Goal: Task Accomplishment & Management: Use online tool/utility

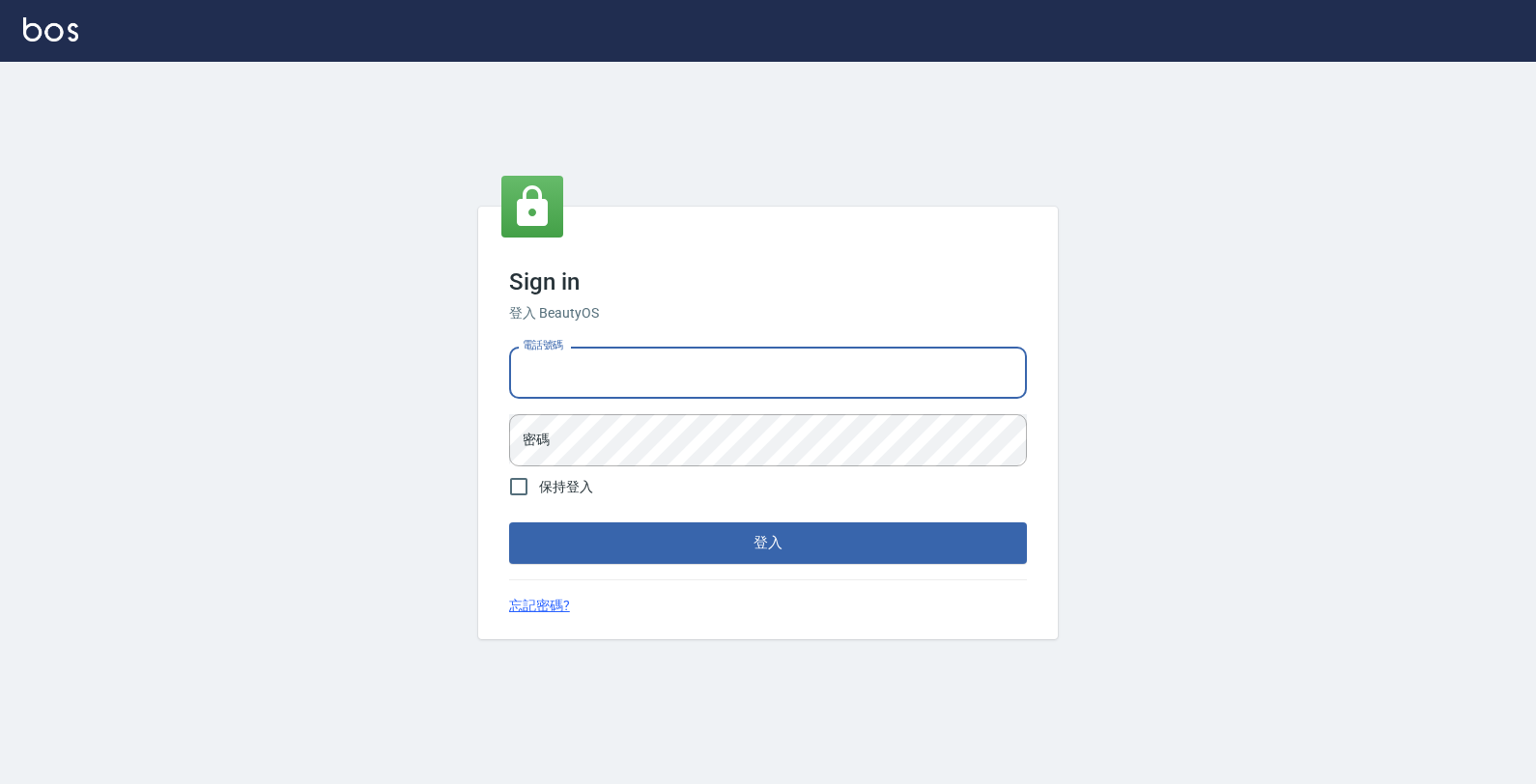
click at [628, 370] on input "電話號碼" at bounding box center [767, 373] width 517 height 52
type input "4265909"
click at [509, 522] on button "登入" at bounding box center [767, 542] width 517 height 41
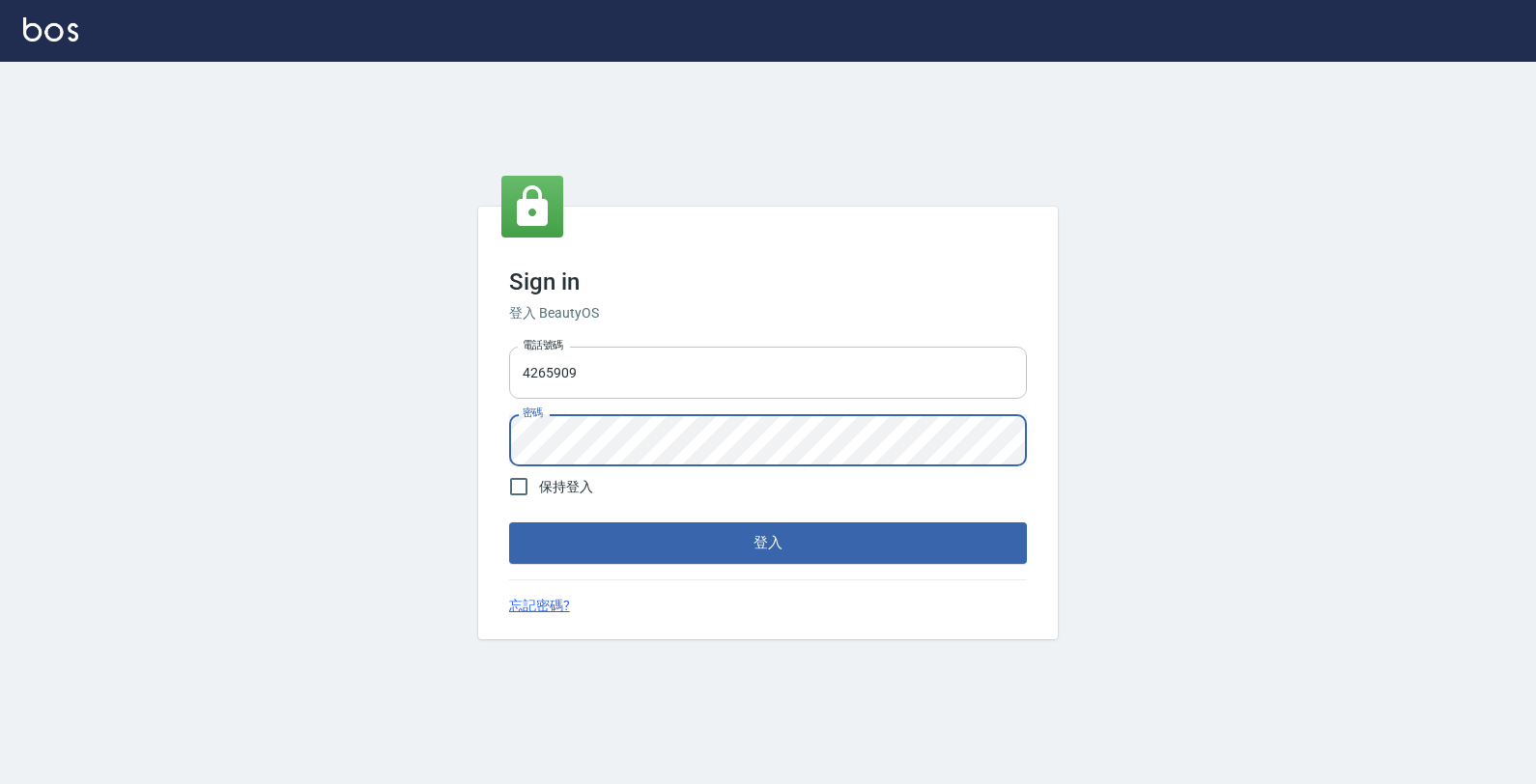
click at [509, 522] on button "登入" at bounding box center [767, 542] width 517 height 41
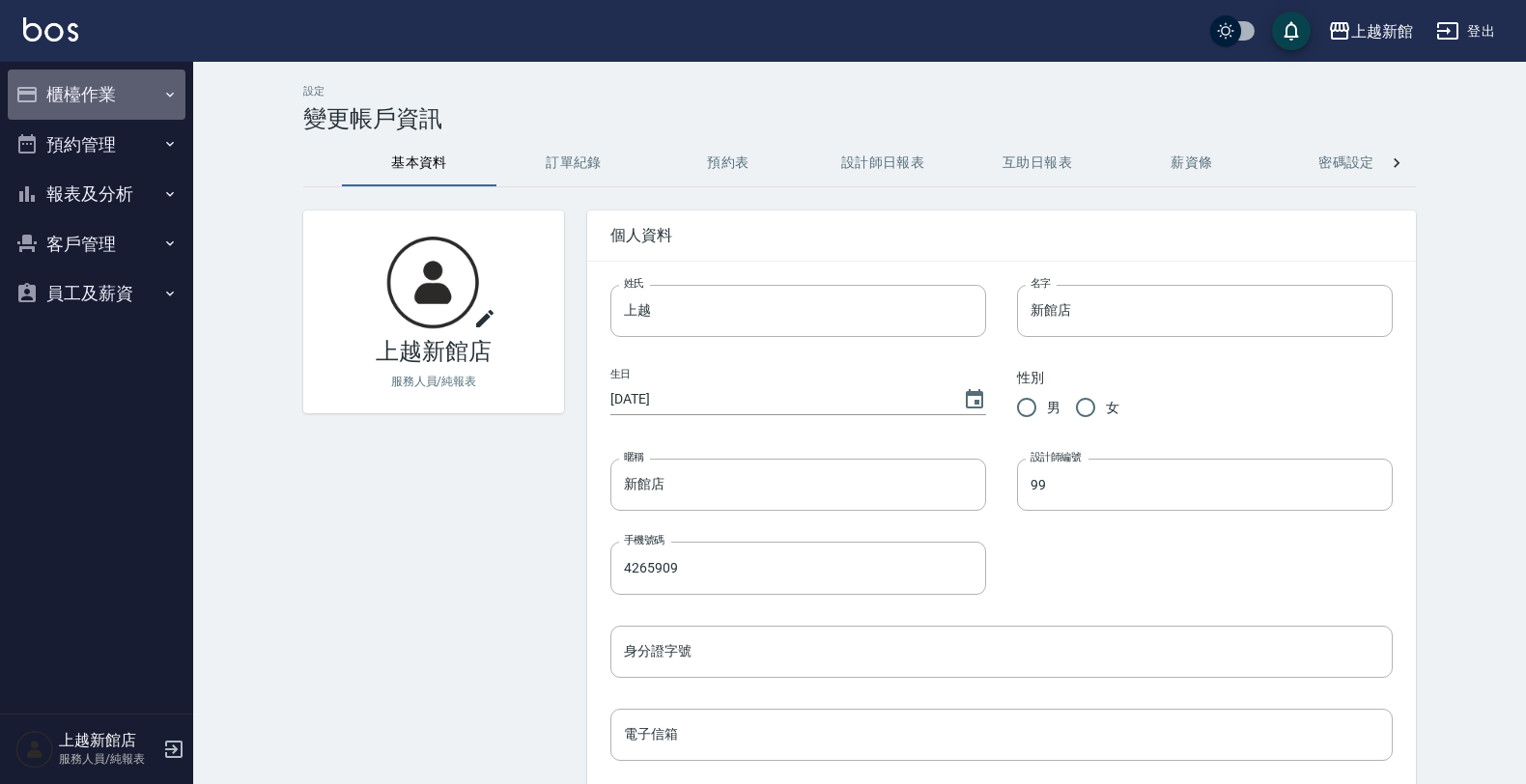
drag, startPoint x: 129, startPoint y: 77, endPoint x: 133, endPoint y: 97, distance: 20.4
click at [131, 78] on button "櫃檯作業" at bounding box center [97, 95] width 178 height 50
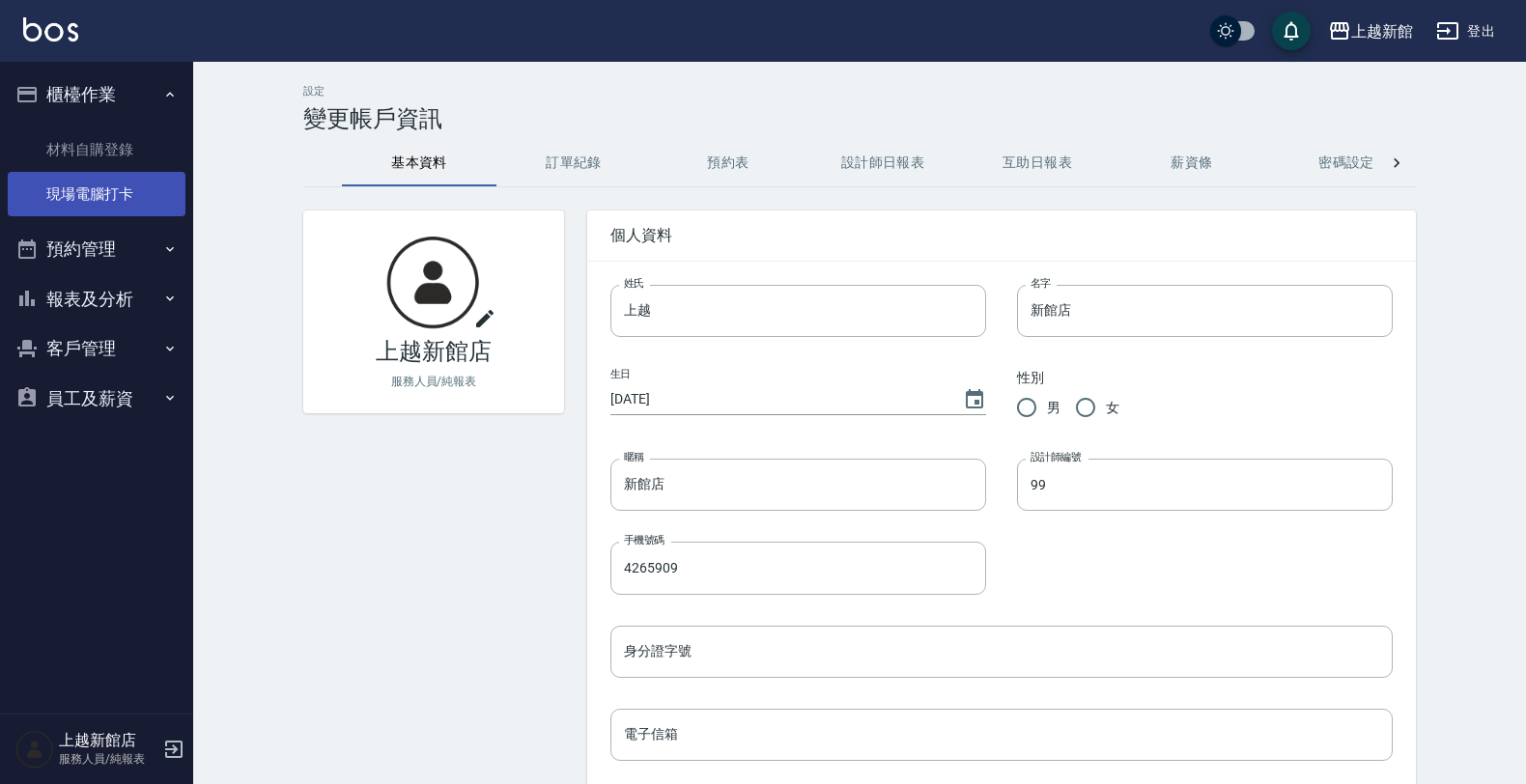
click at [136, 189] on link "現場電腦打卡" at bounding box center [97, 194] width 178 height 44
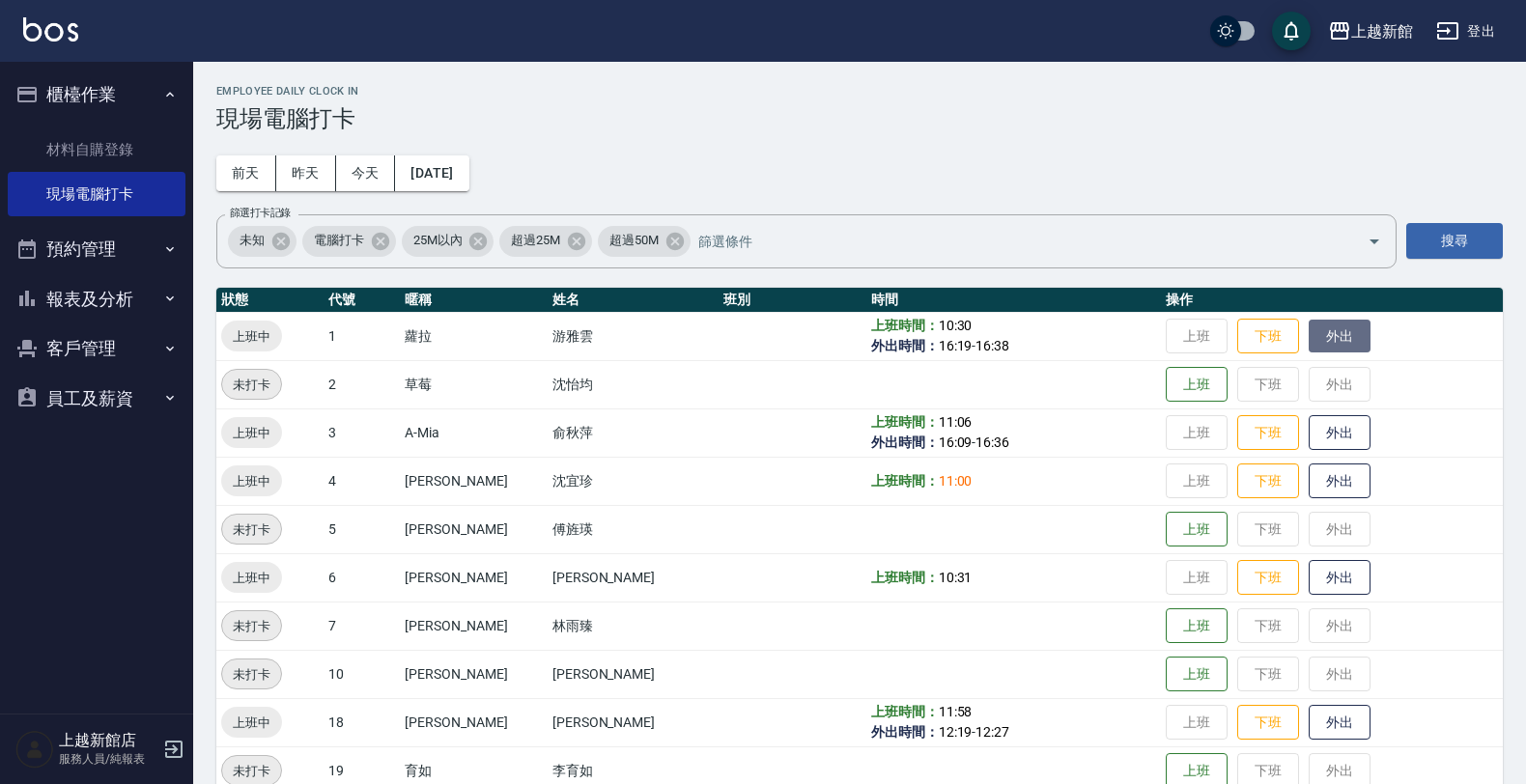
click at [1308, 332] on button "外出" at bounding box center [1339, 336] width 62 height 34
click at [1308, 326] on button "歸來" at bounding box center [1339, 336] width 62 height 34
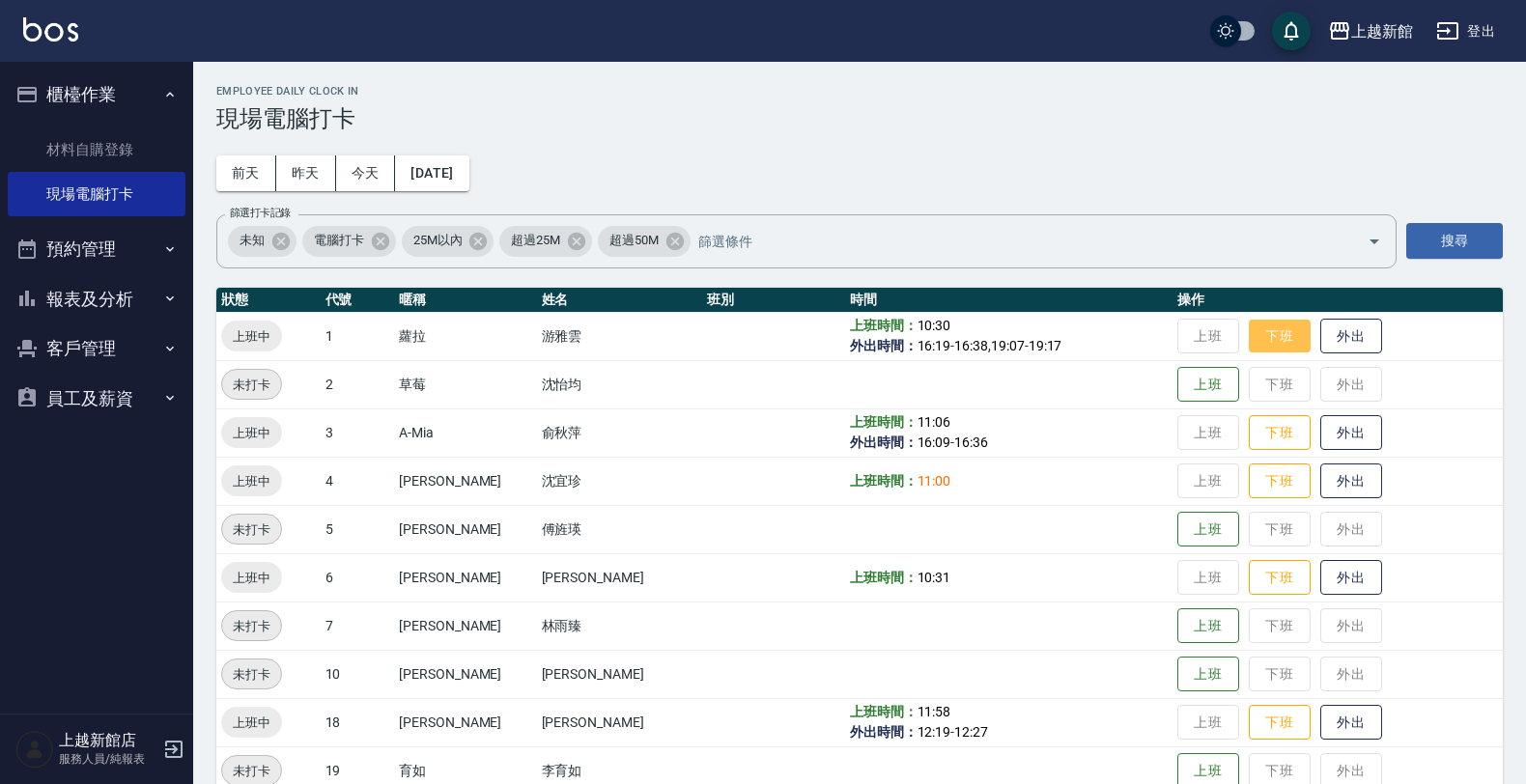
click at [1261, 345] on button "下班" at bounding box center [1279, 336] width 62 height 34
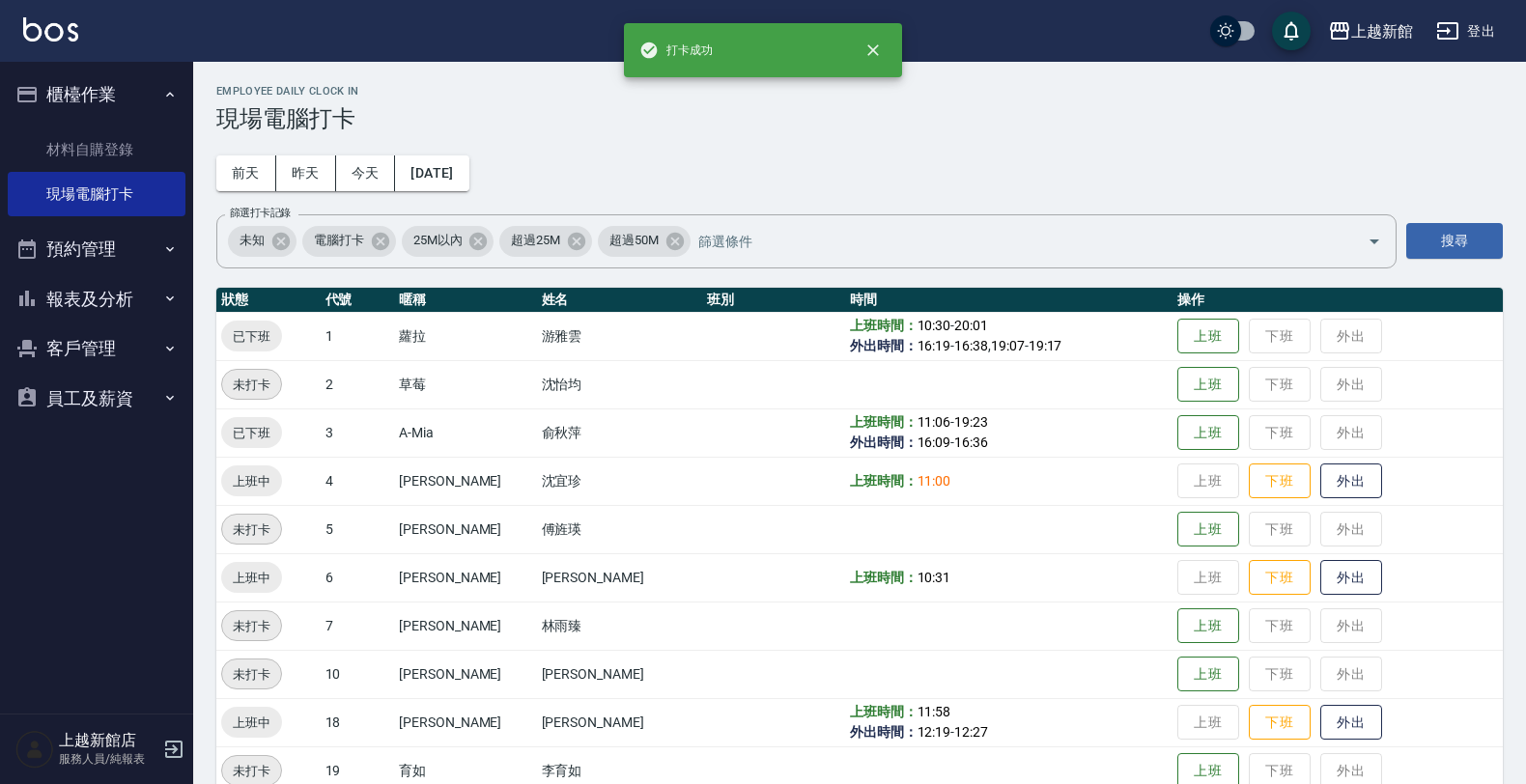
click at [1272, 431] on td "上班 下班 外出" at bounding box center [1337, 432] width 331 height 48
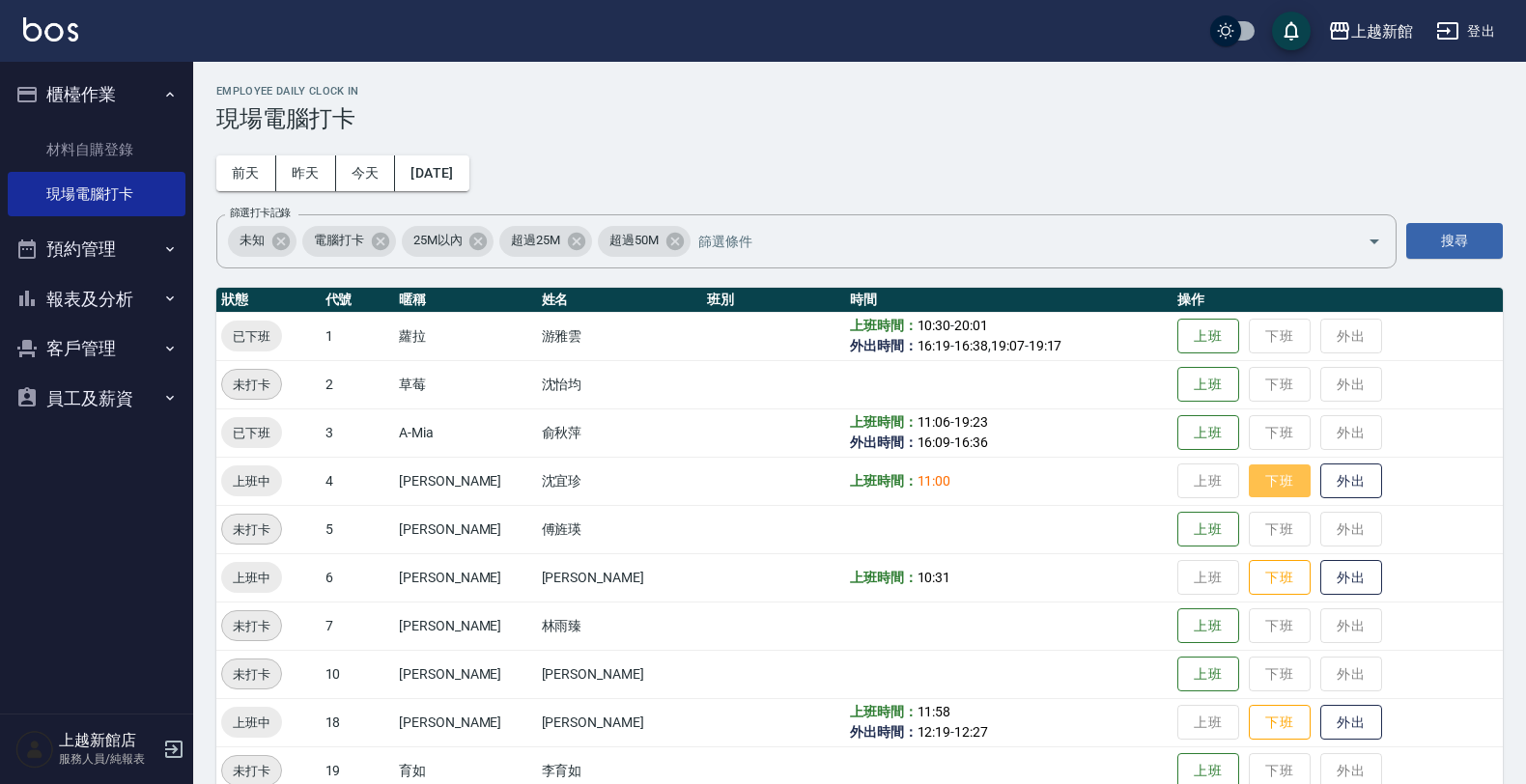
click at [1273, 485] on button "下班" at bounding box center [1279, 480] width 62 height 34
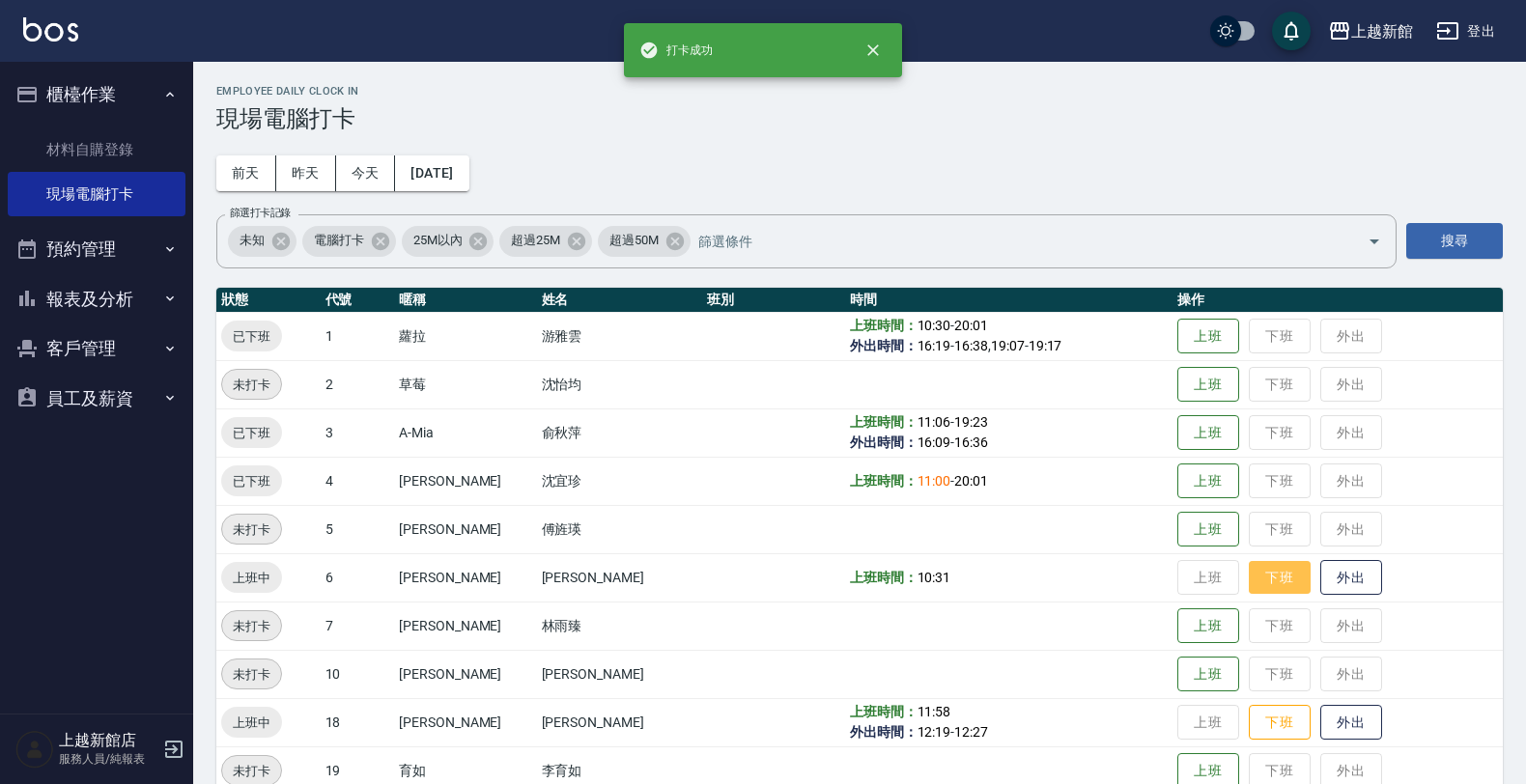
click at [1250, 563] on button "下班" at bounding box center [1279, 577] width 62 height 34
click at [1266, 712] on button "下班" at bounding box center [1279, 722] width 62 height 34
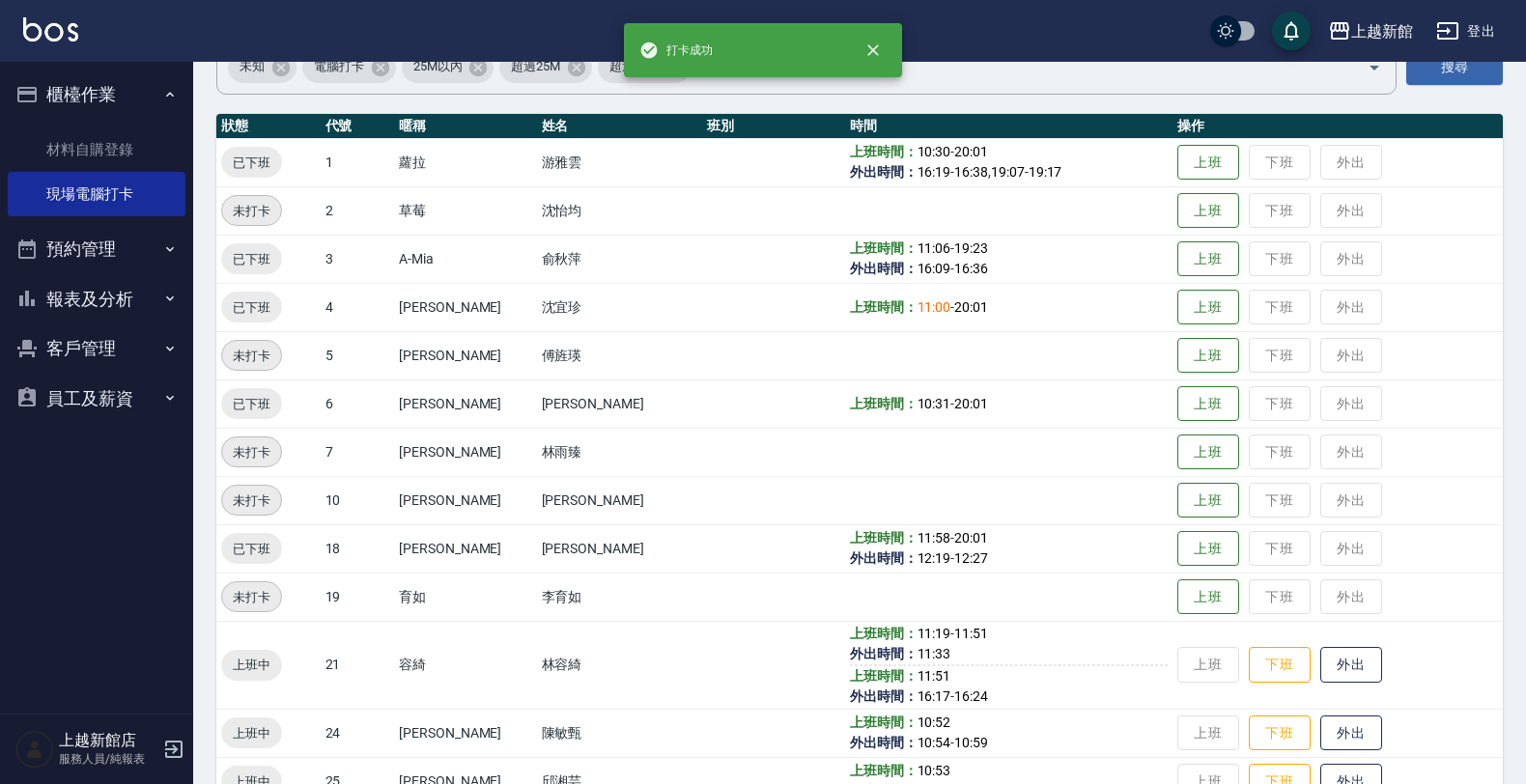
scroll to position [242, 0]
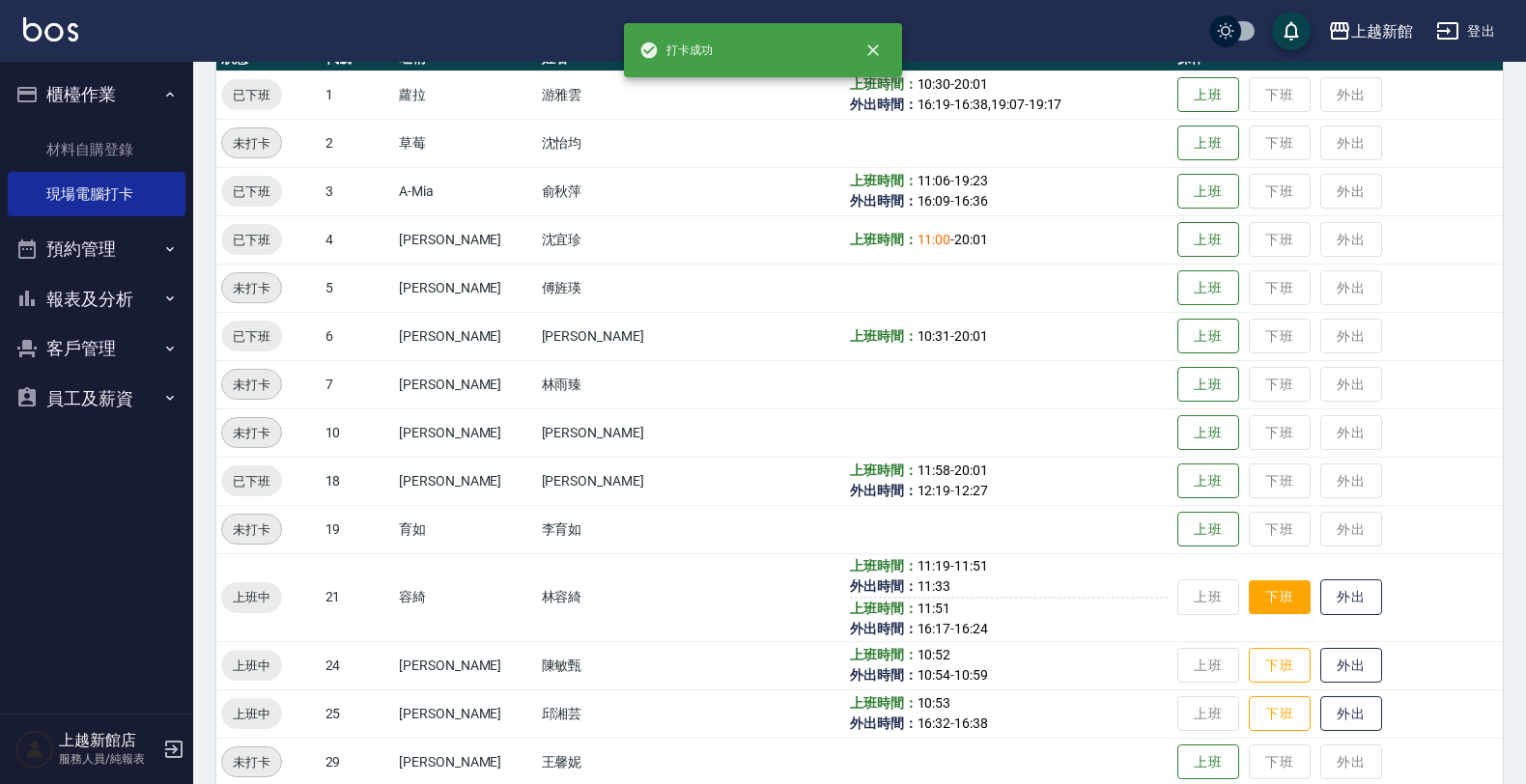
click at [1266, 582] on button "下班" at bounding box center [1279, 596] width 62 height 34
click at [1265, 667] on button "下班" at bounding box center [1279, 665] width 62 height 34
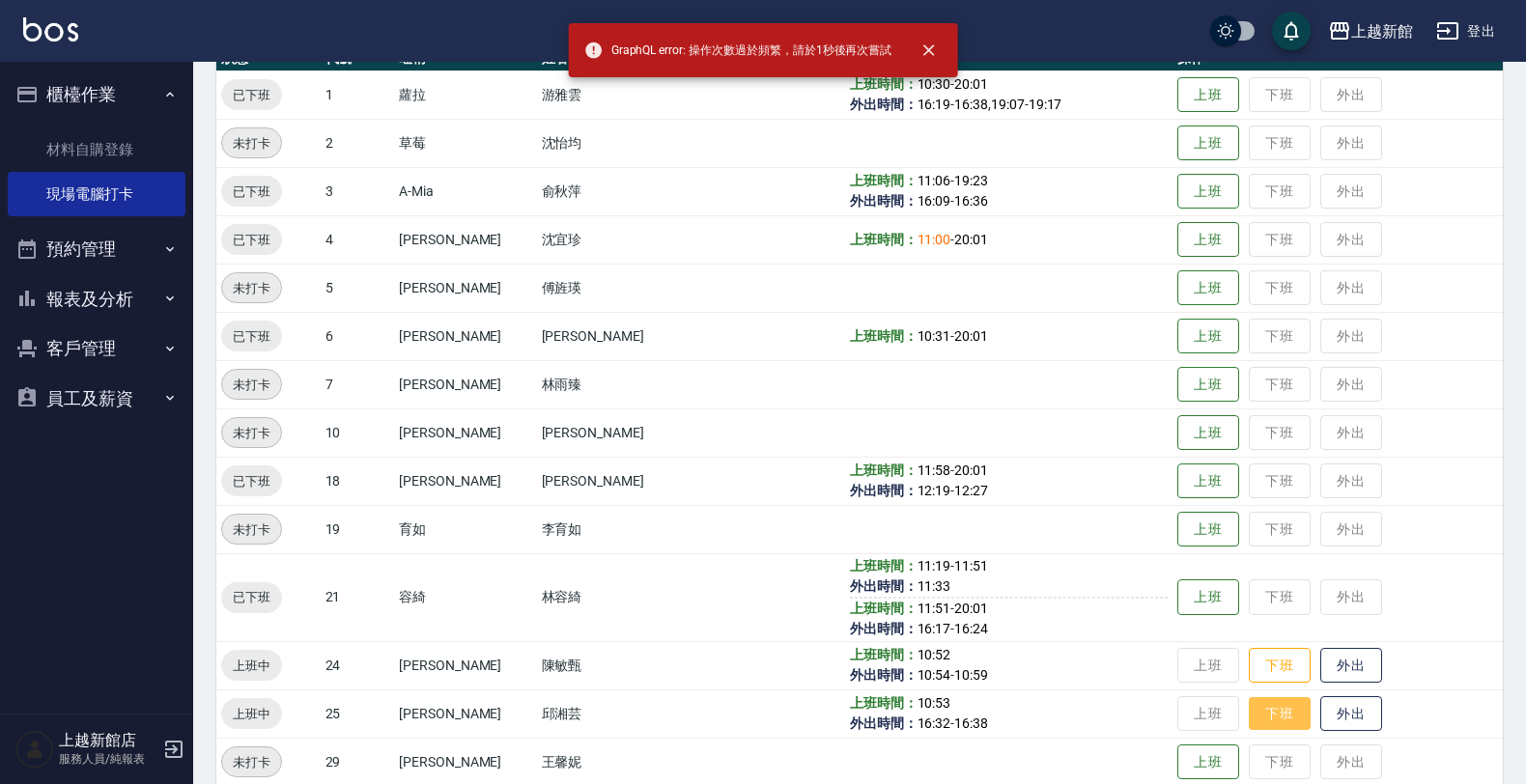
click at [1263, 708] on button "下班" at bounding box center [1279, 713] width 62 height 34
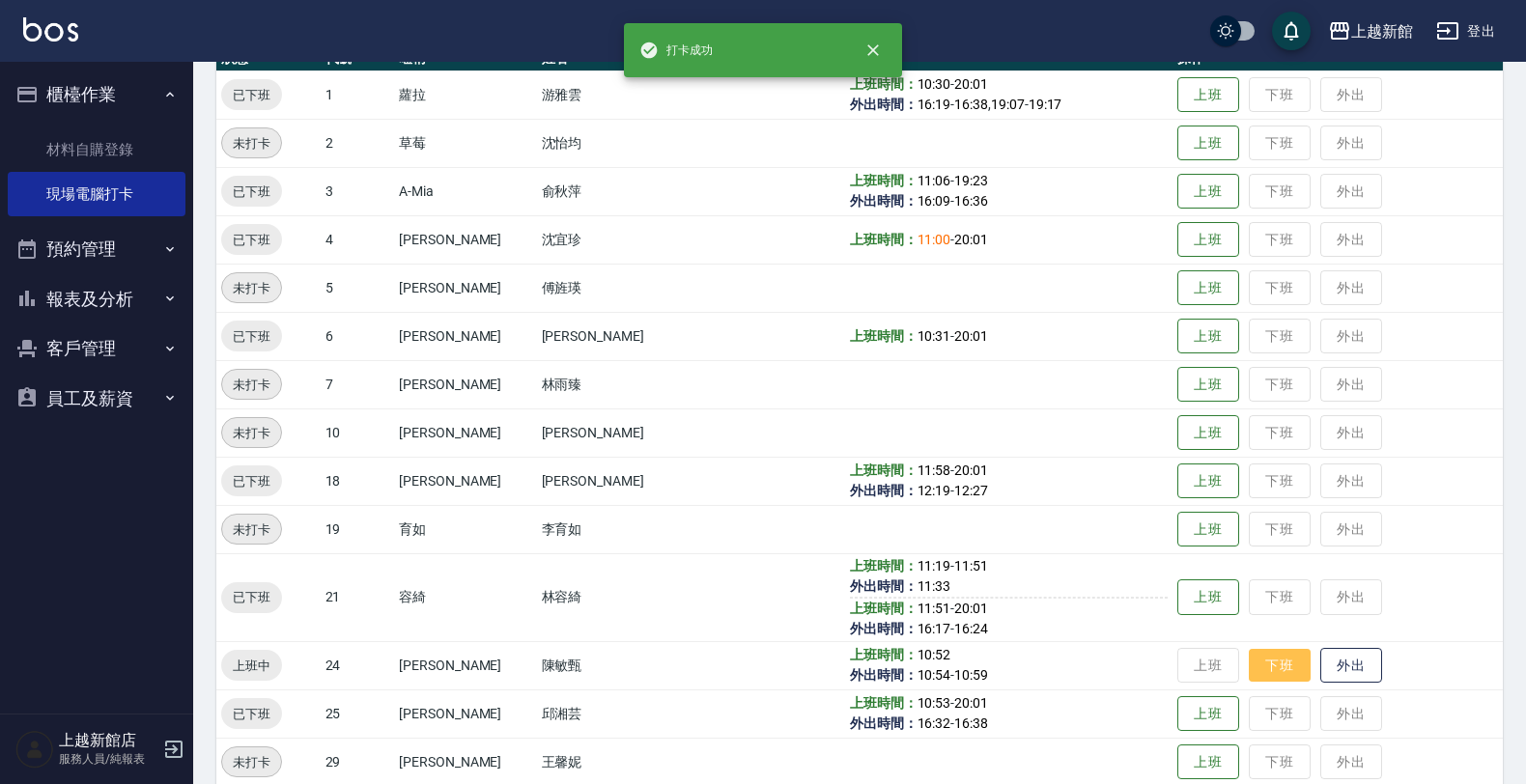
click at [1258, 659] on button "下班" at bounding box center [1279, 665] width 62 height 34
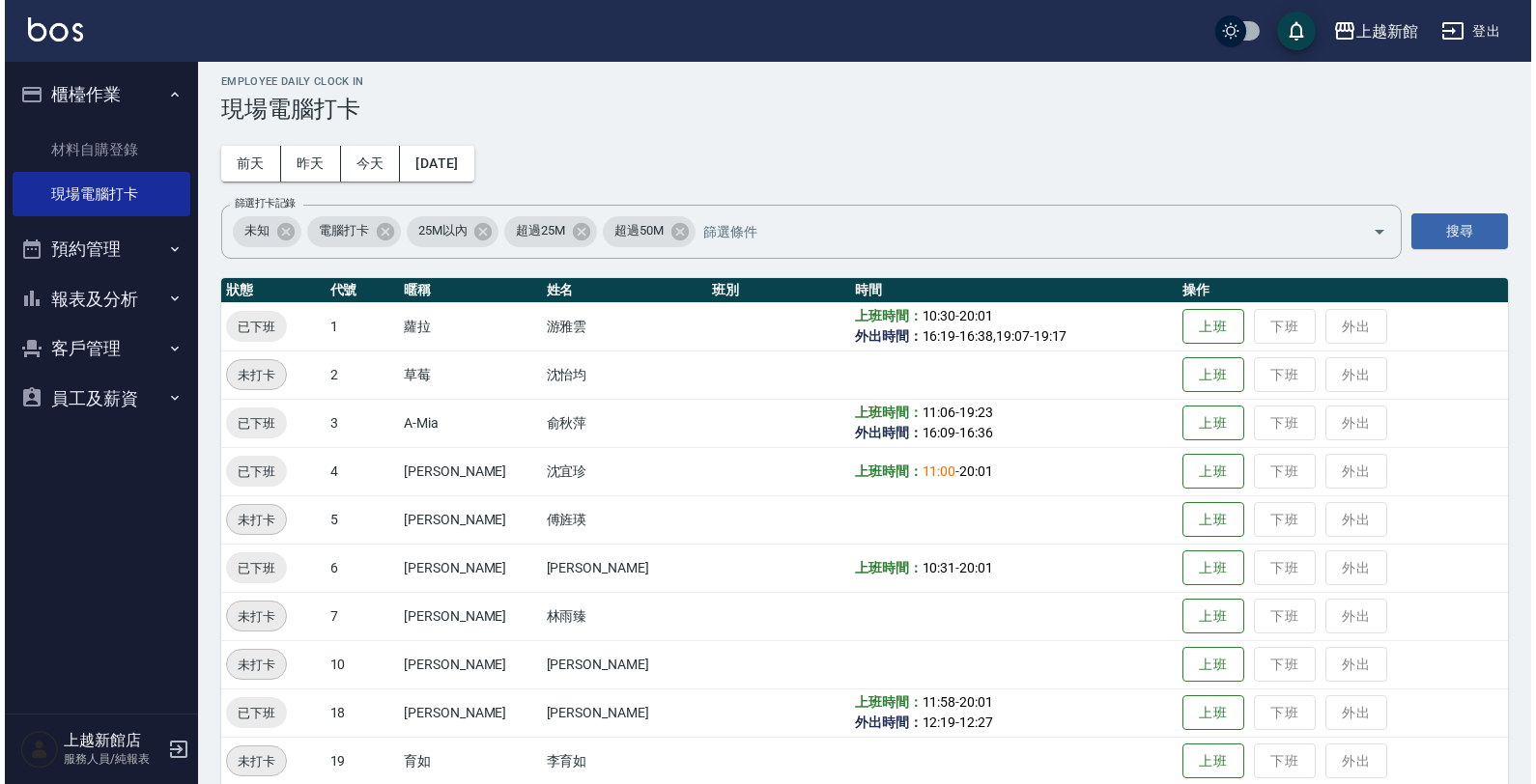
scroll to position [0, 0]
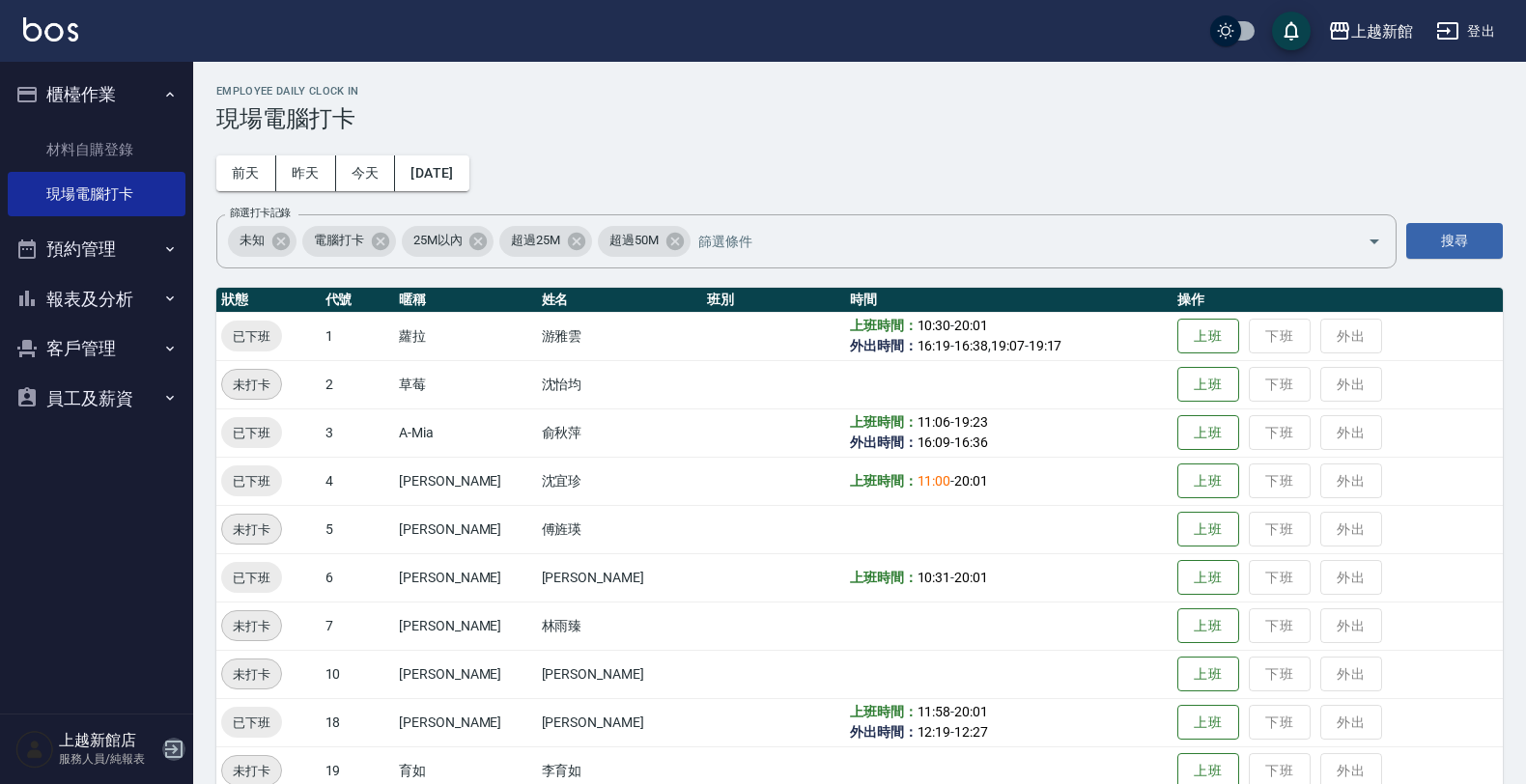
click at [170, 748] on icon "button" at bounding box center [174, 749] width 23 height 23
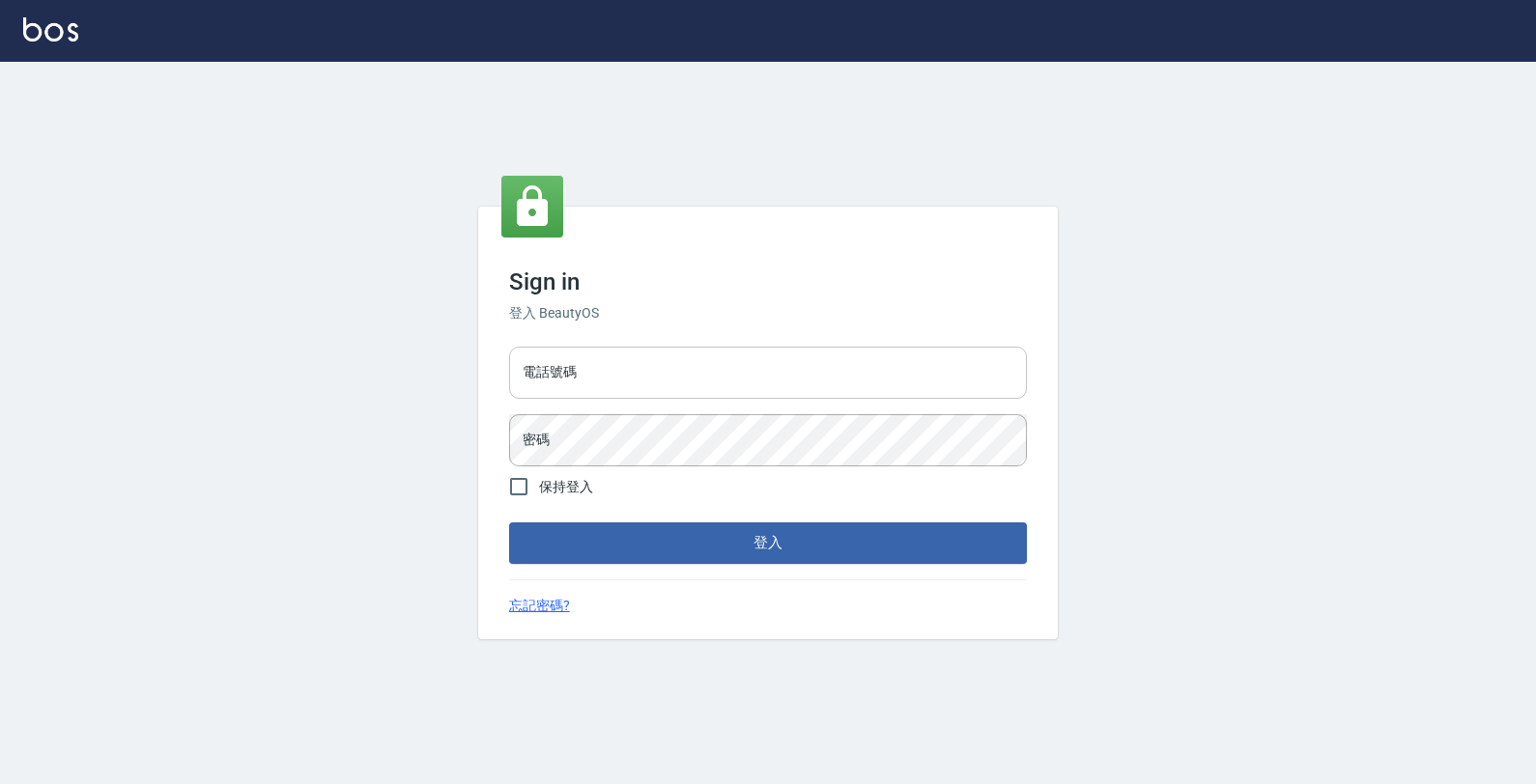
drag, startPoint x: 640, startPoint y: 374, endPoint x: 747, endPoint y: 363, distance: 107.6
click at [693, 370] on input "電話號碼" at bounding box center [767, 373] width 517 height 52
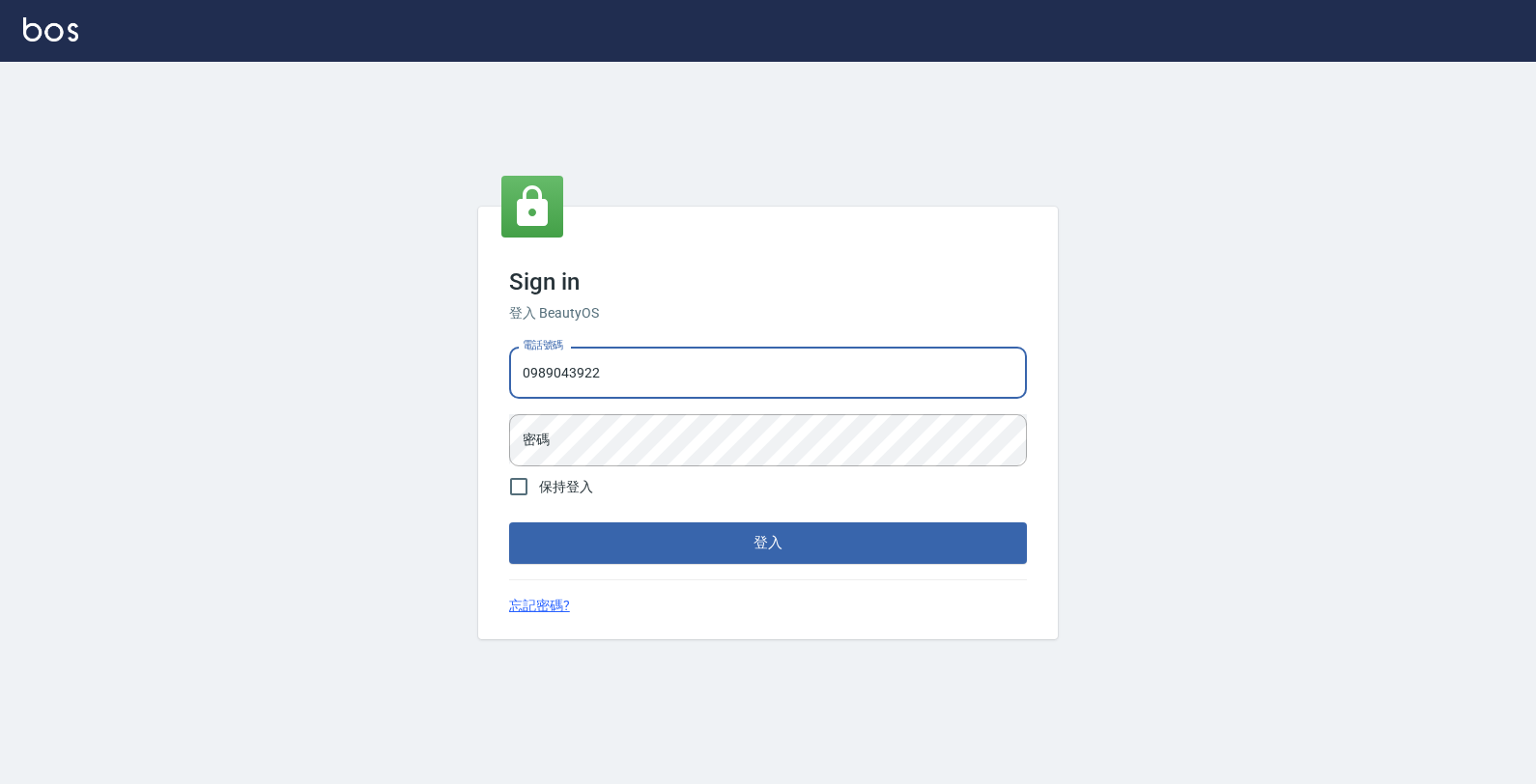
type input "0989043922"
click at [509, 522] on button "登入" at bounding box center [767, 542] width 517 height 41
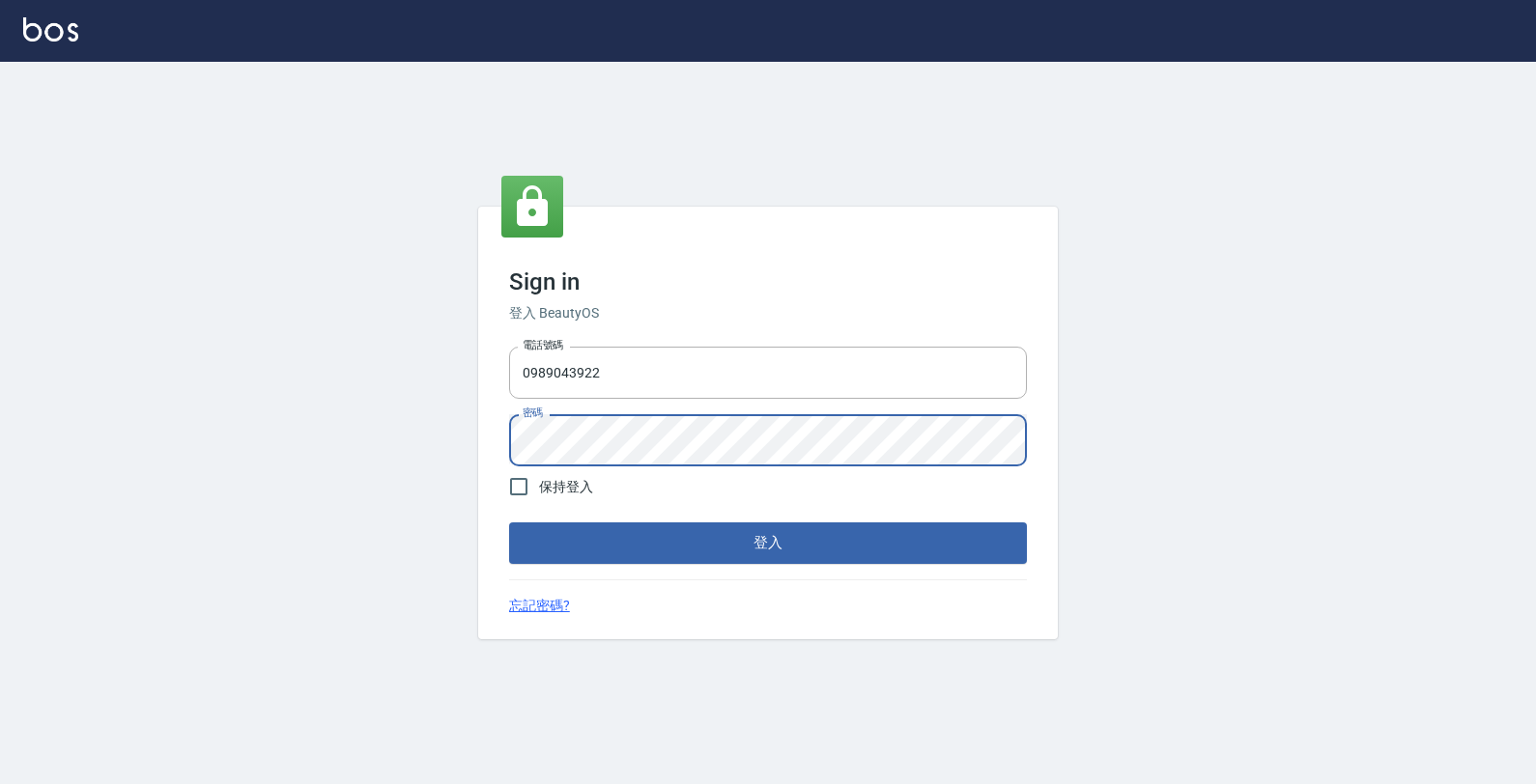
click at [509, 522] on button "登入" at bounding box center [767, 542] width 517 height 41
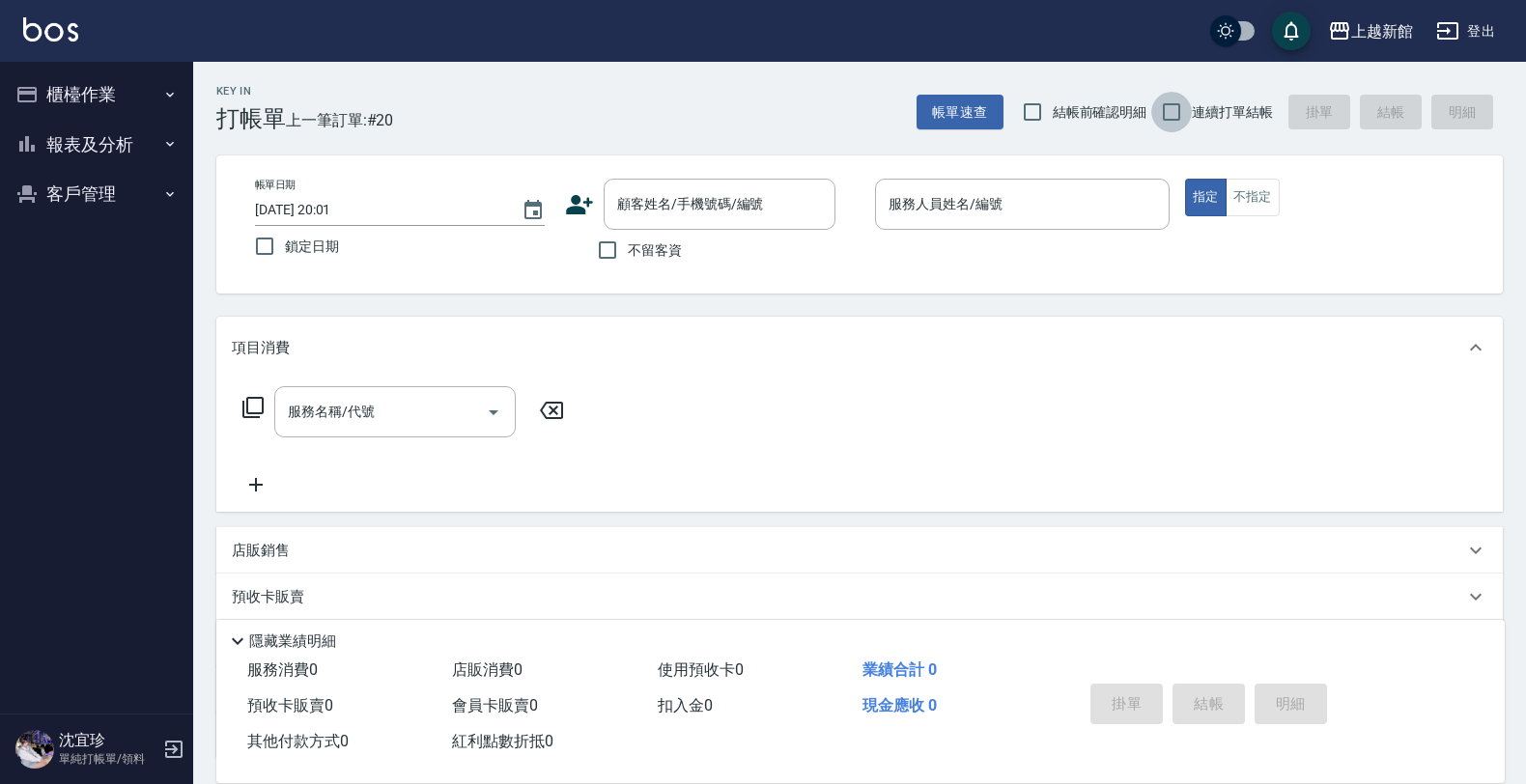
click at [1178, 104] on input "連續打單結帳" at bounding box center [1171, 112] width 41 height 41
checkbox input "true"
click at [703, 213] on input "顧客姓名/手機號碼/編號" at bounding box center [705, 204] width 186 height 34
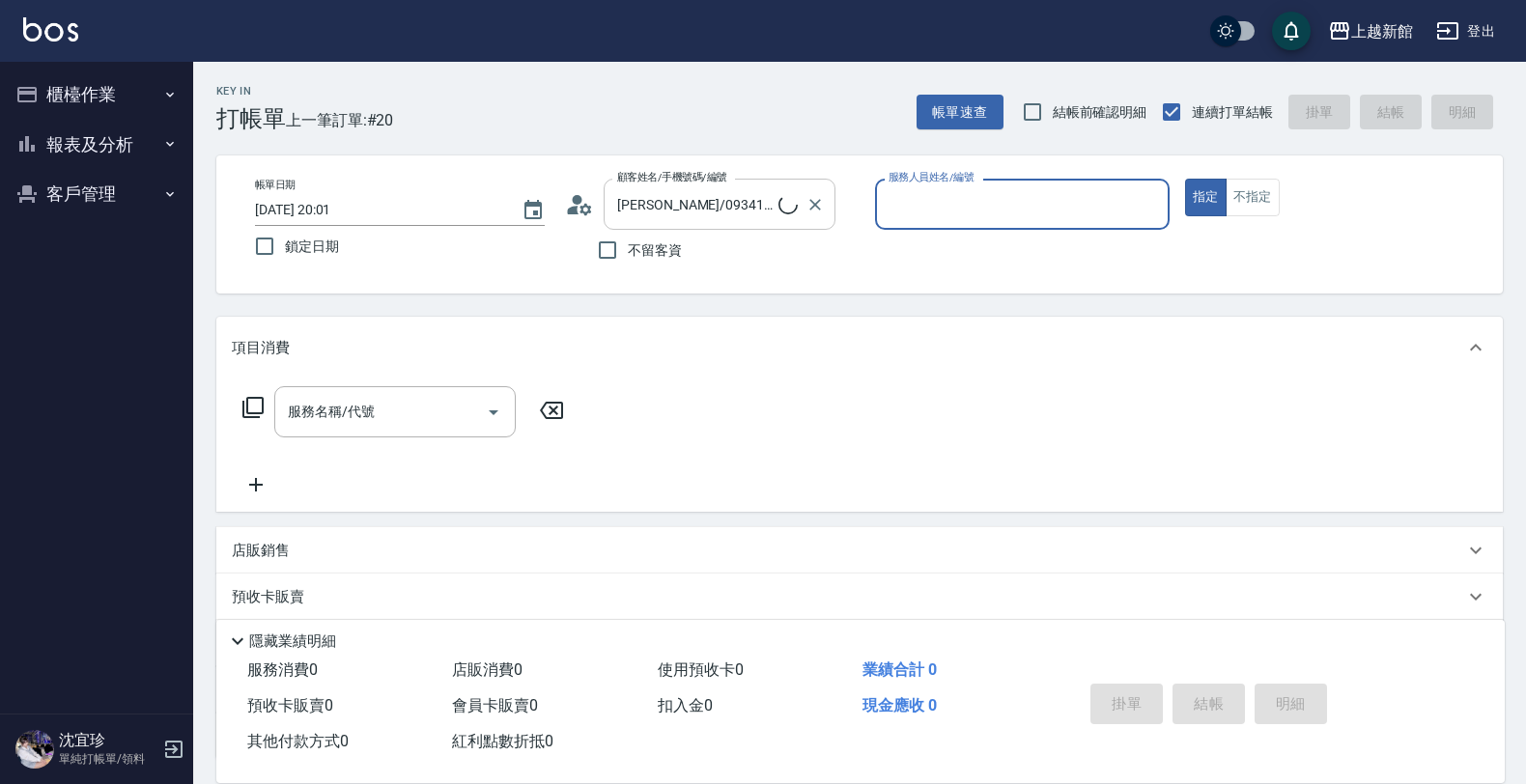
type input "ksen/095165468/18"
type input "[PERSON_NAME]-18"
drag, startPoint x: 824, startPoint y: 199, endPoint x: 713, endPoint y: 182, distance: 112.3
click at [807, 200] on icon "Clear" at bounding box center [815, 205] width 19 height 19
type input "[PERSON_NAME]/0906801869/200514"
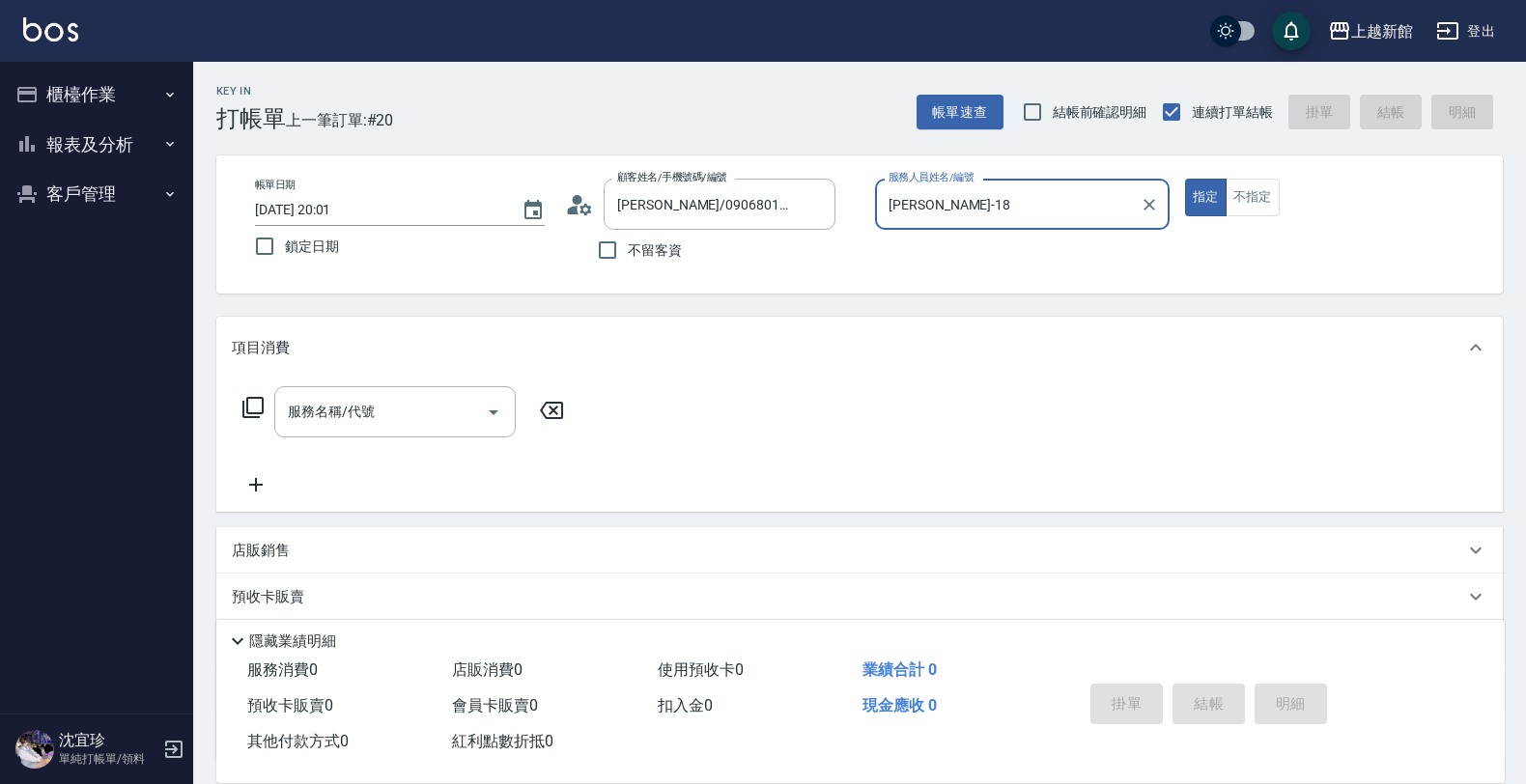
click at [1185, 179] on button "指定" at bounding box center [1205, 197] width 42 height 38
type button "true"
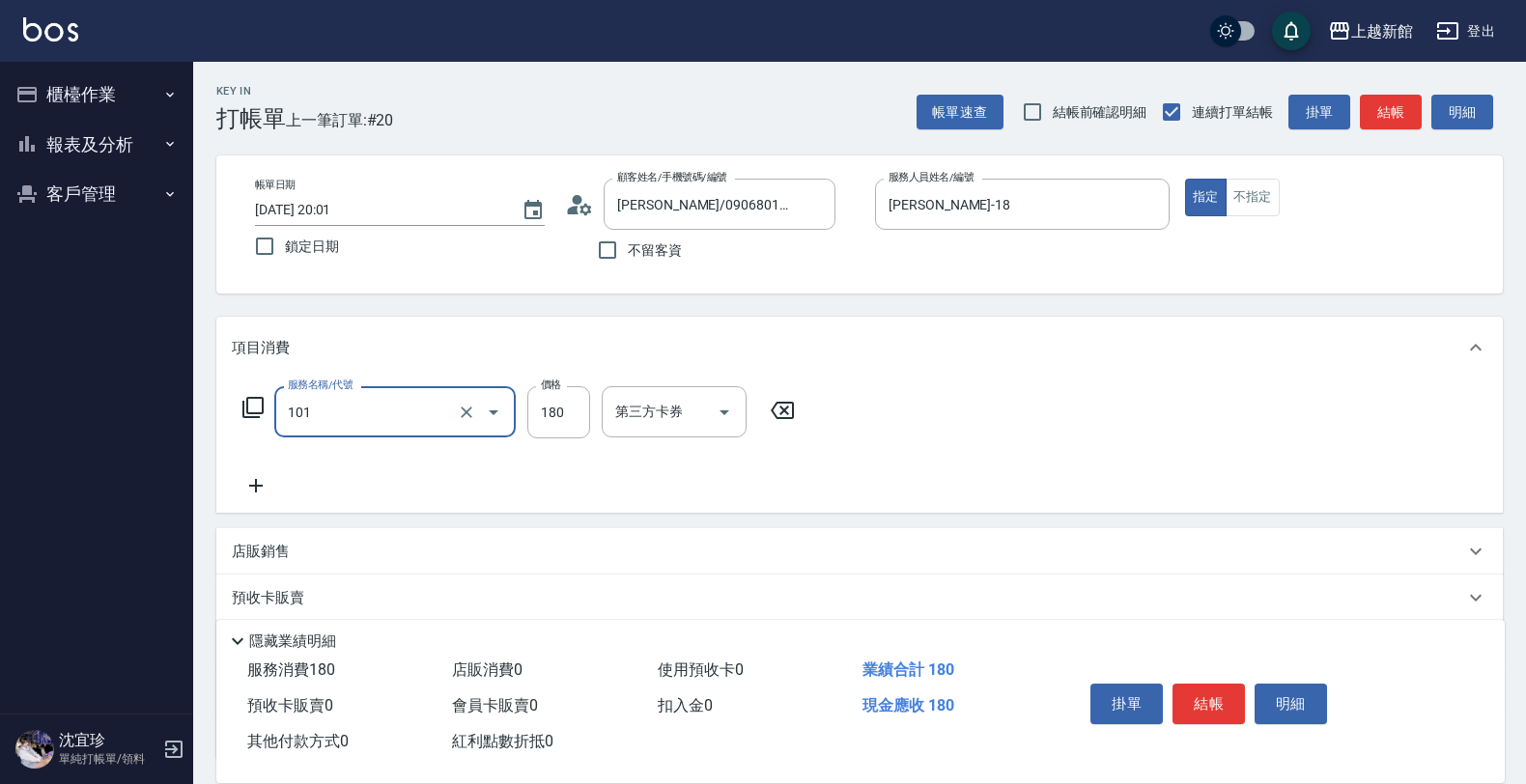
type input "洗髮250(101)"
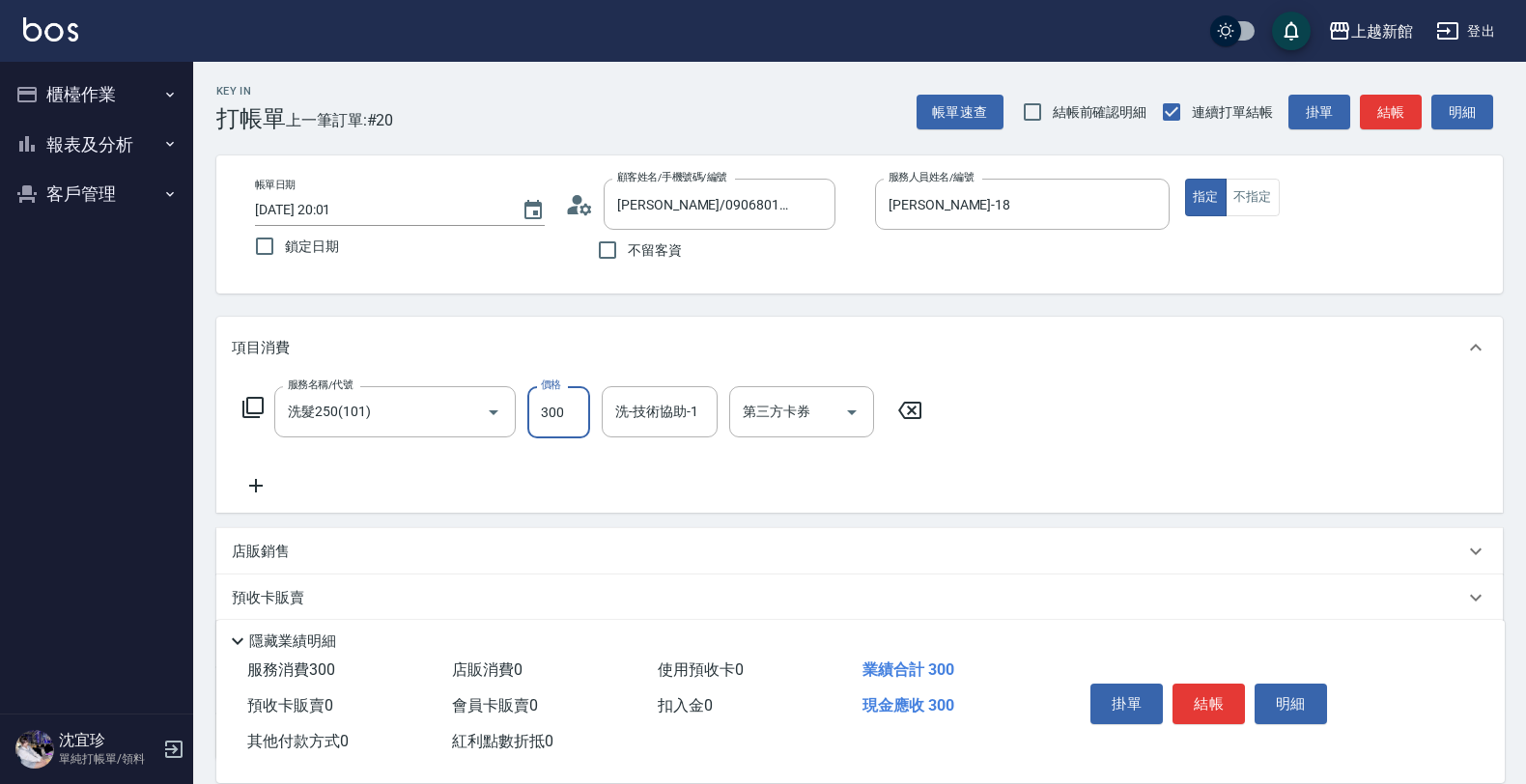
type input "300"
type input "小邱-25"
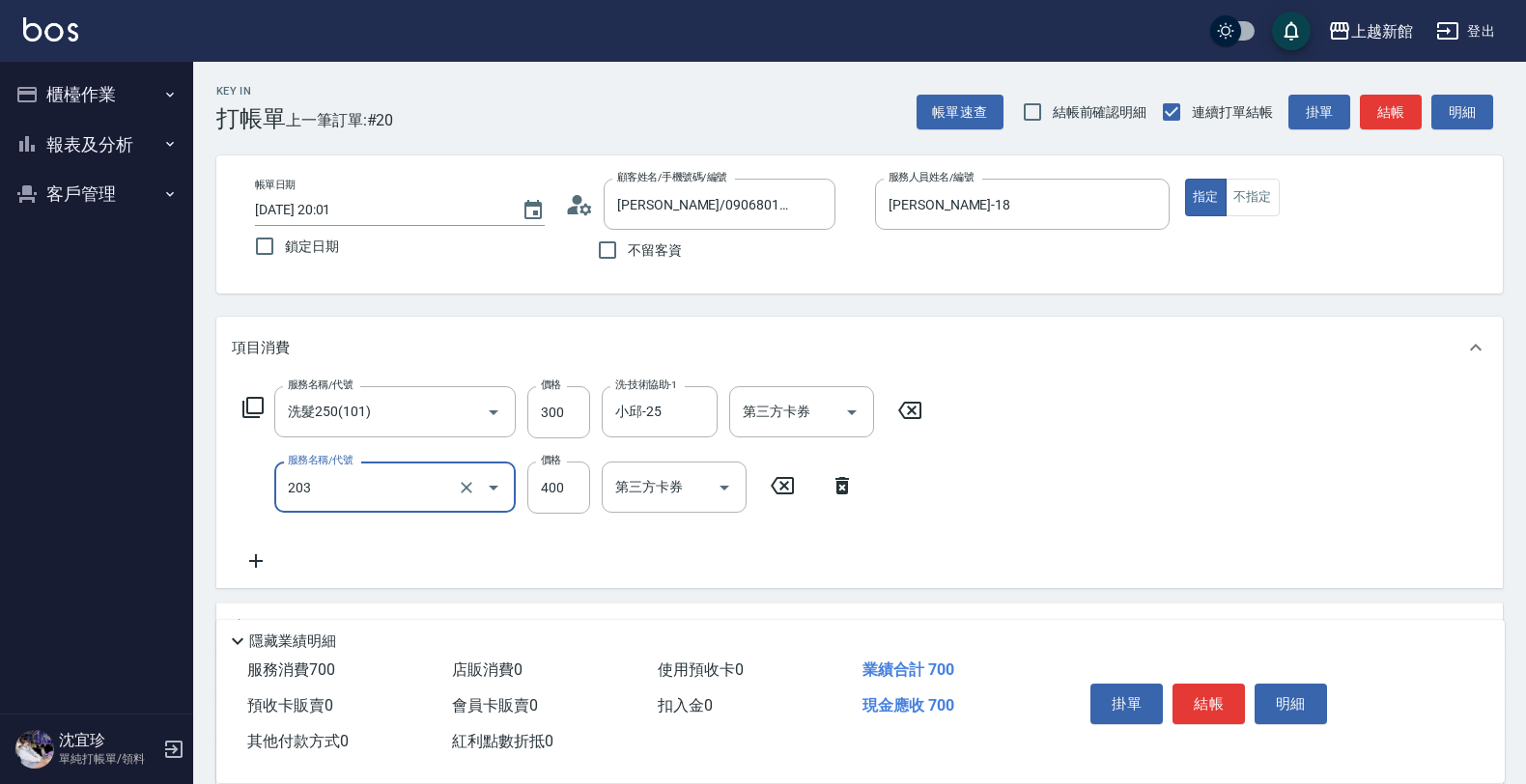
type input "指定單剪(203)"
type input "300"
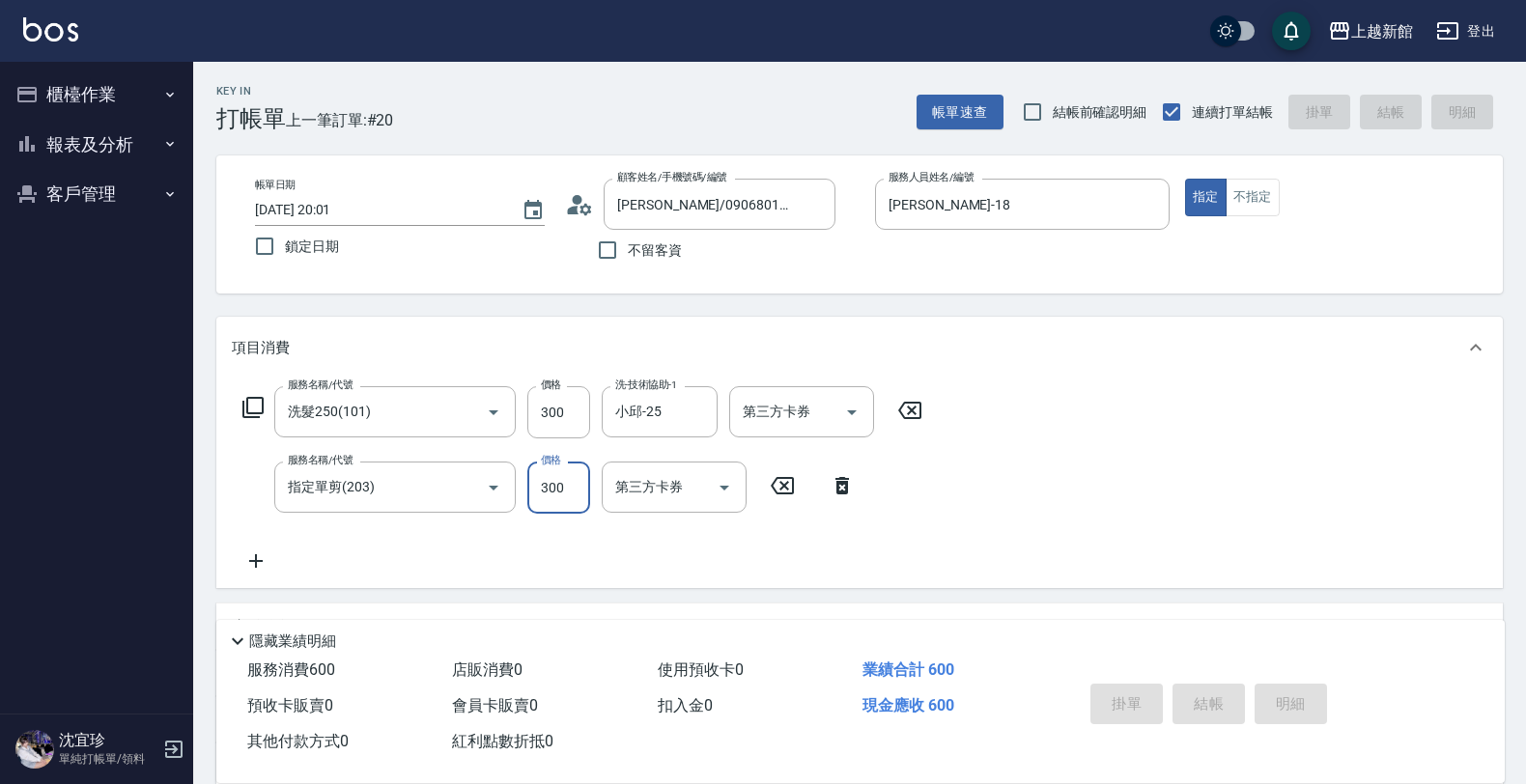
type input "[DATE] 20:02"
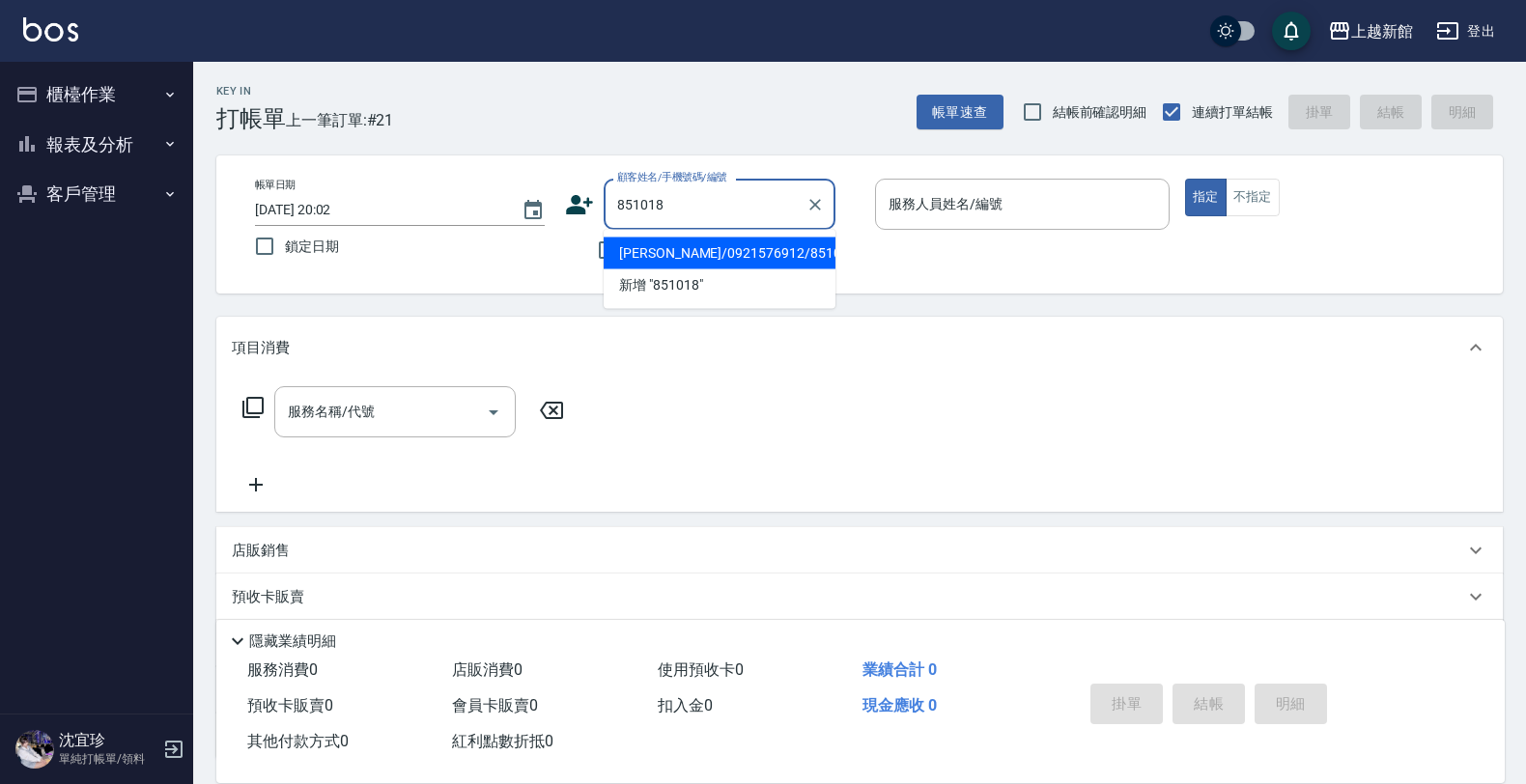
type input "[PERSON_NAME]/0921576912/851018"
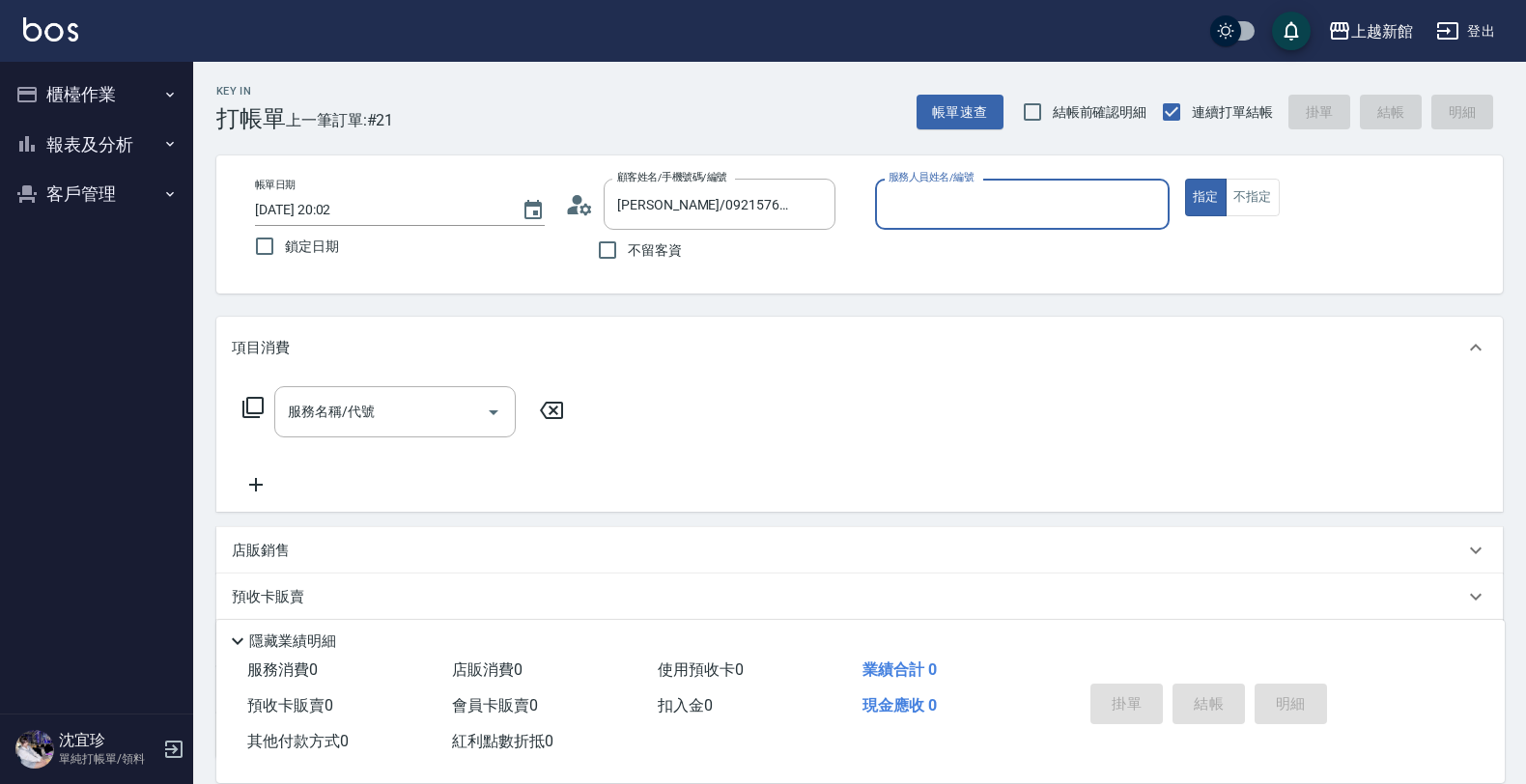
type input "[PERSON_NAME]-18"
click at [1185, 179] on button "指定" at bounding box center [1205, 197] width 42 height 38
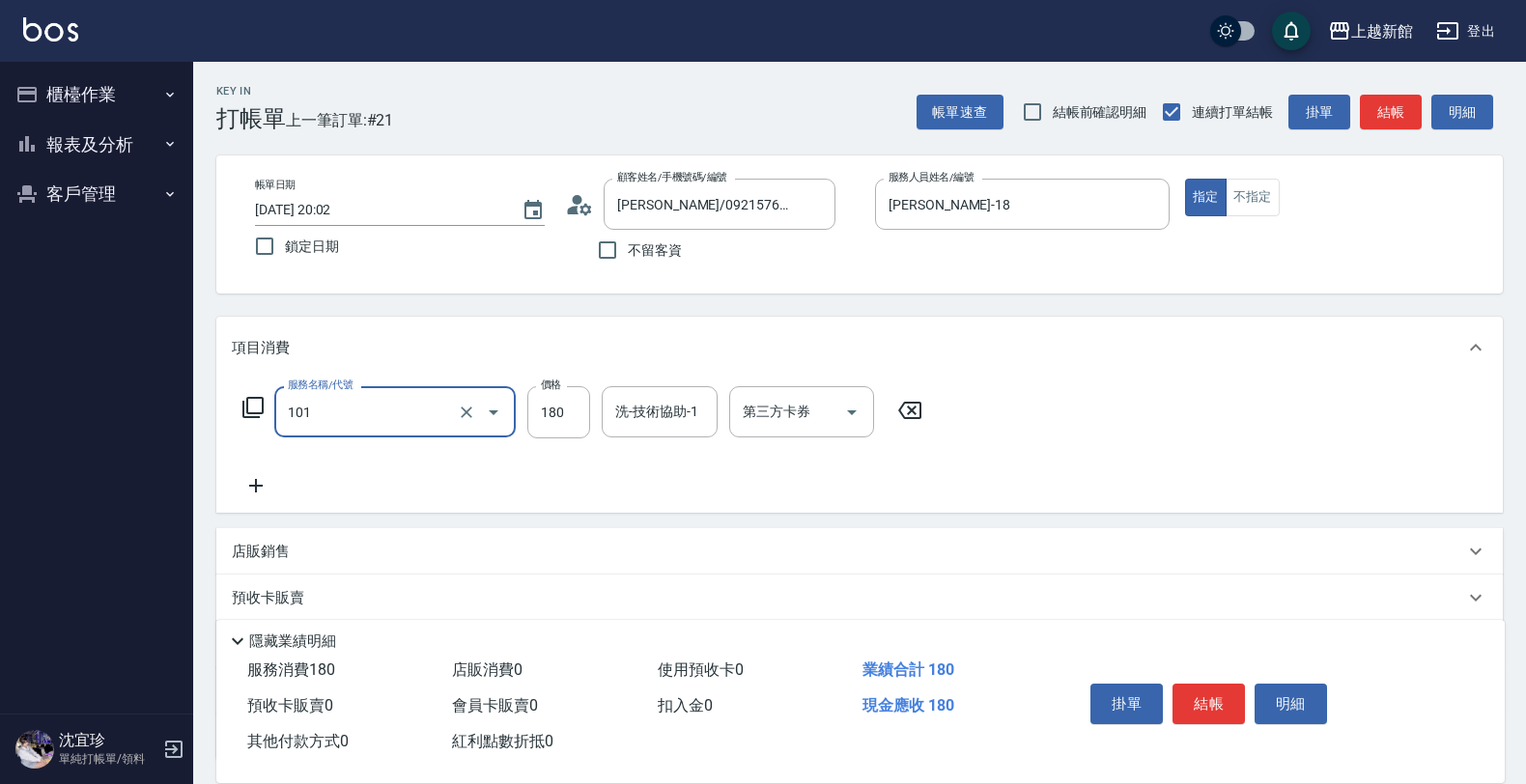
type input "洗髮250(101)"
type input "200"
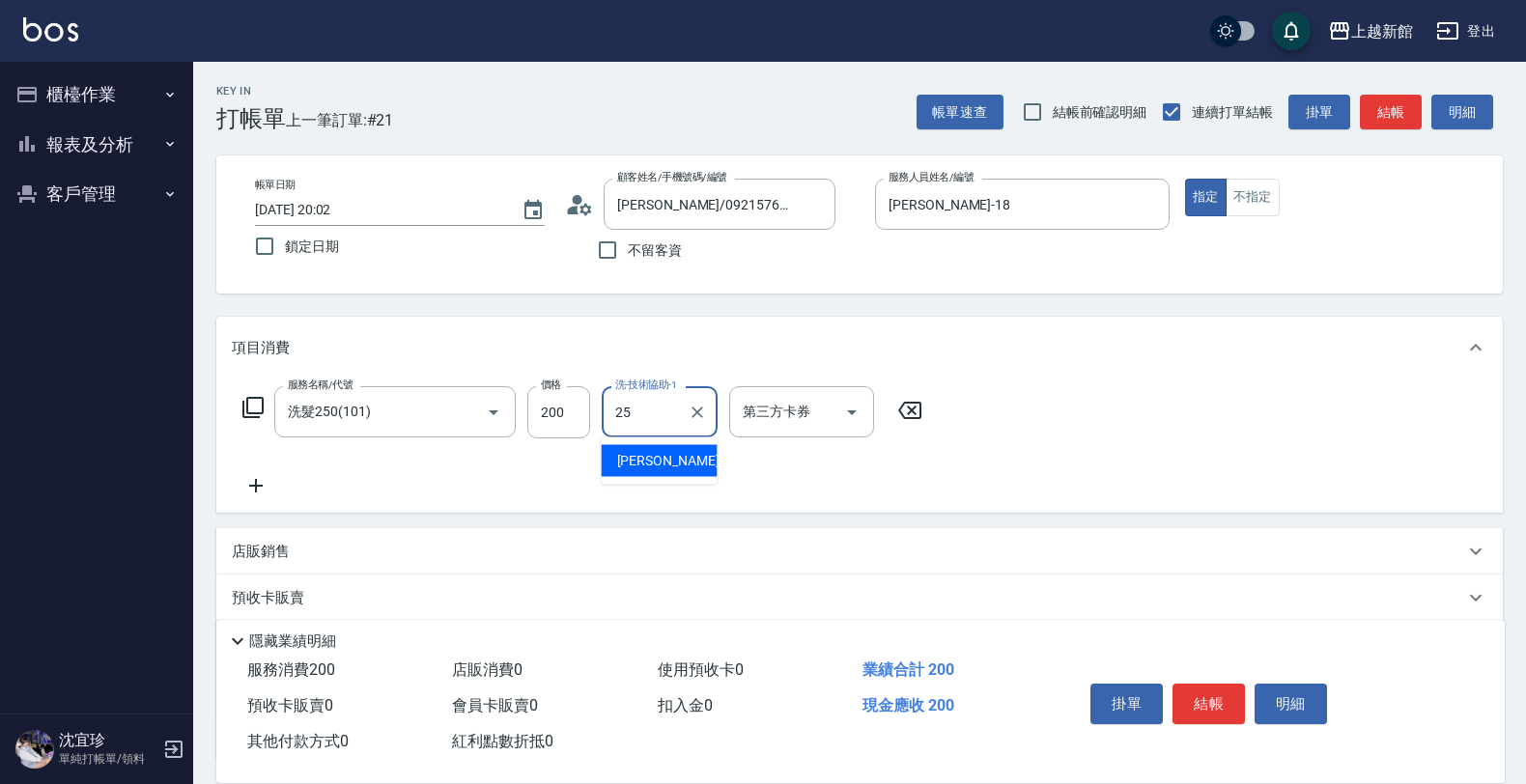
type input "小邱-25"
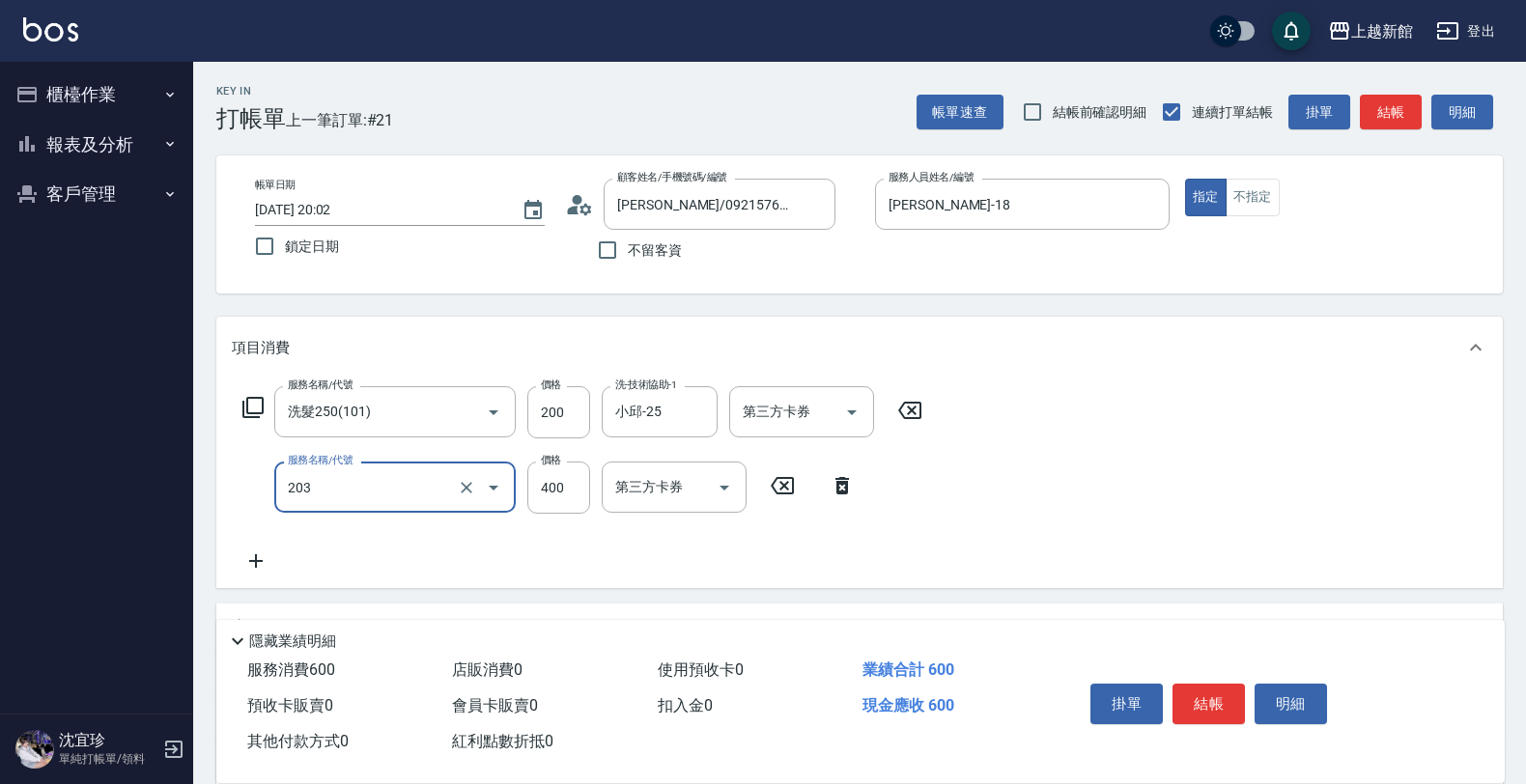
type input "指定單剪(203)"
type input "300"
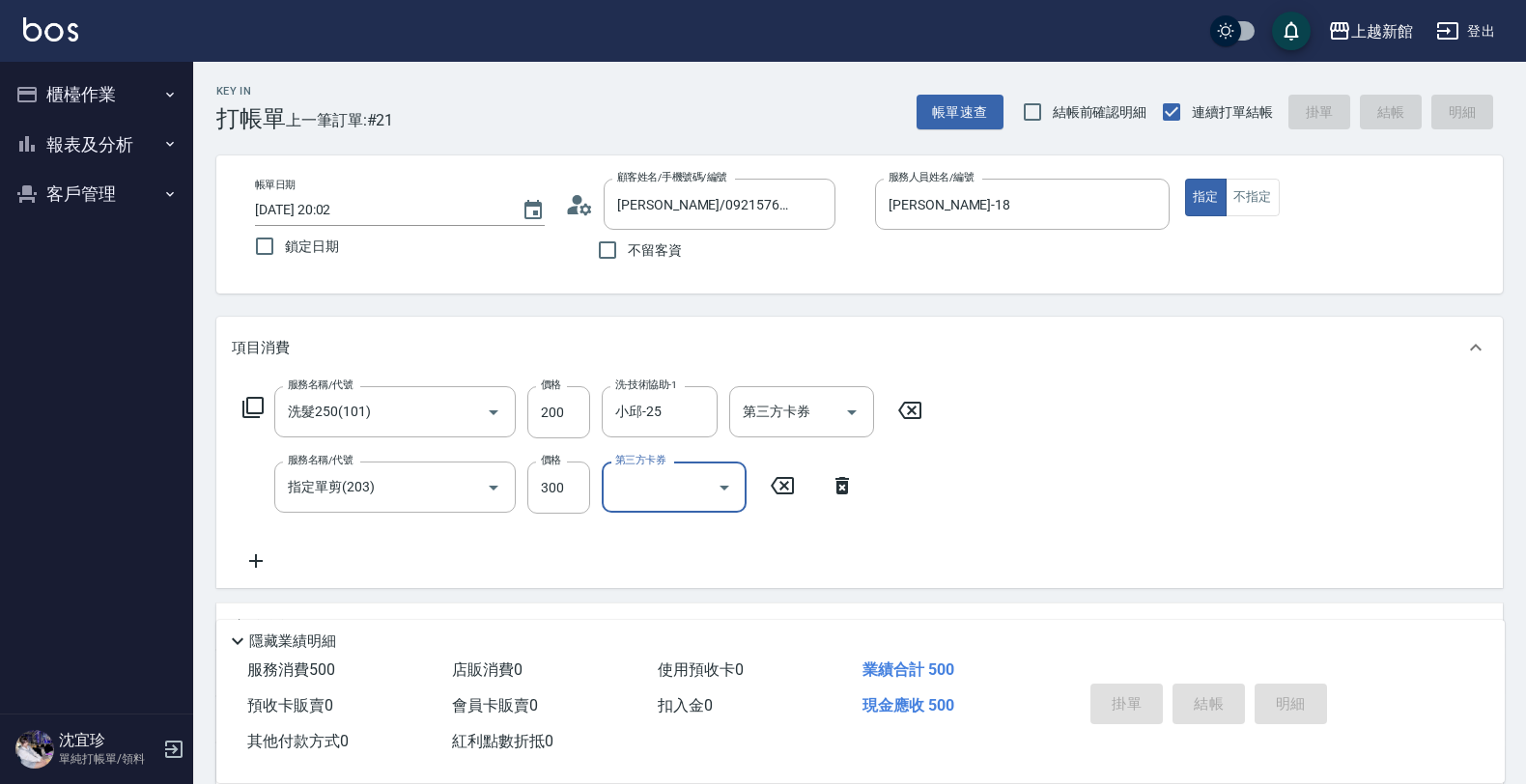
type input "[DATE] 20:03"
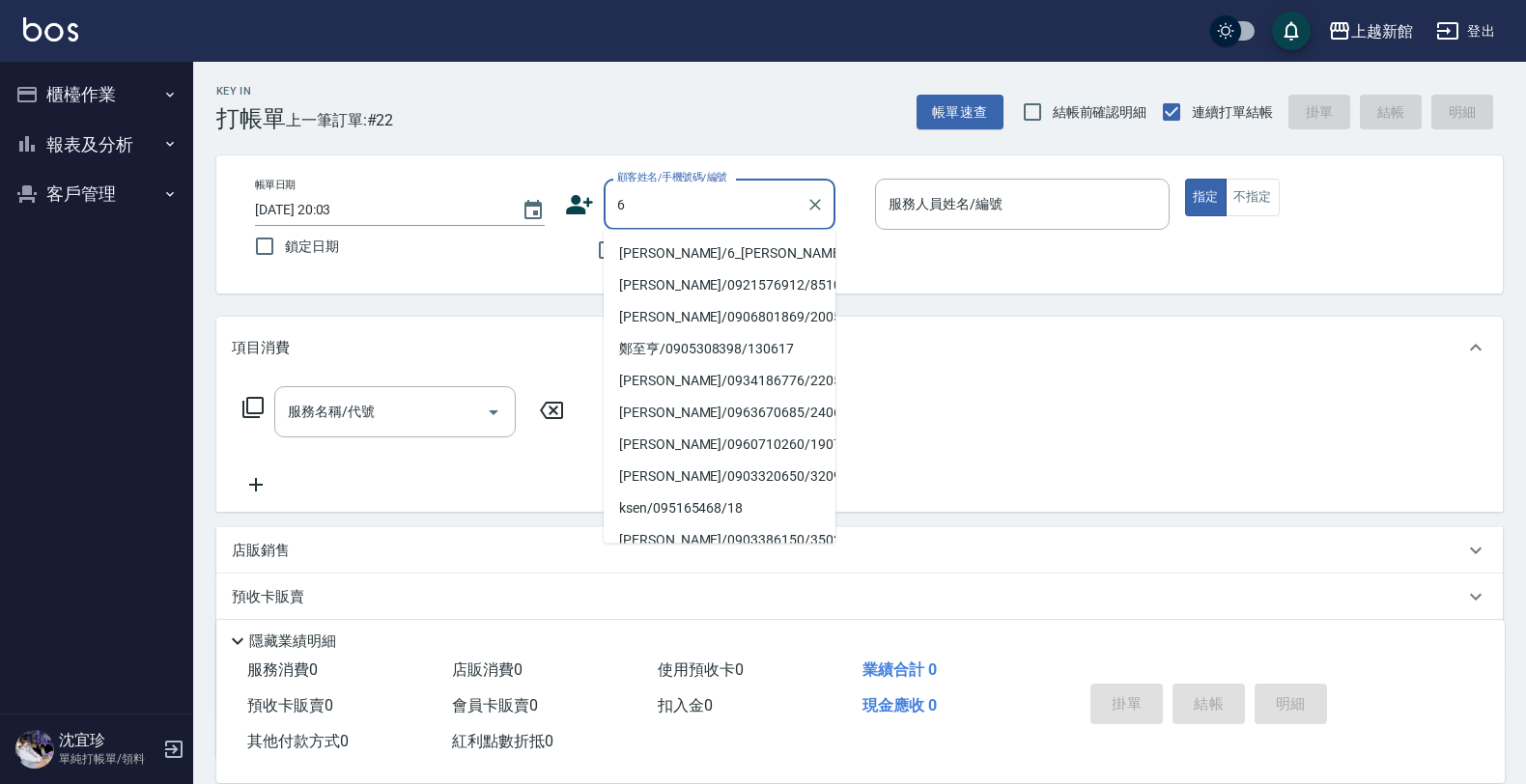
type input "[PERSON_NAME]/6_[PERSON_NAME]/6"
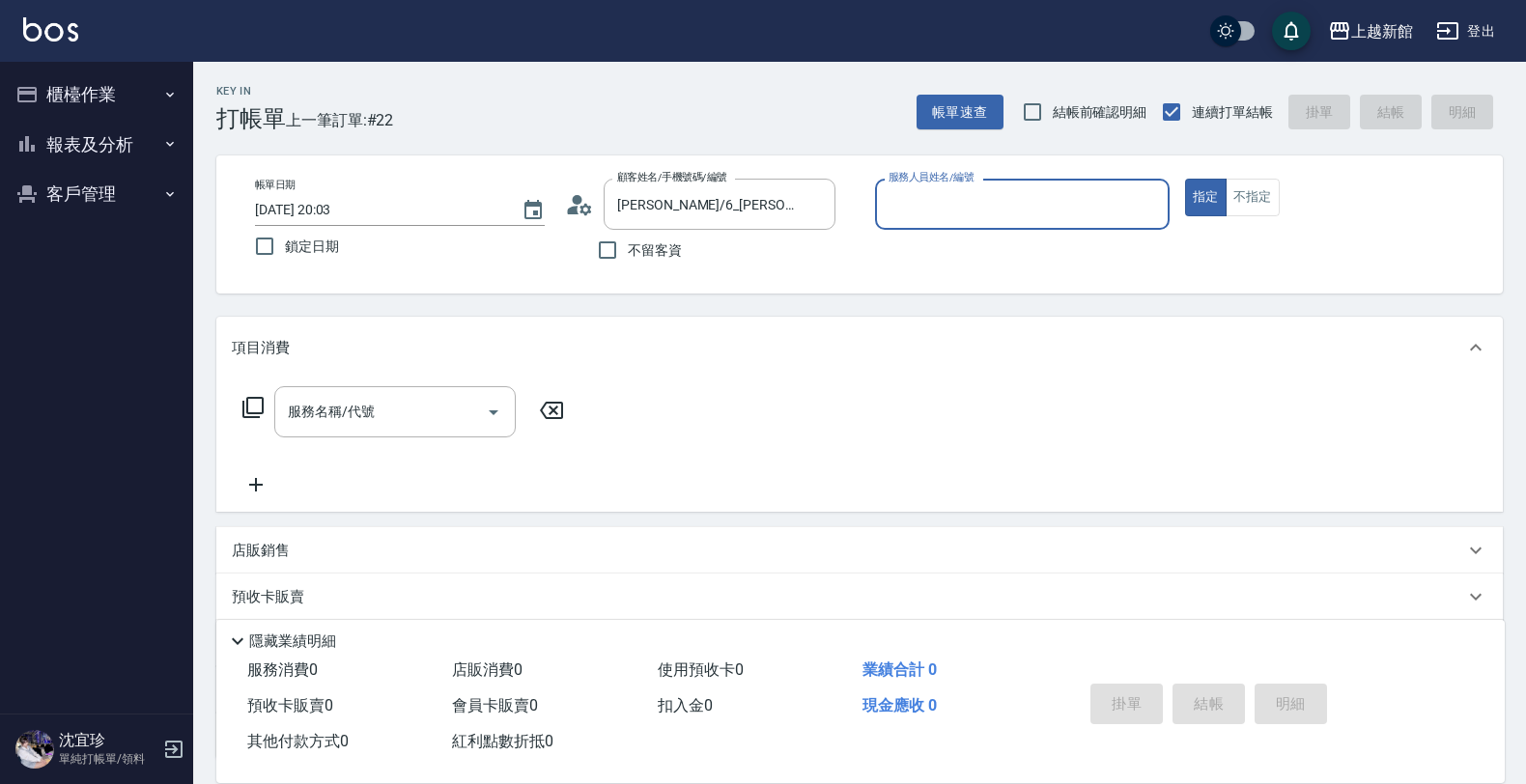
click at [1185, 179] on button "指定" at bounding box center [1205, 197] width 42 height 38
type input "[PERSON_NAME]-6"
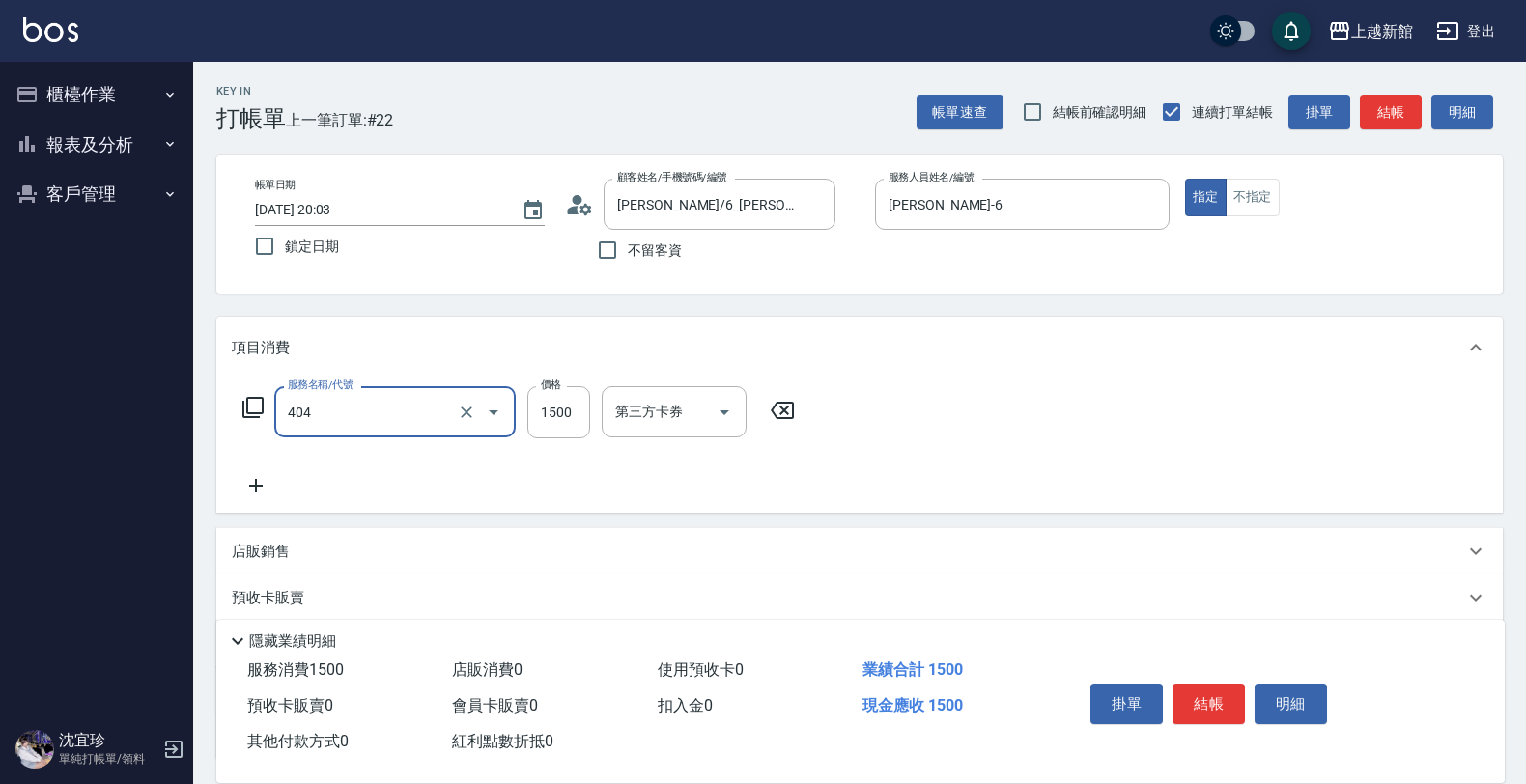
type input "設計染髮(404)"
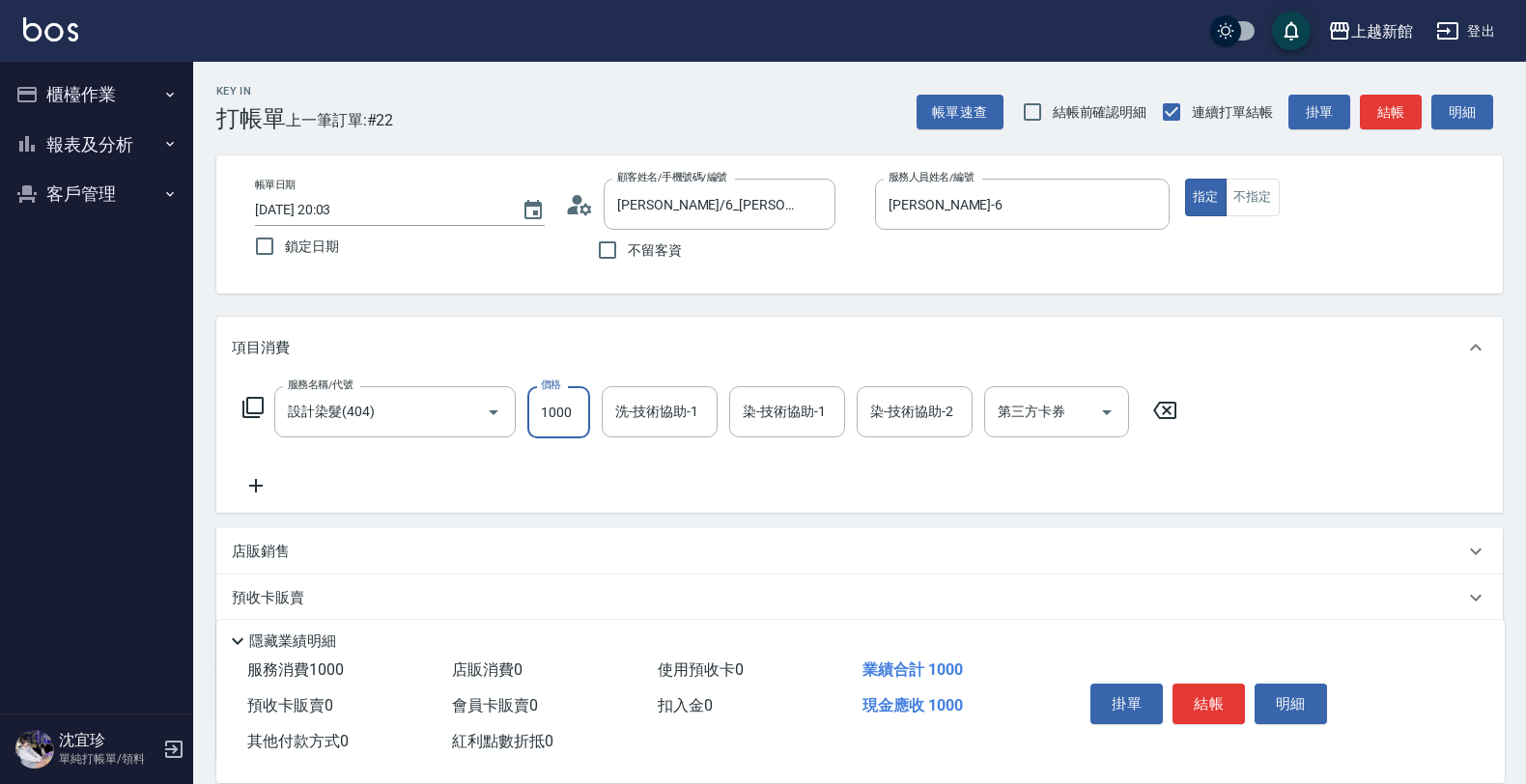
type input "1000"
type input "容綺-21"
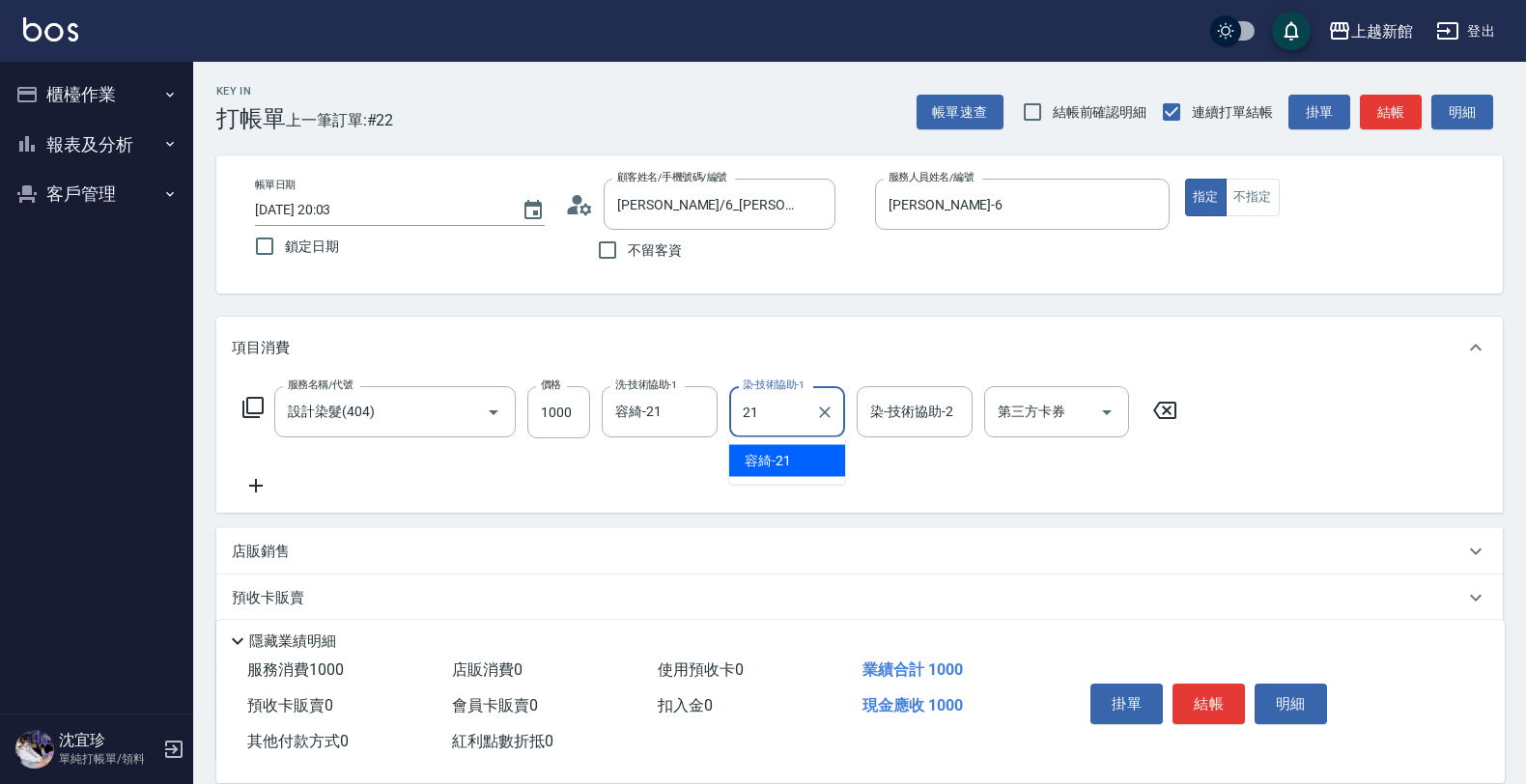
type input "容綺-21"
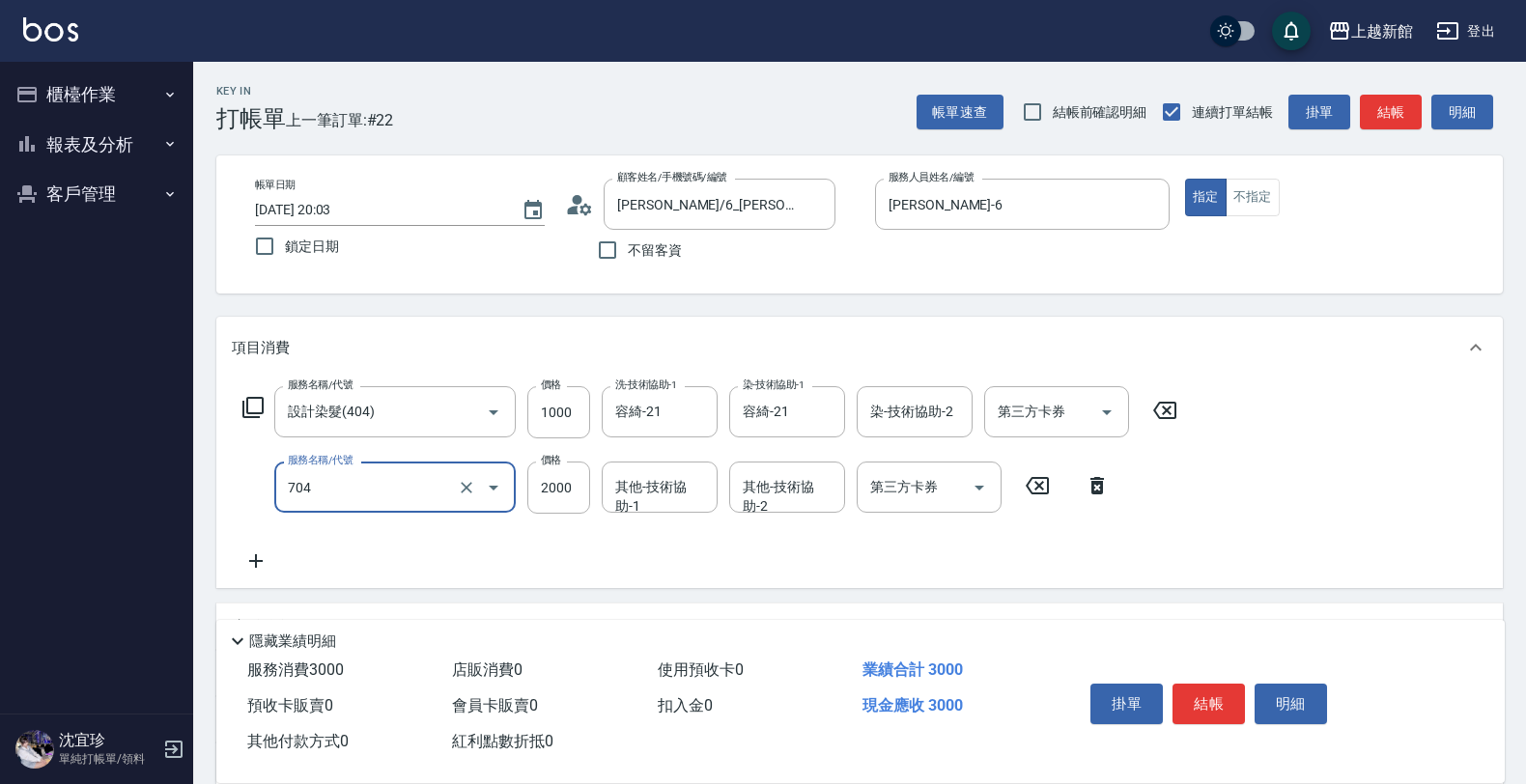
type input "髮片重整(704)"
type input "6500"
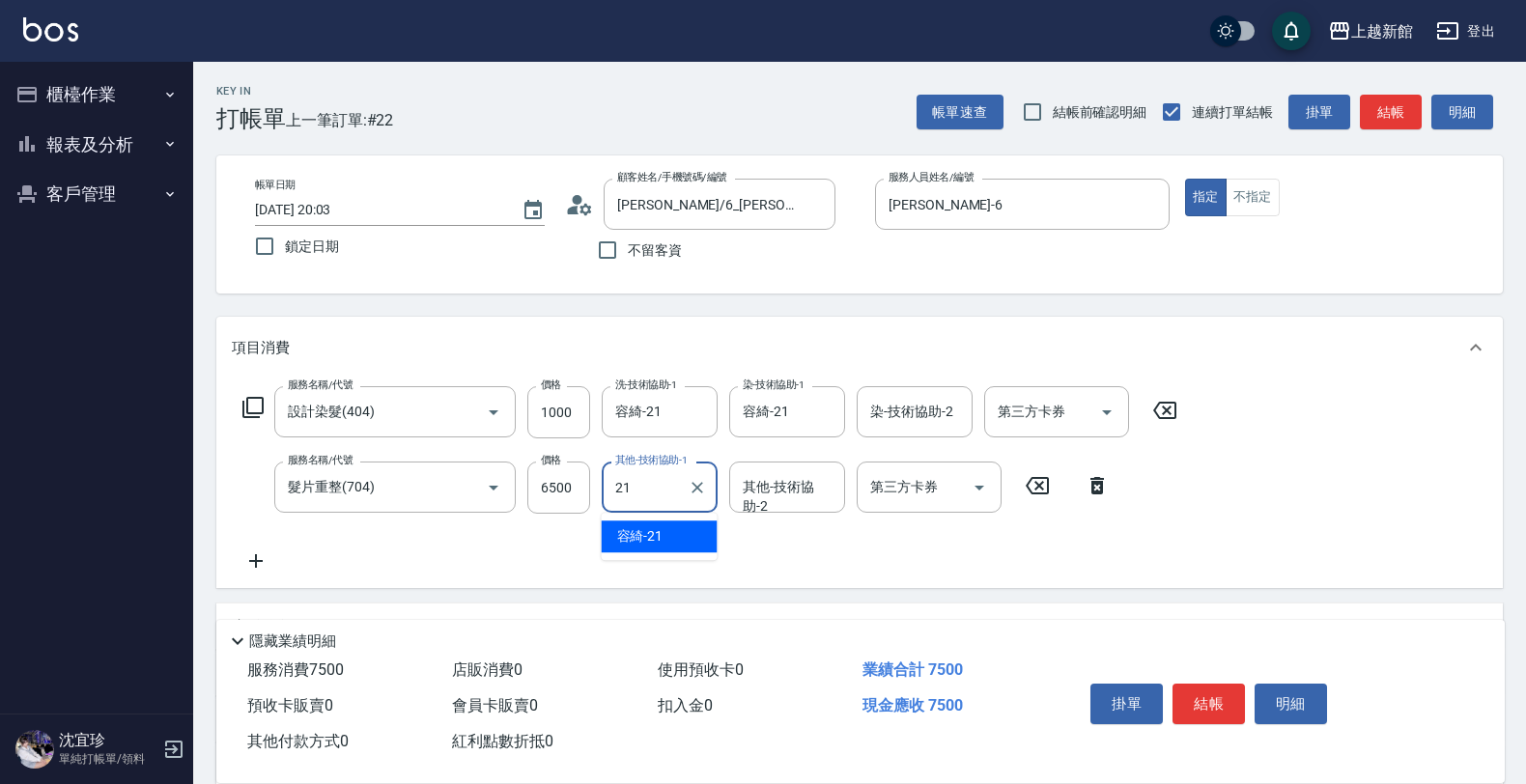
type input "容綺-21"
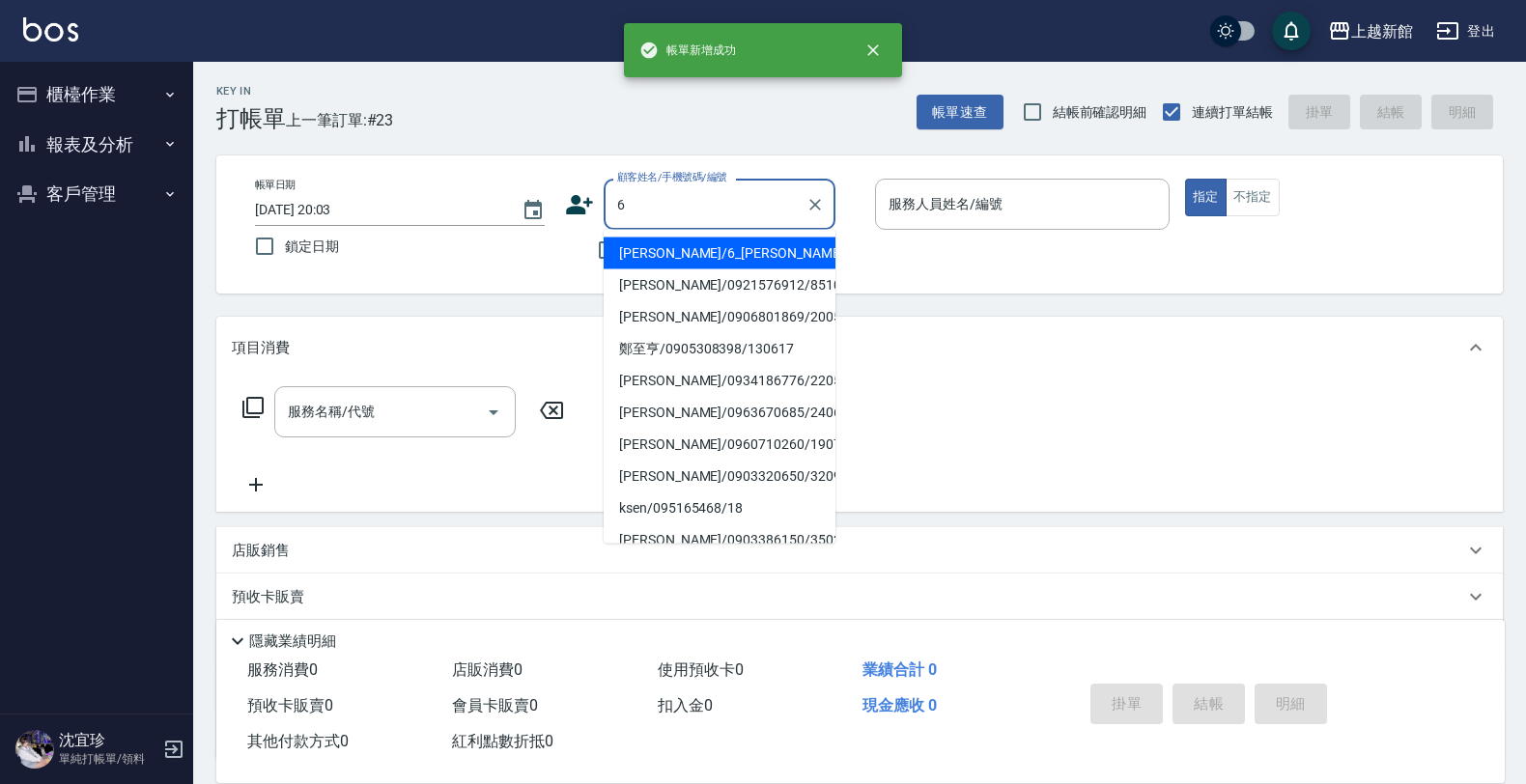
type input "[PERSON_NAME]/6_[PERSON_NAME]/6"
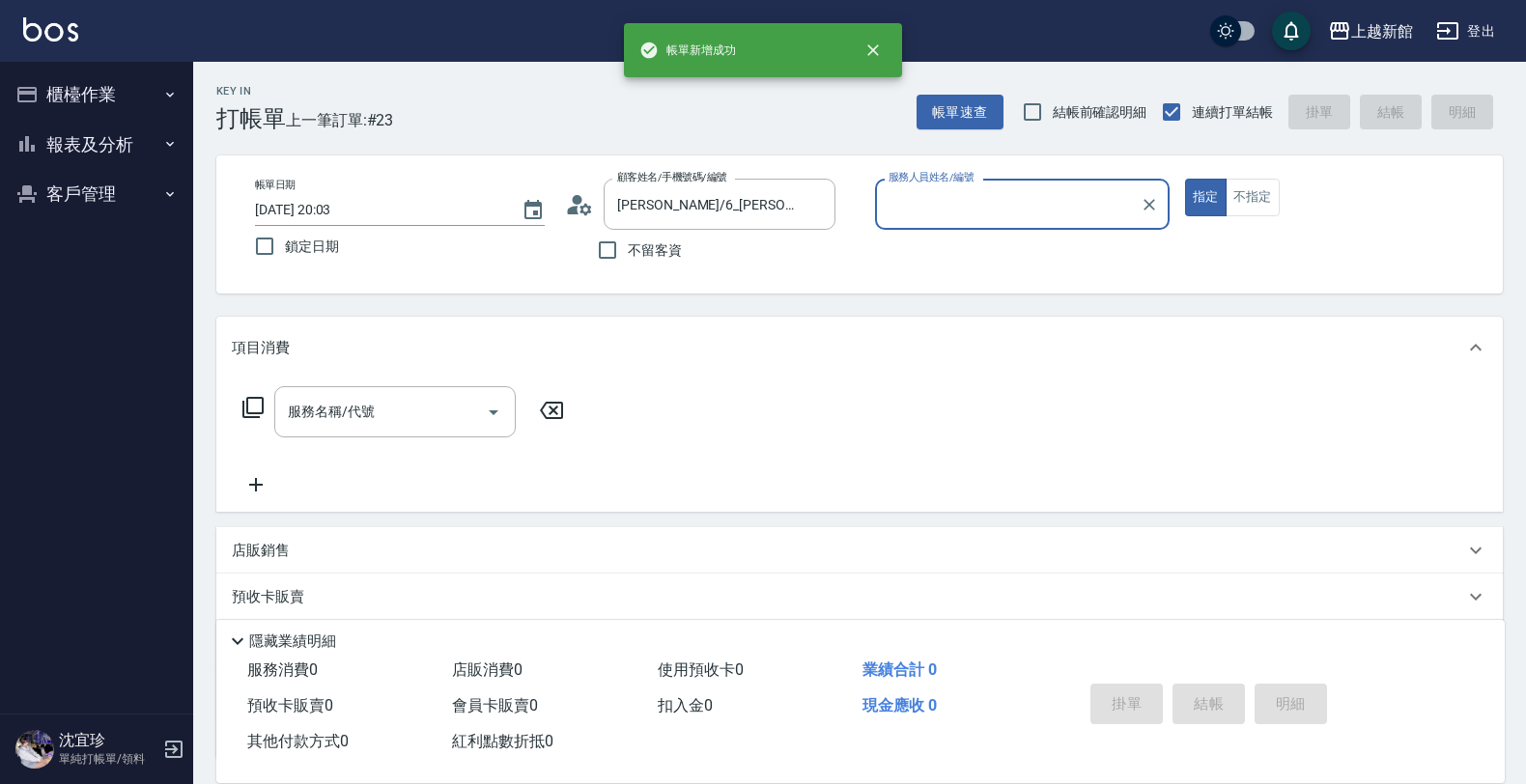
type input "[PERSON_NAME]-6"
click at [1185, 179] on button "指定" at bounding box center [1205, 197] width 42 height 38
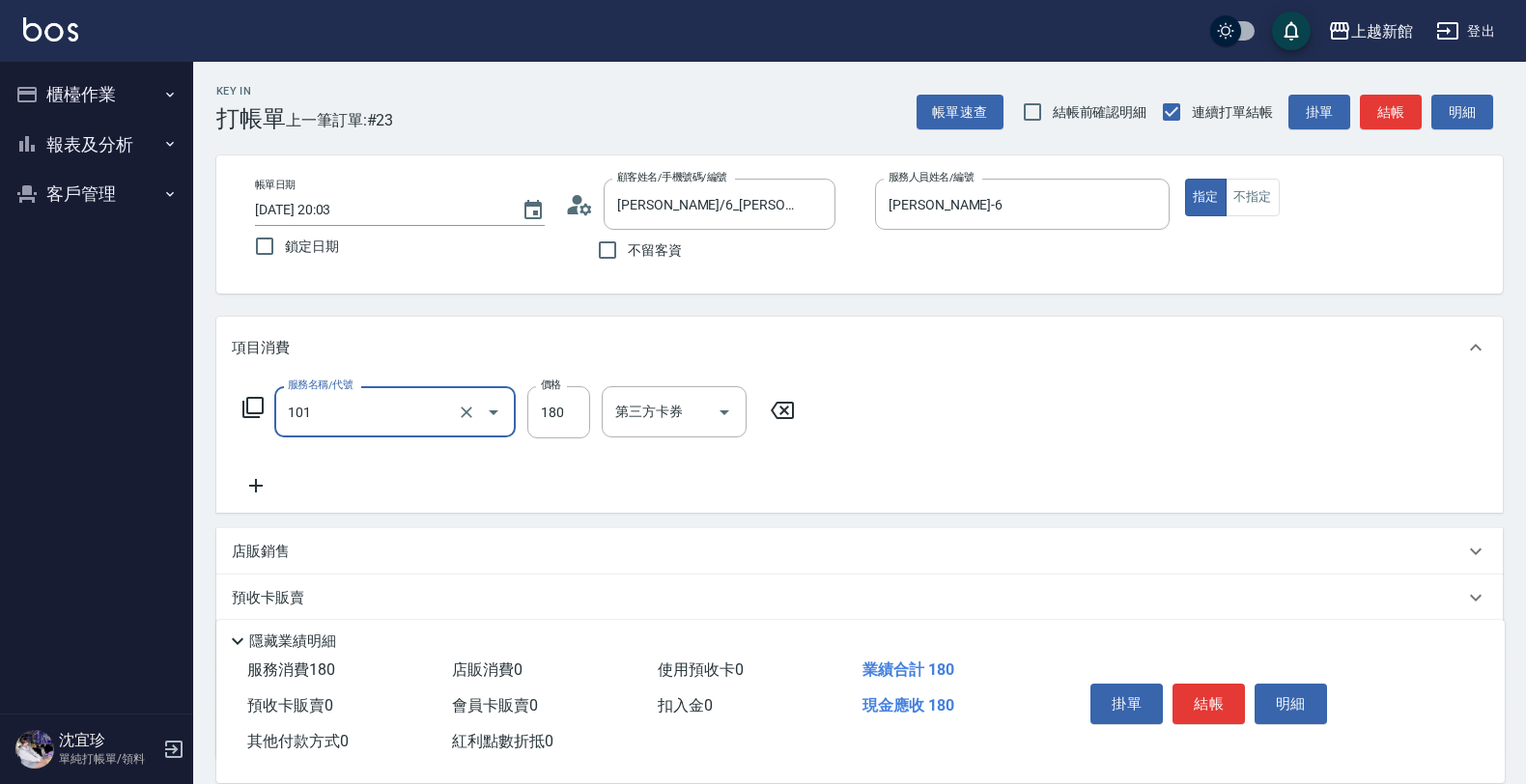
type input "洗髮250(101)"
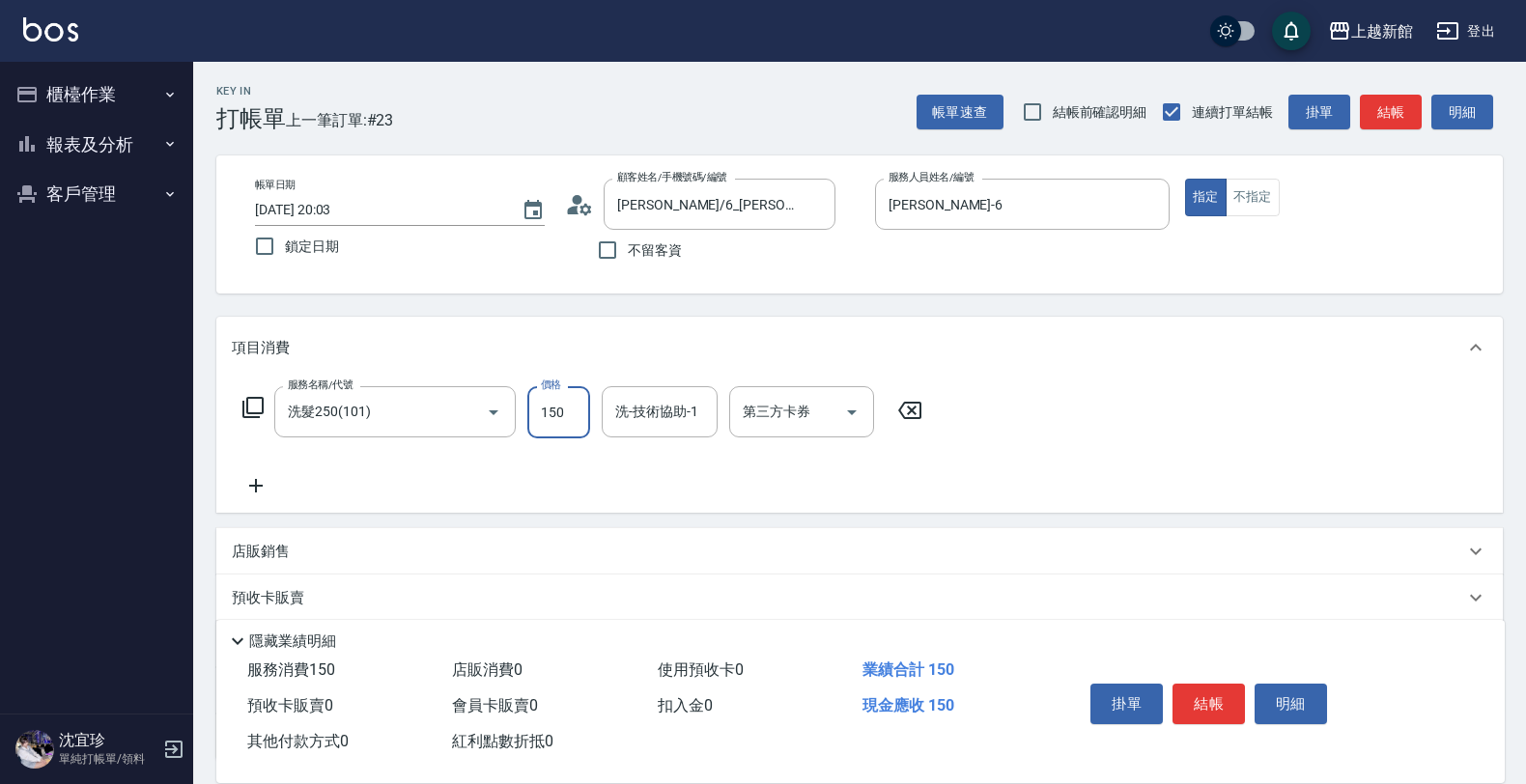
type input "150"
type input "小邱-25"
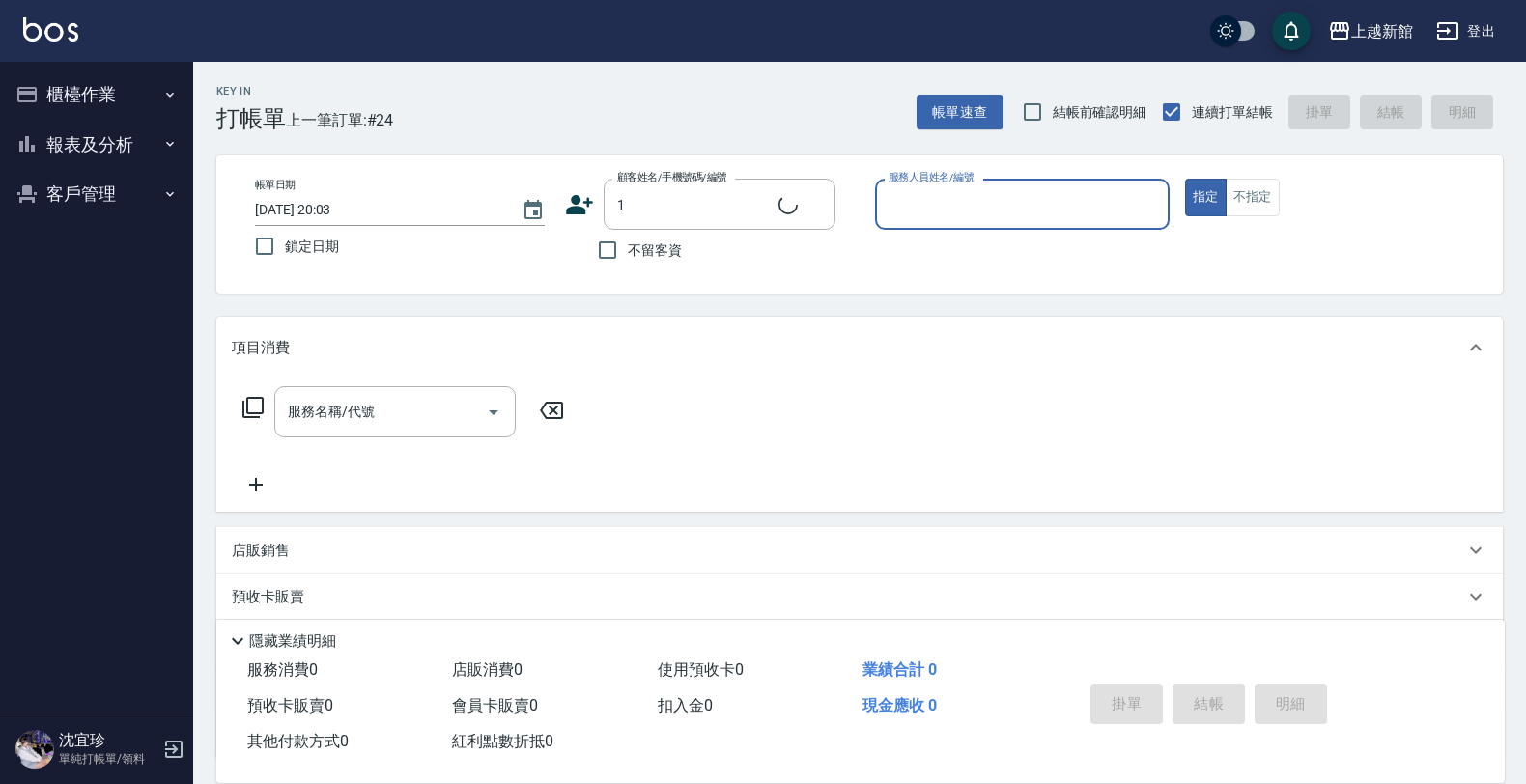
type input "Lora/0979395100/1"
type input "蘿拉-1"
click at [1185, 179] on button "指定" at bounding box center [1205, 197] width 42 height 38
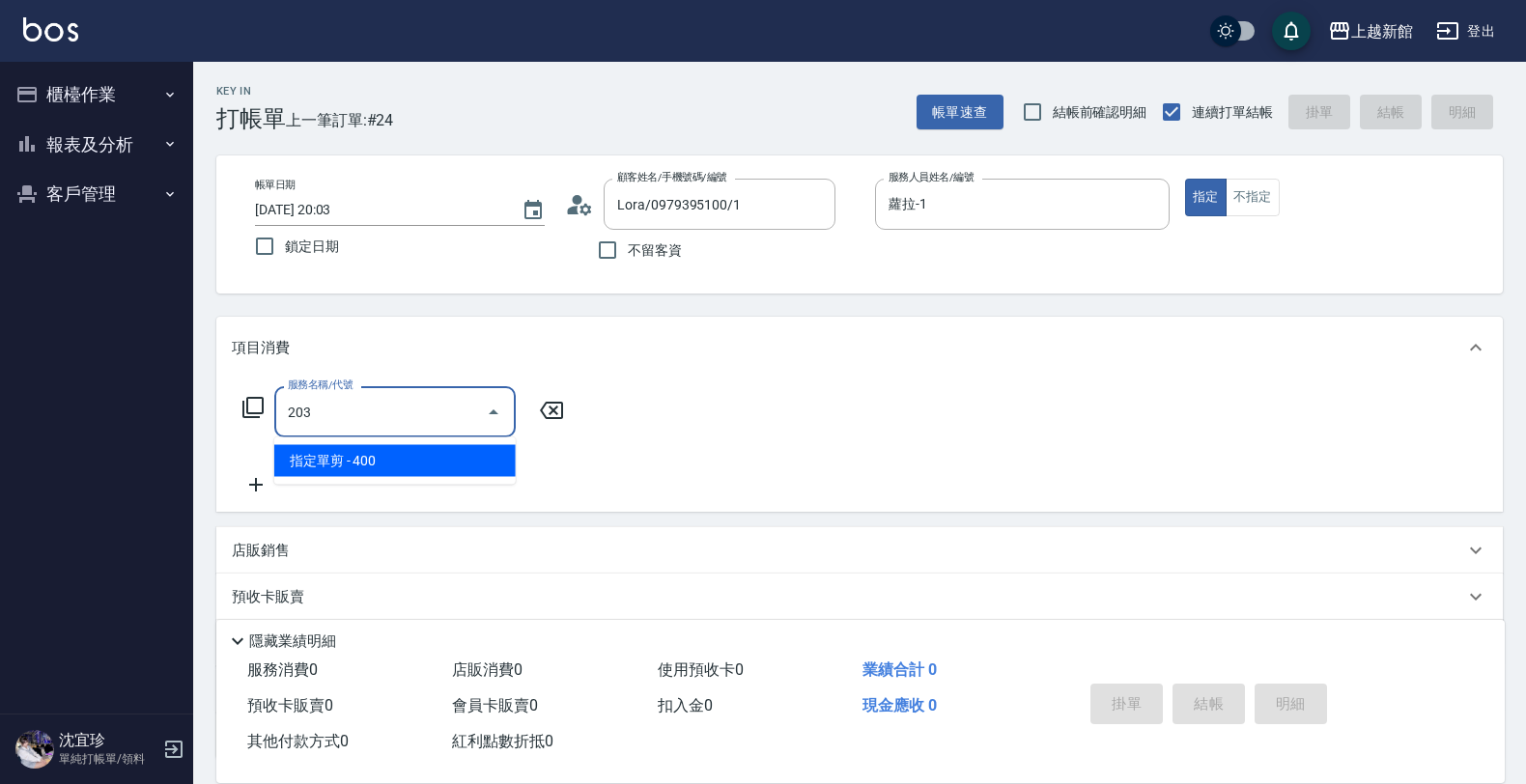
type input "指定單剪(203)"
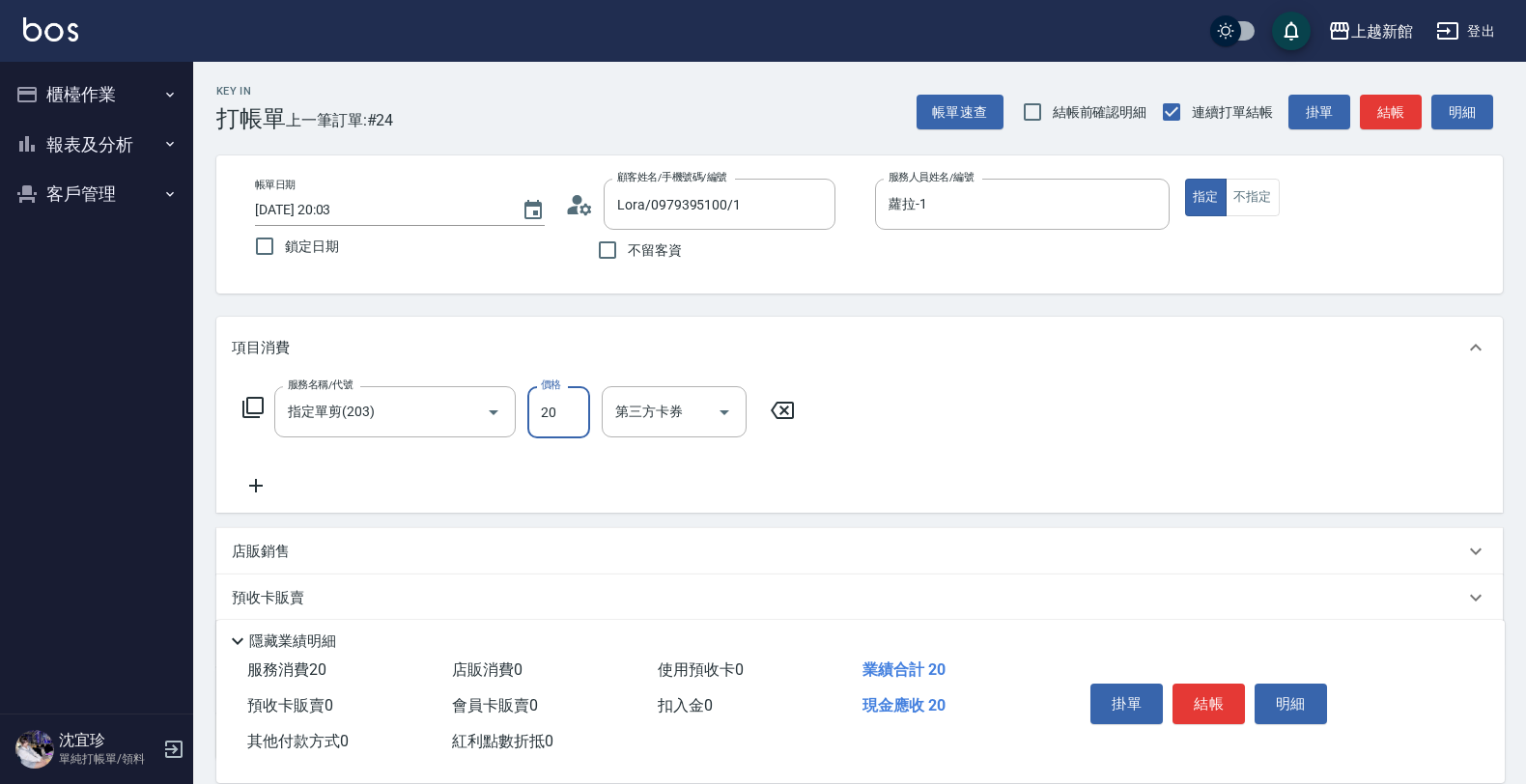
type input "200"
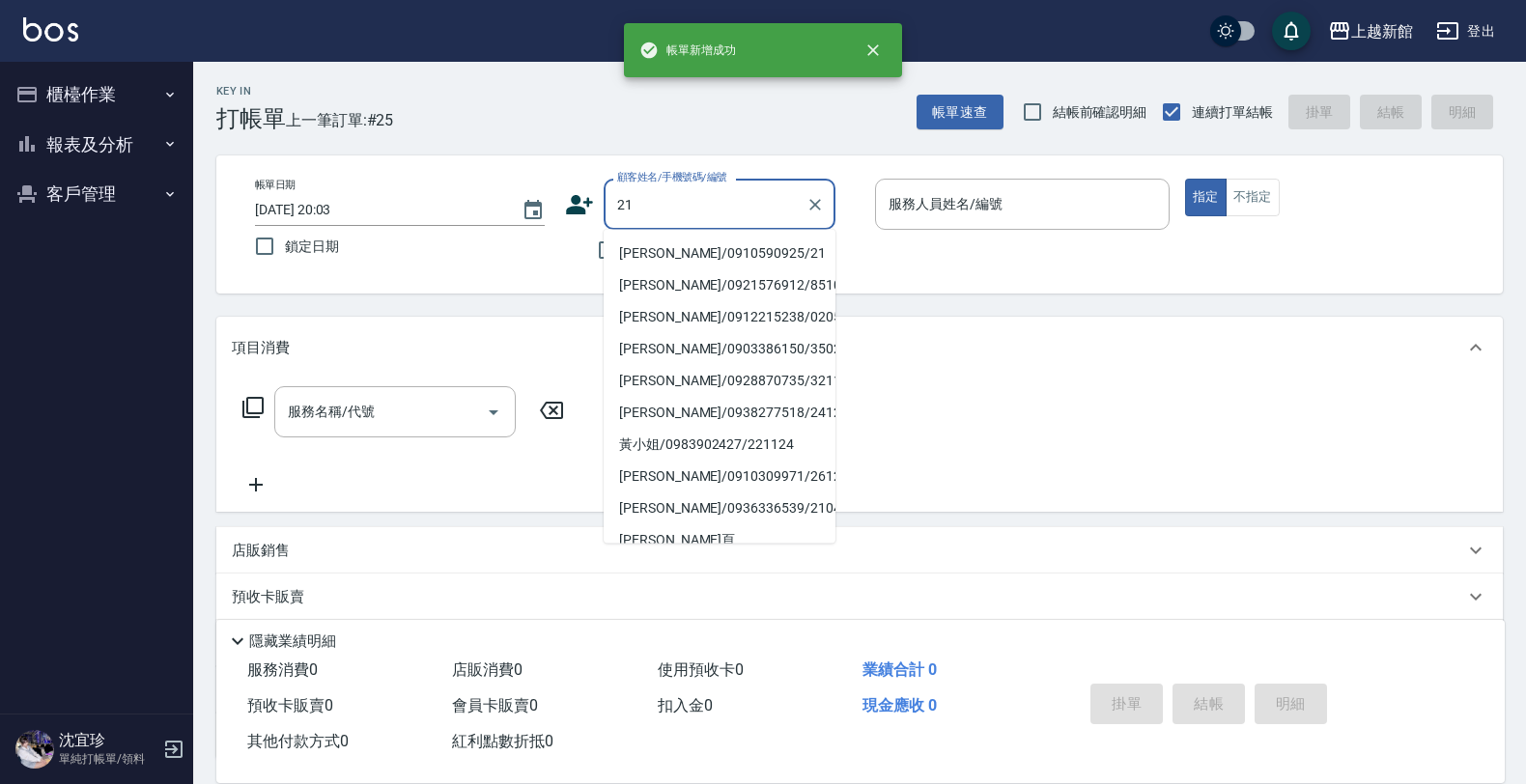
type input "[PERSON_NAME]/0910590925/21"
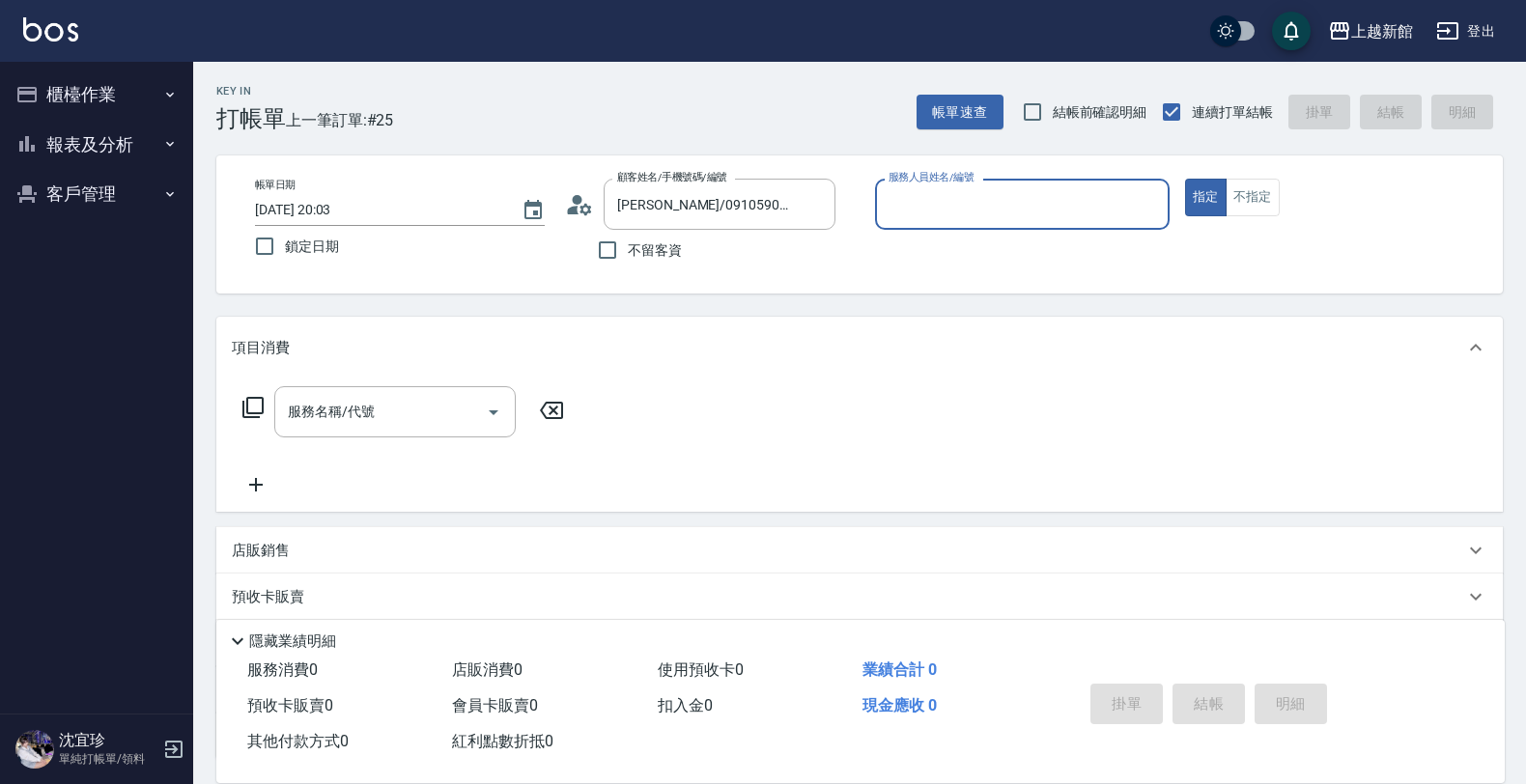
click at [1185, 179] on button "指定" at bounding box center [1205, 197] width 42 height 38
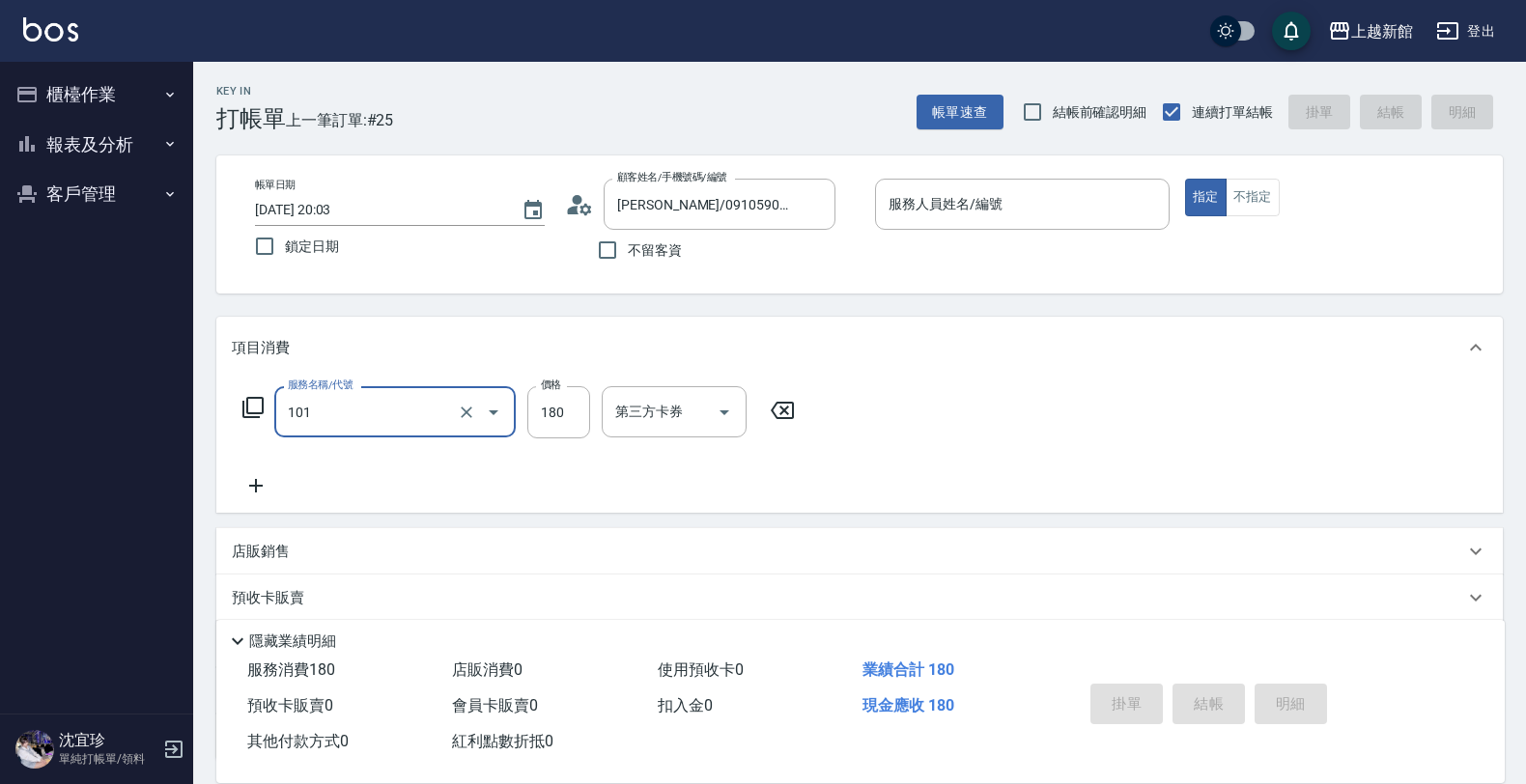
type input "洗髮250(101)"
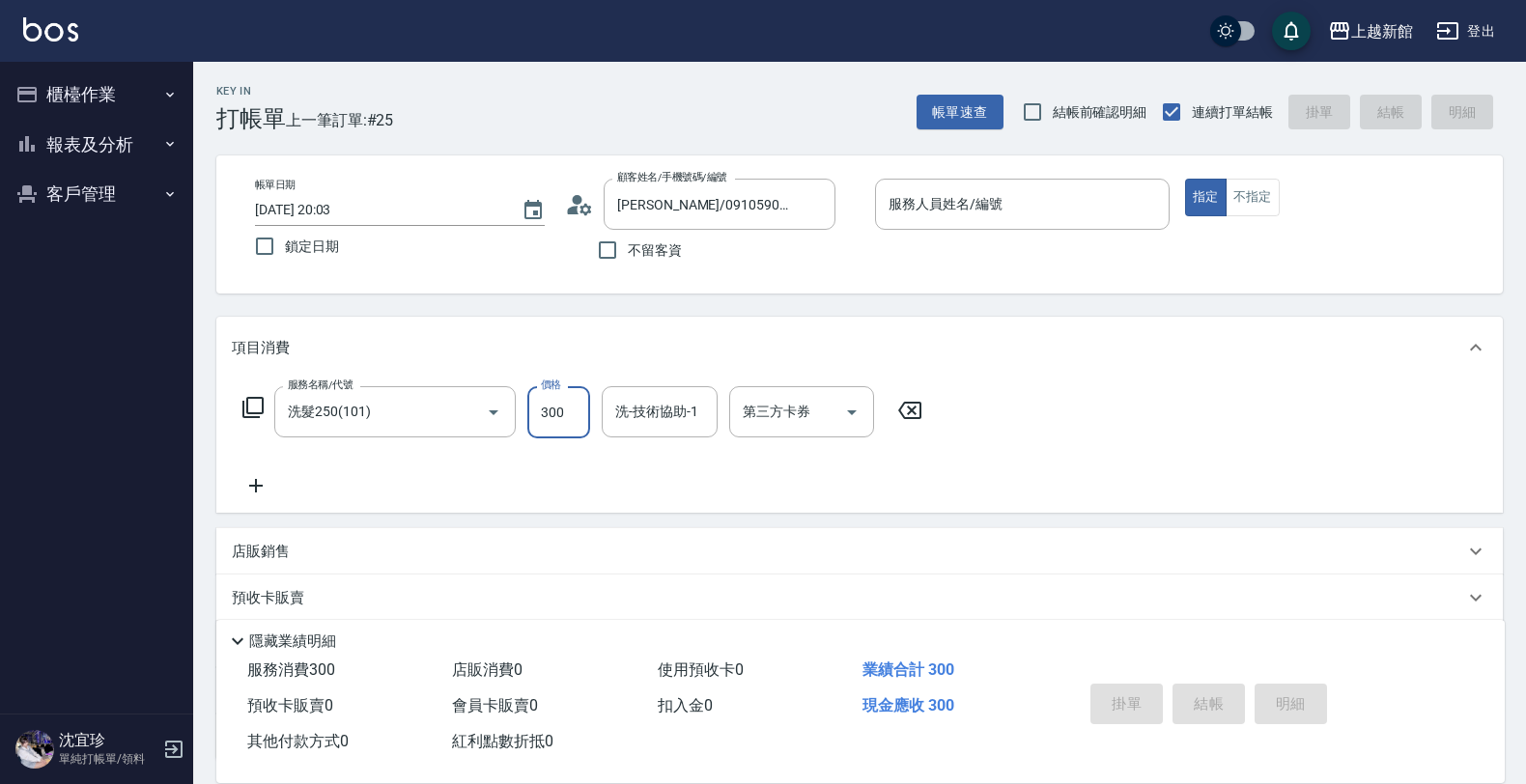
type input "300"
type input "容綺-21"
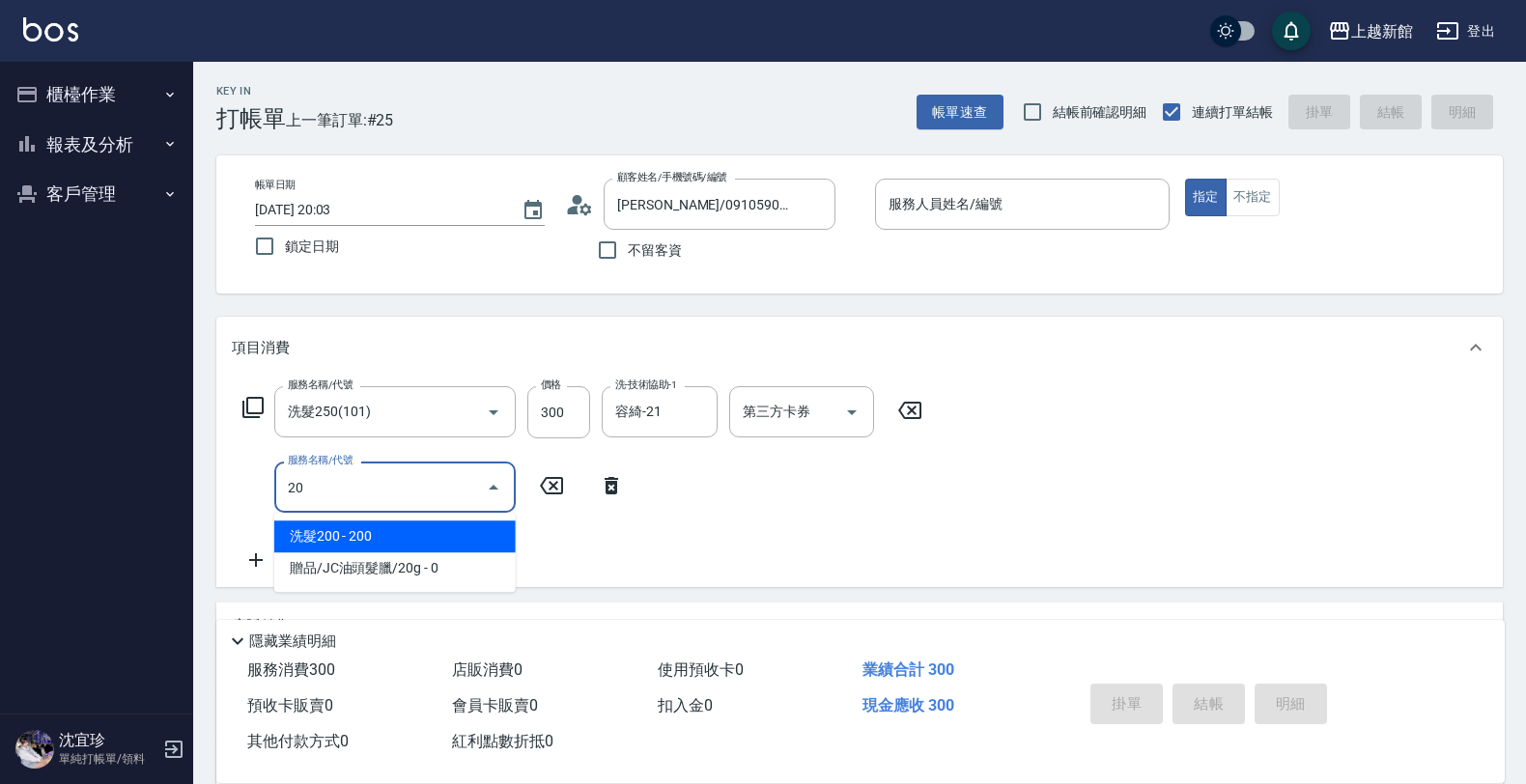
type input "2"
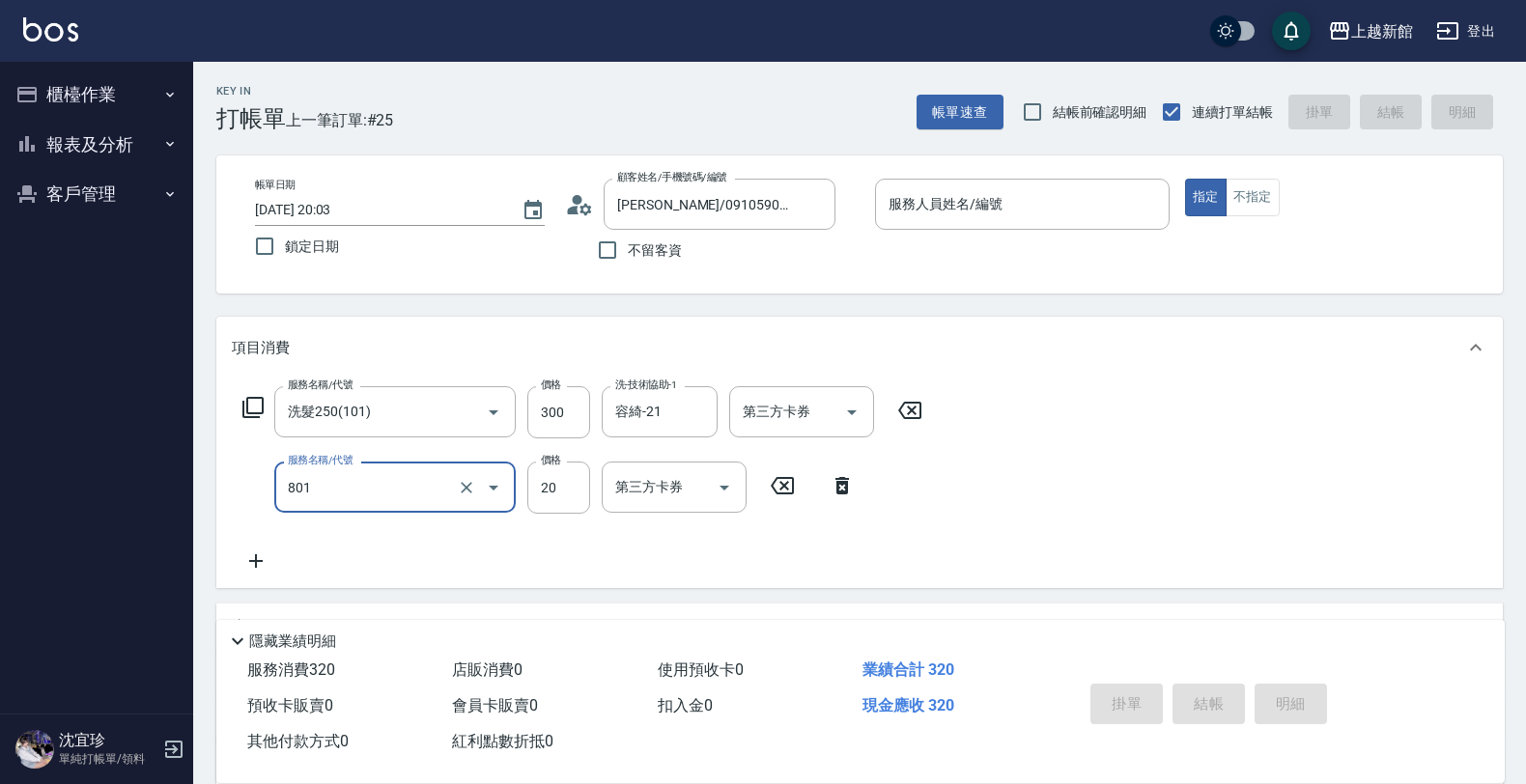
type input "潤絲(801)"
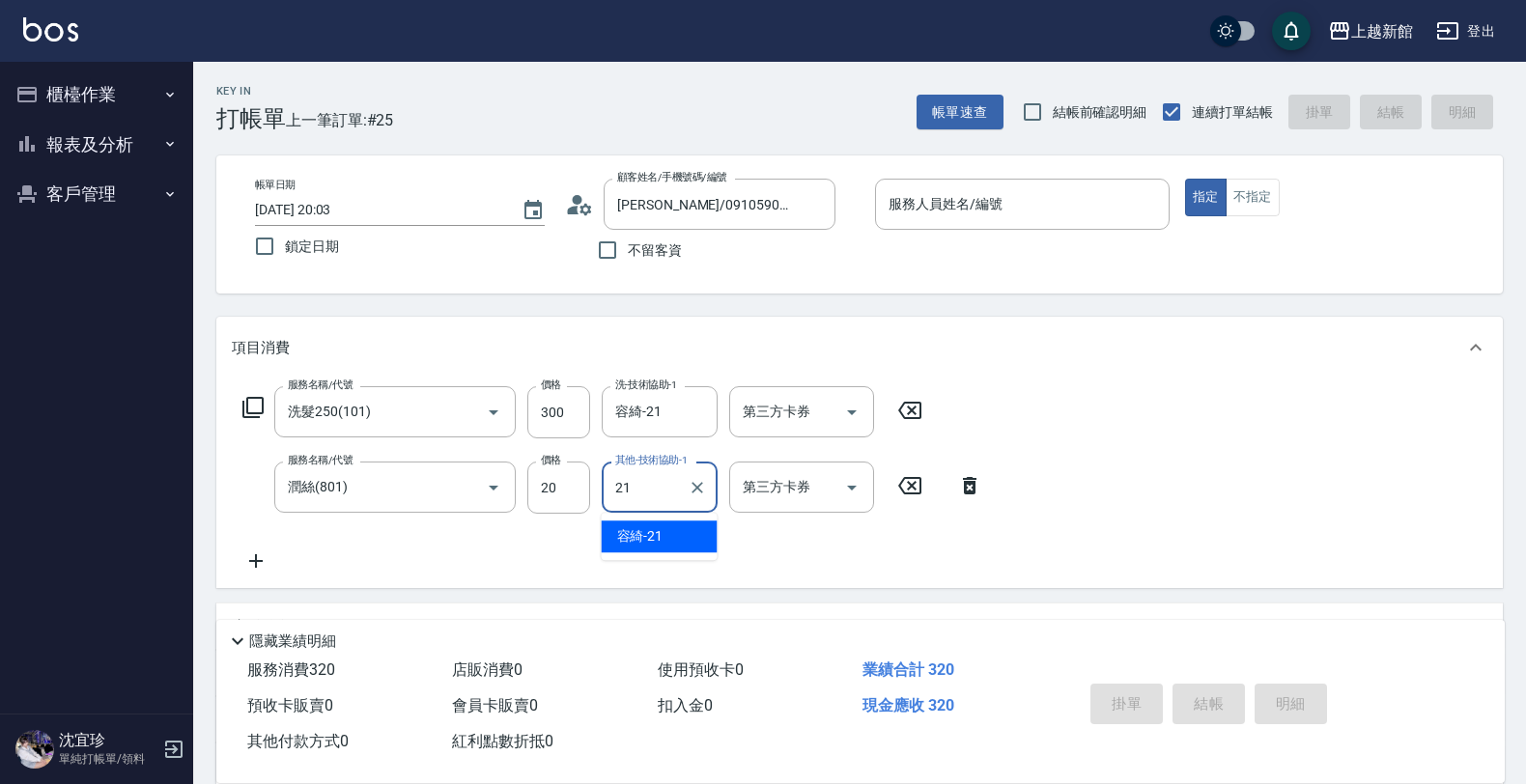
type input "容綺-21"
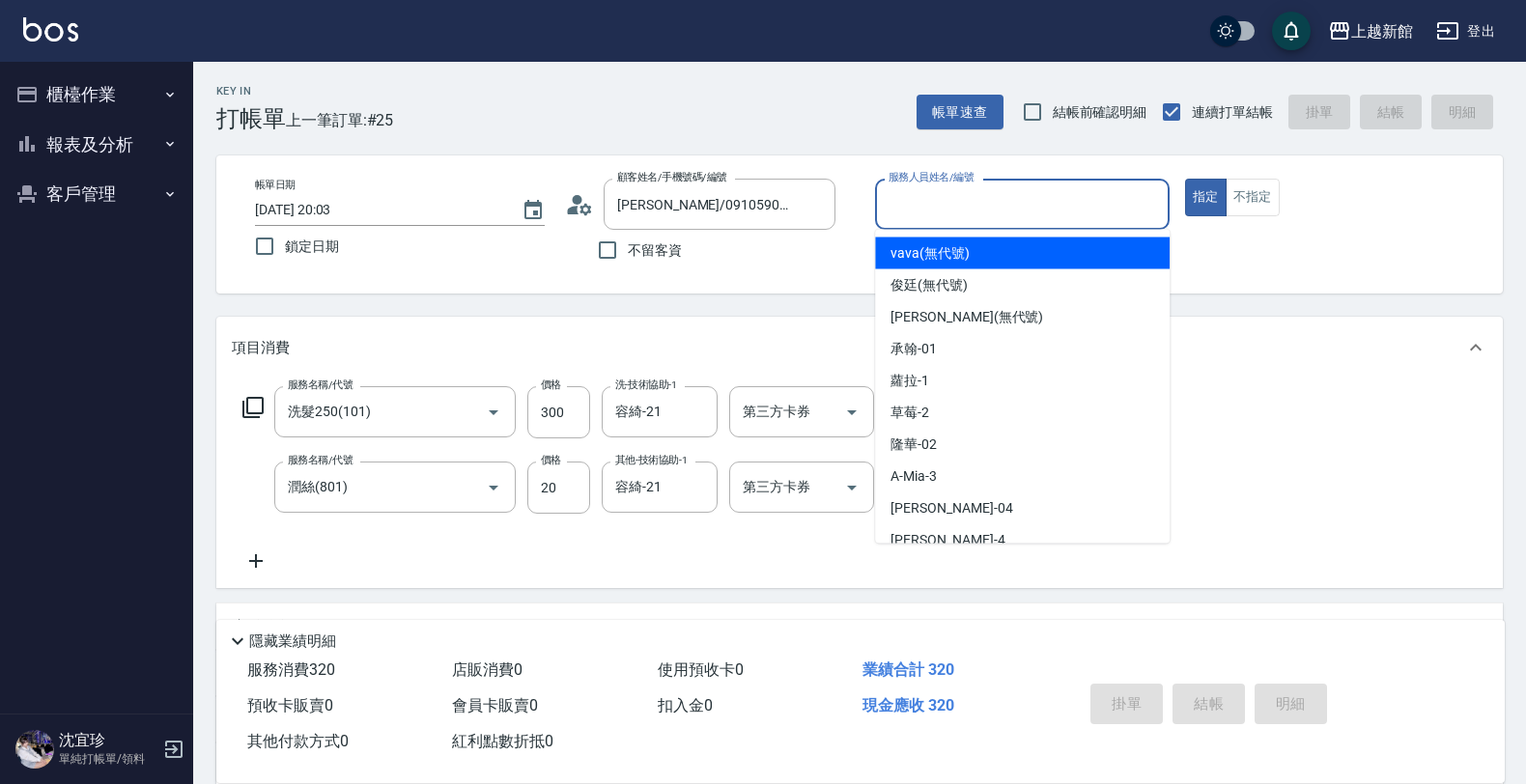
click at [1003, 201] on input "服務人員姓名/編號" at bounding box center [1022, 204] width 278 height 34
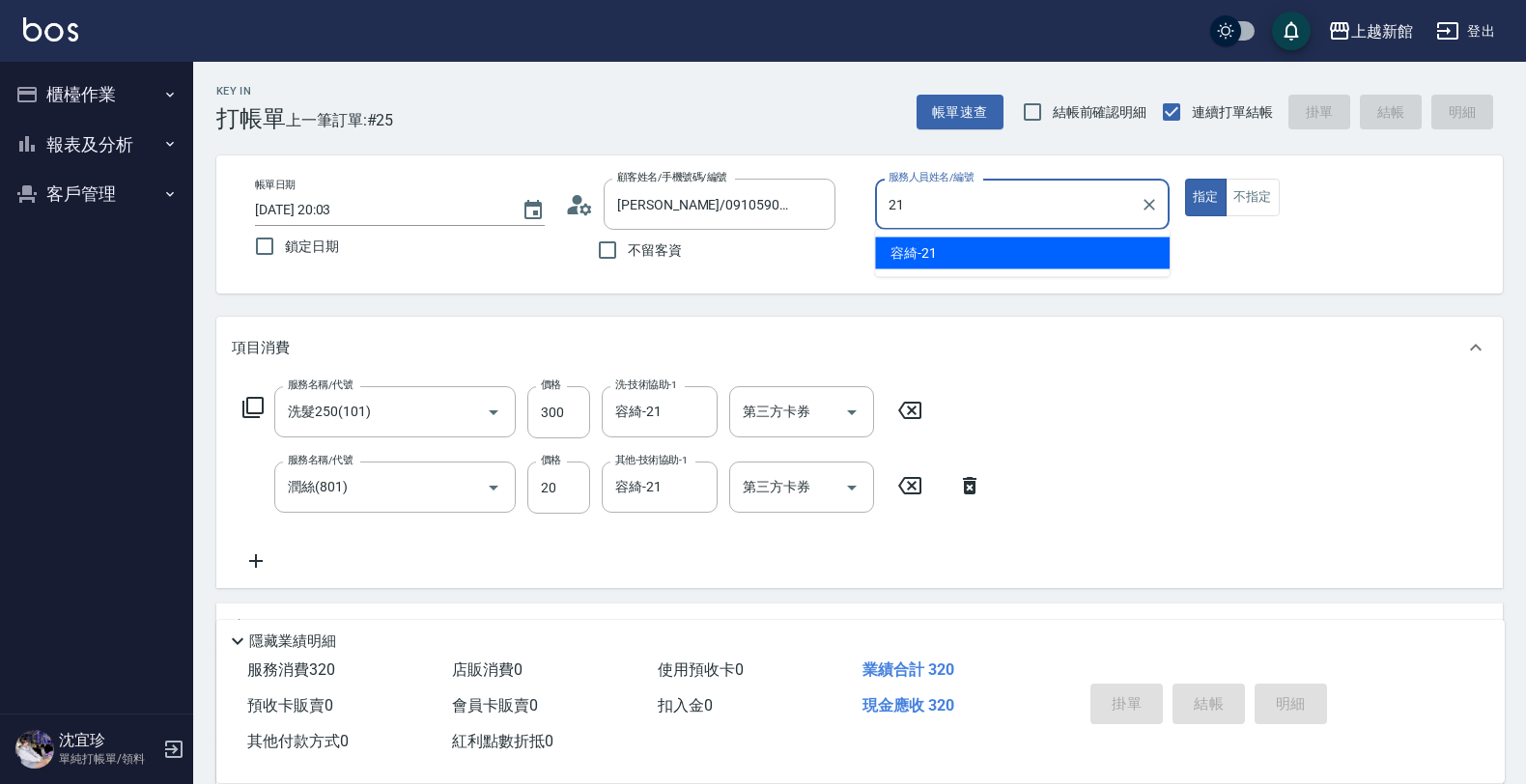
type input "容綺-21"
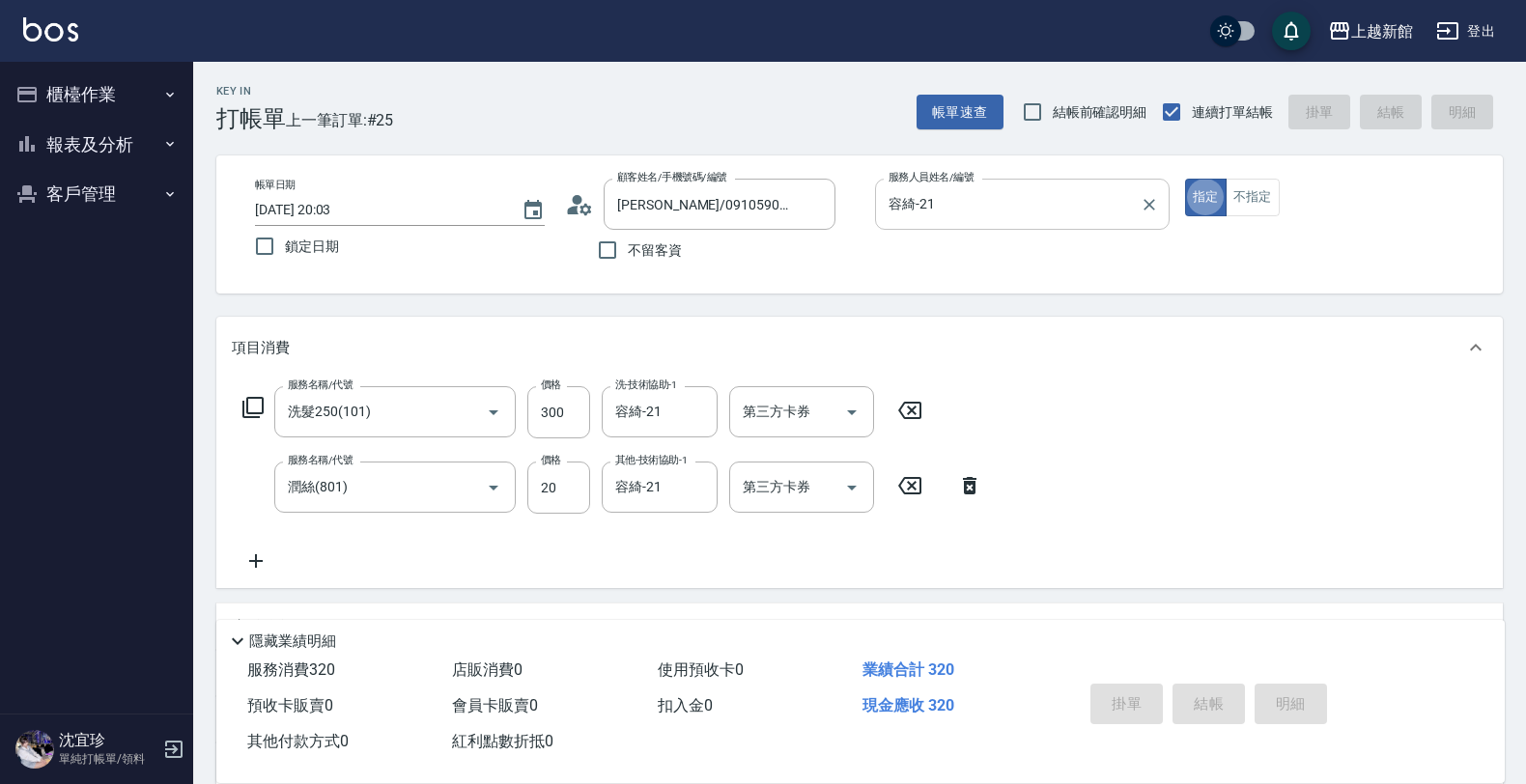
type input "[DATE] 20:04"
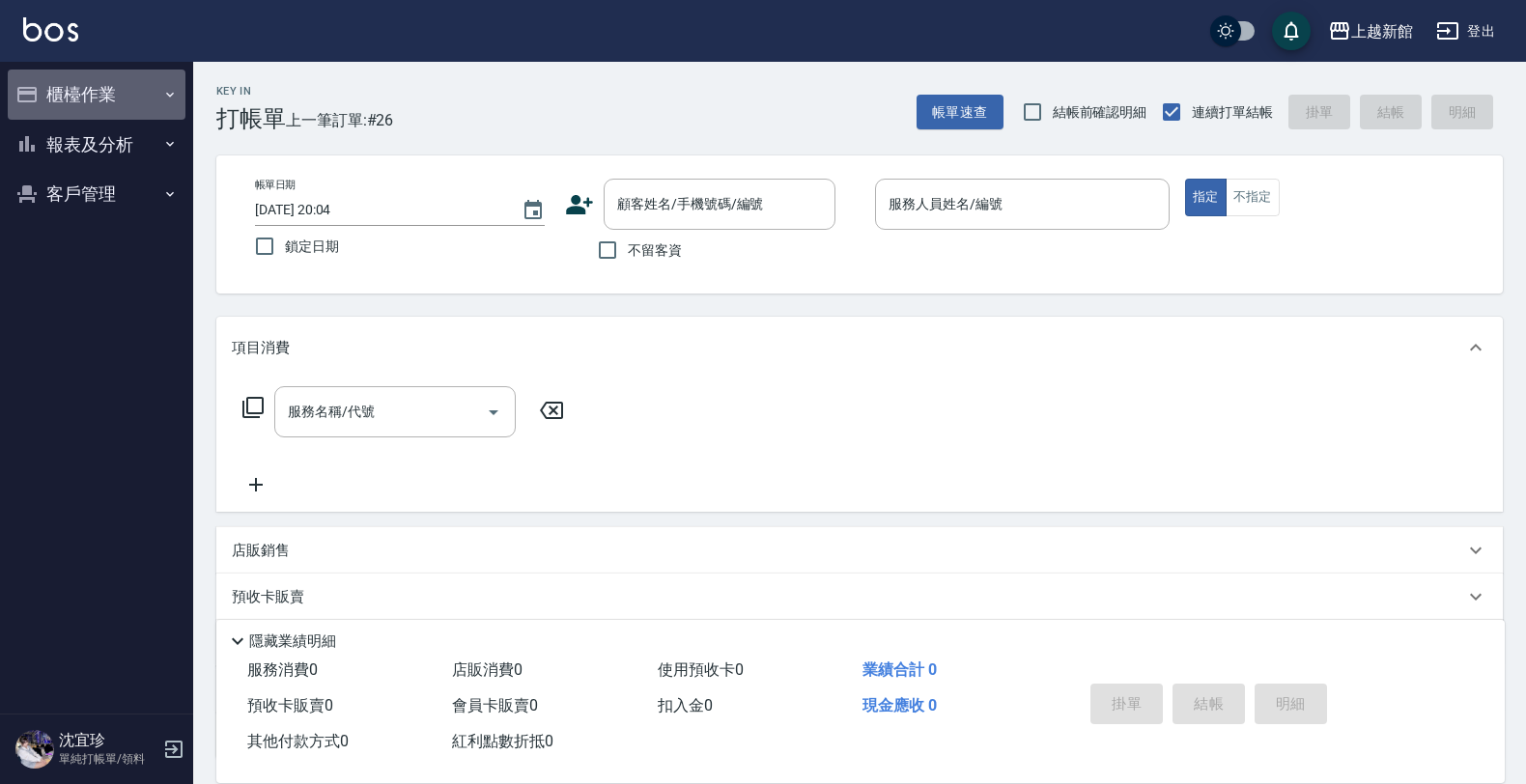
drag, startPoint x: 78, startPoint y: 103, endPoint x: 93, endPoint y: 233, distance: 130.9
click at [77, 104] on button "櫃檯作業" at bounding box center [97, 95] width 178 height 50
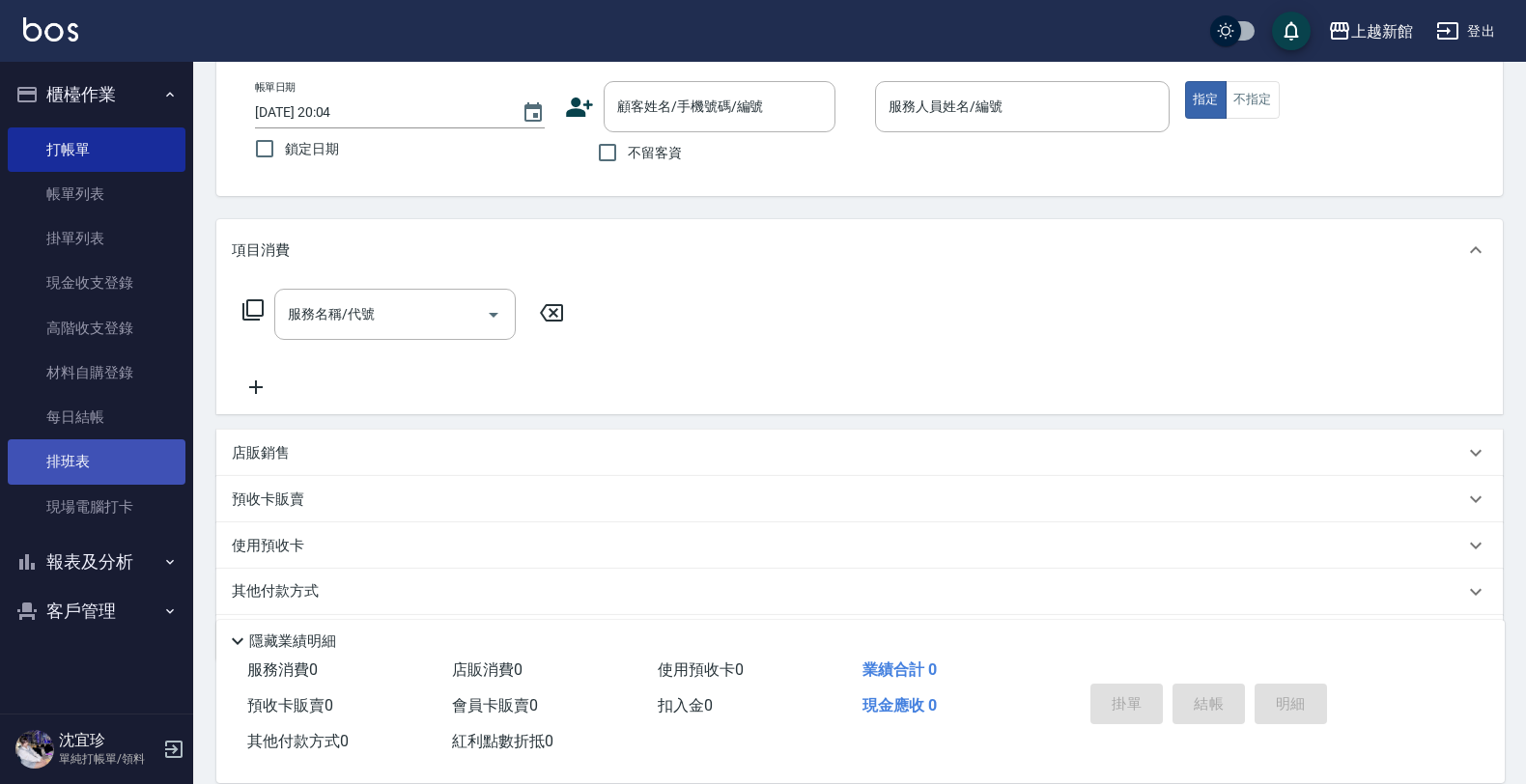
scroll to position [160, 0]
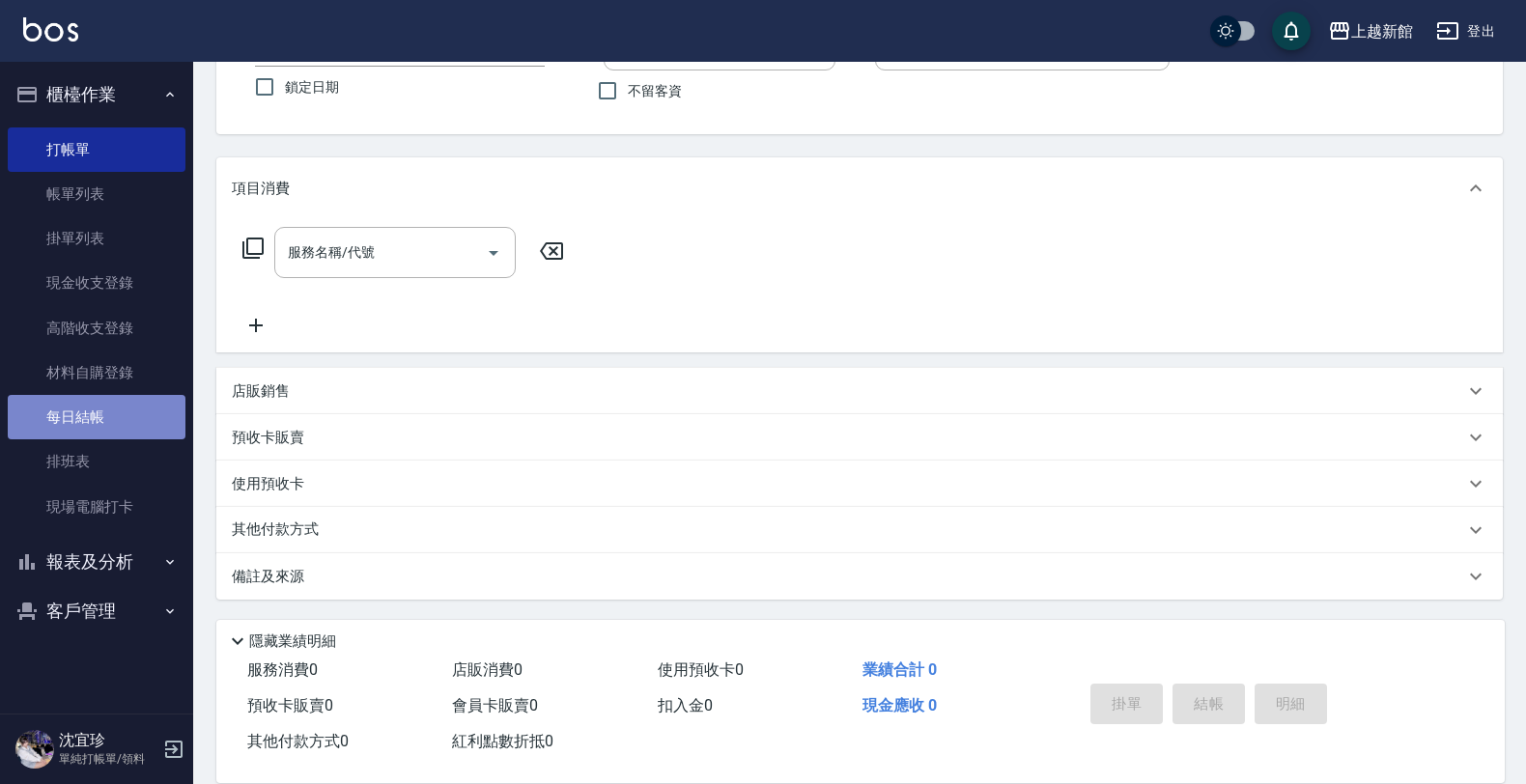
click at [99, 395] on link "每日結帳" at bounding box center [97, 417] width 178 height 44
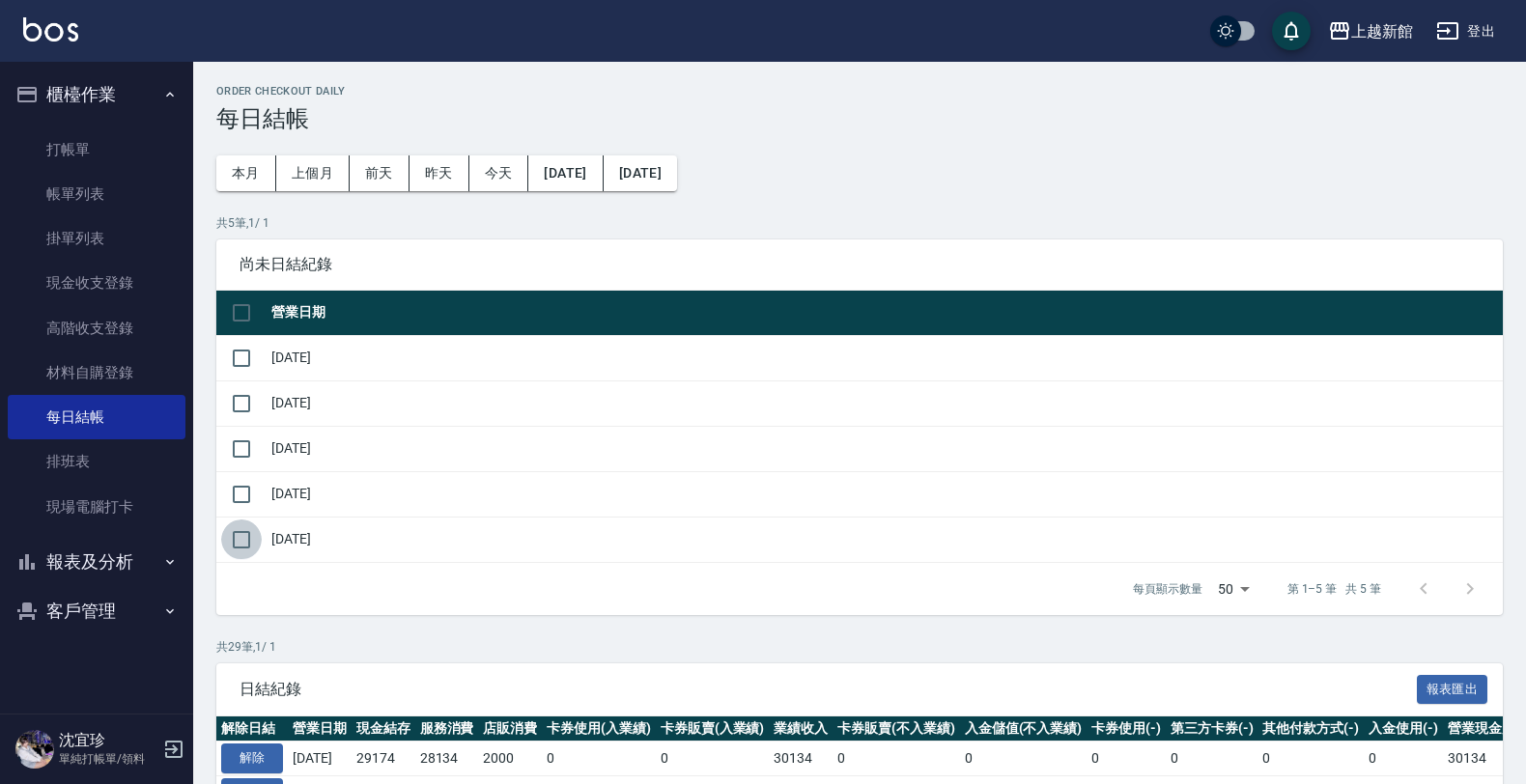
drag, startPoint x: 244, startPoint y: 537, endPoint x: 268, endPoint y: 548, distance: 26.4
click at [245, 538] on input "checkbox" at bounding box center [242, 539] width 41 height 41
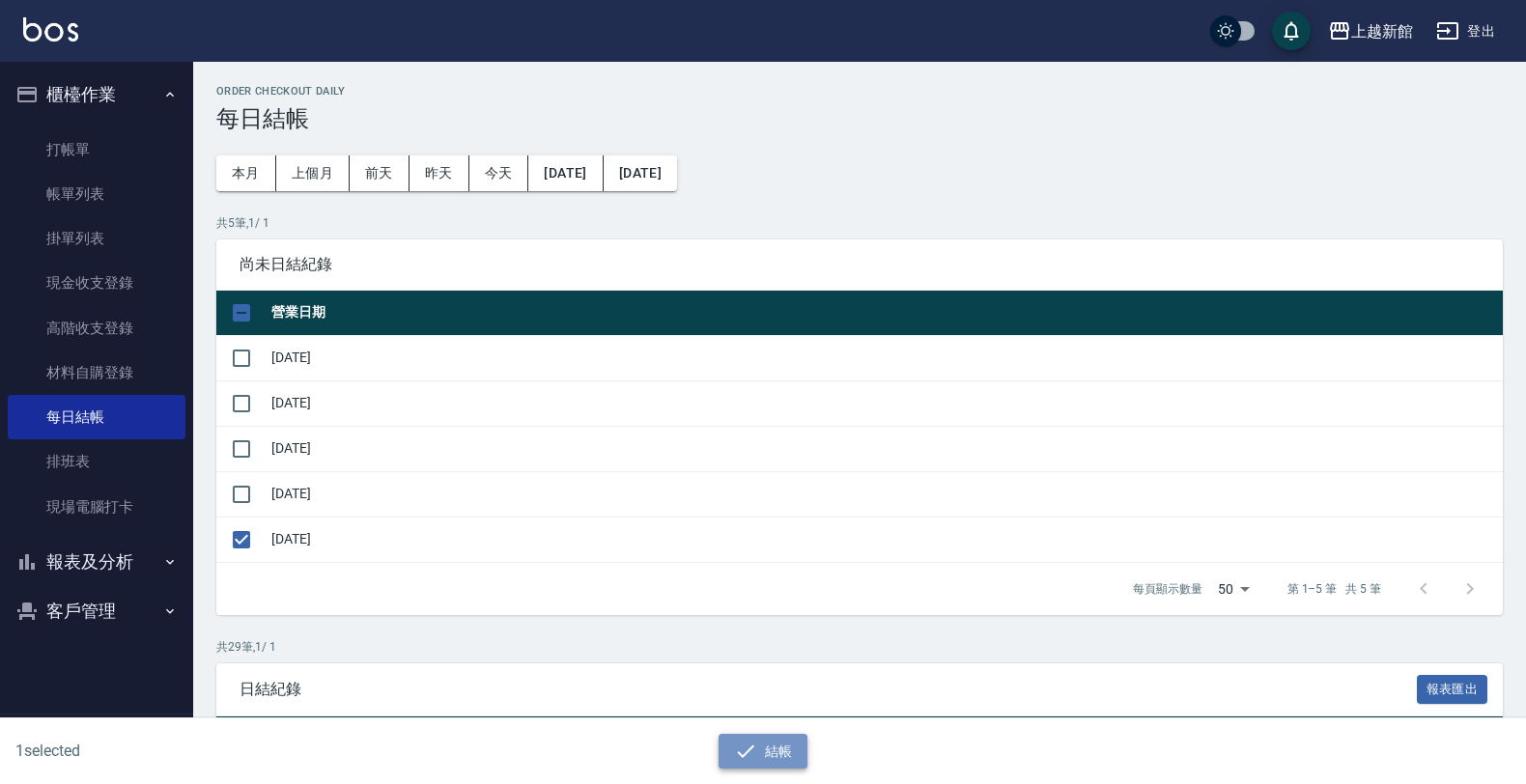
click at [785, 746] on button "結帳" at bounding box center [763, 751] width 90 height 36
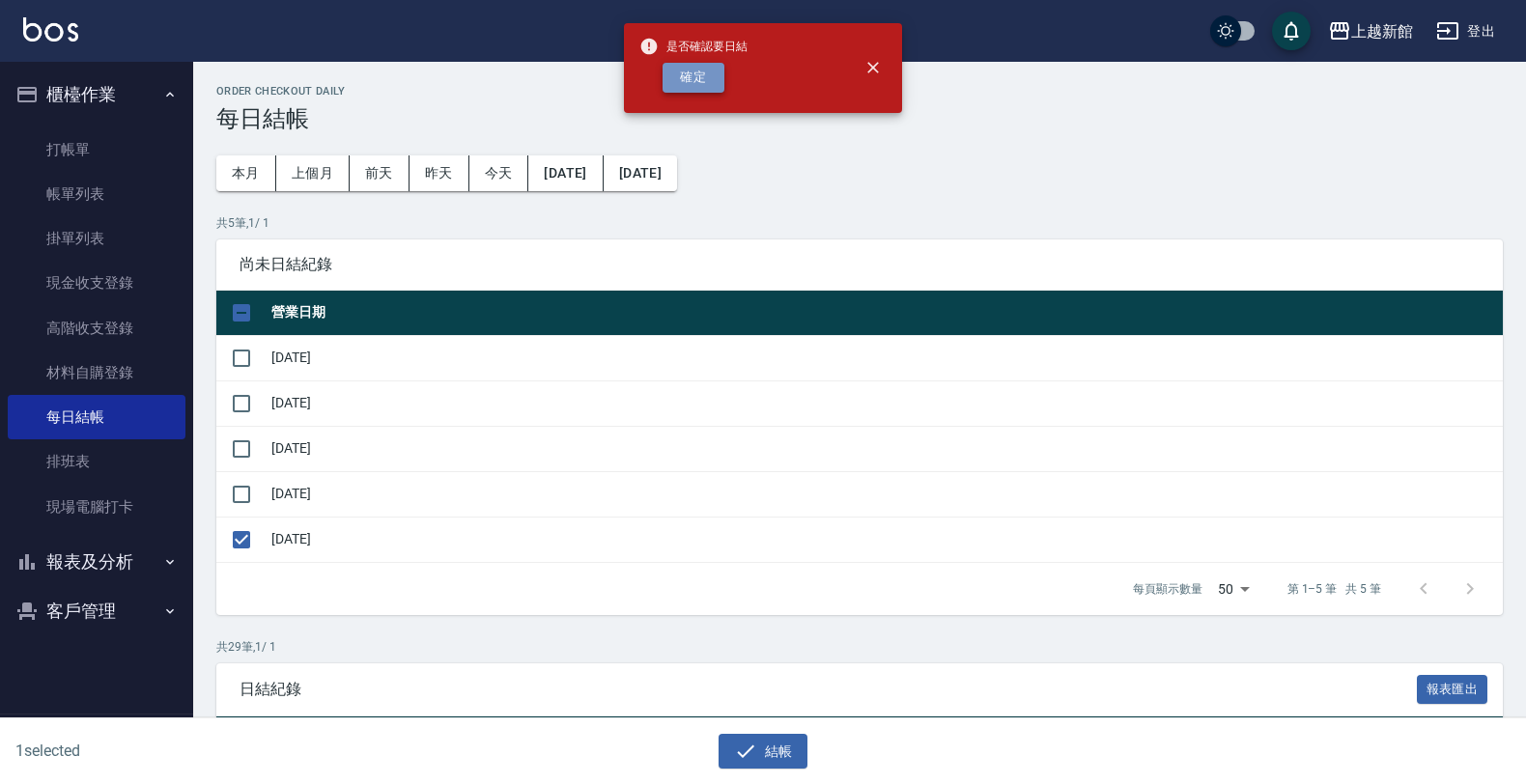
click at [692, 85] on button "確定" at bounding box center [693, 77] width 62 height 30
checkbox input "false"
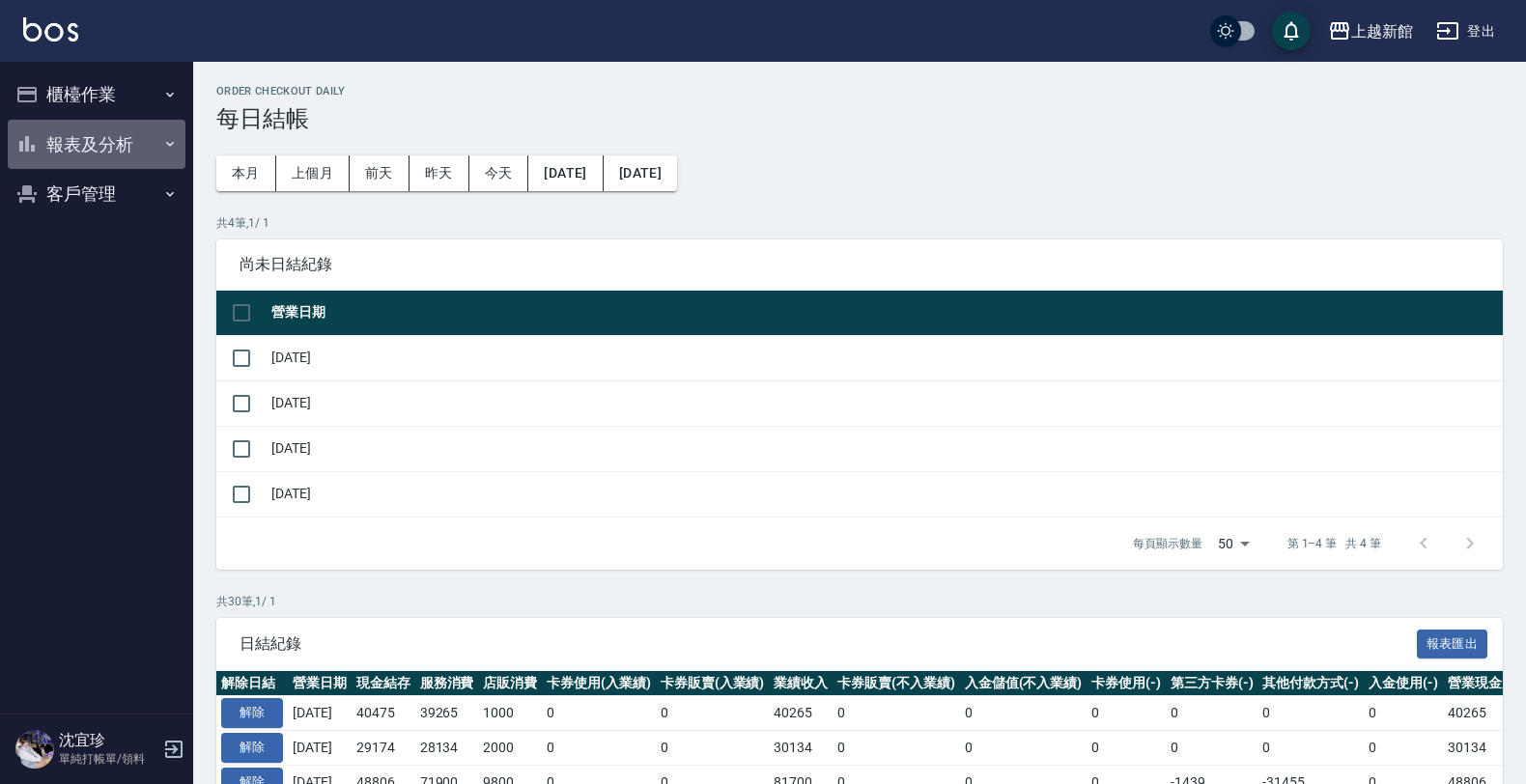
click at [89, 136] on button "報表及分析" at bounding box center [97, 145] width 178 height 50
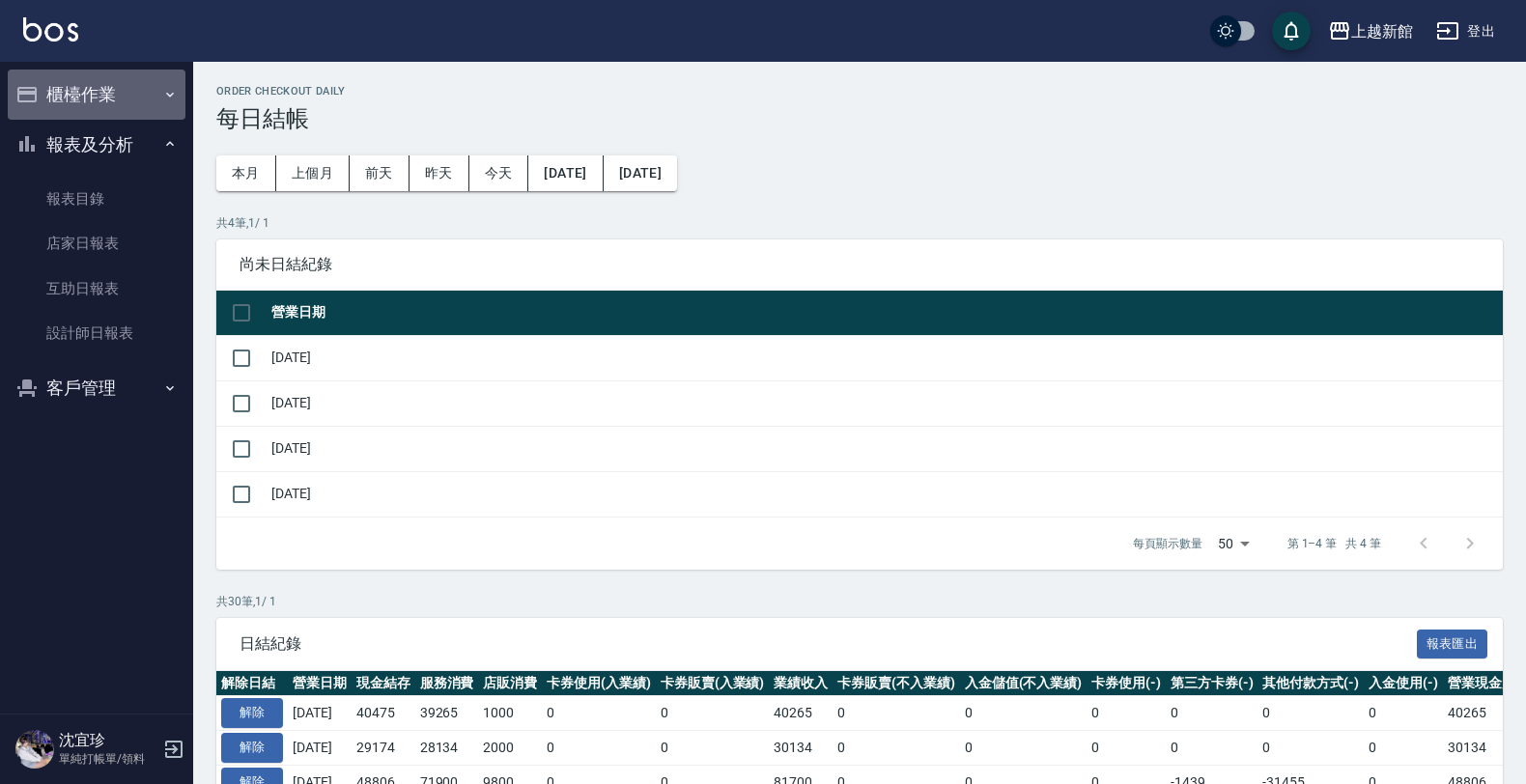
click at [93, 84] on button "櫃檯作業" at bounding box center [97, 95] width 178 height 50
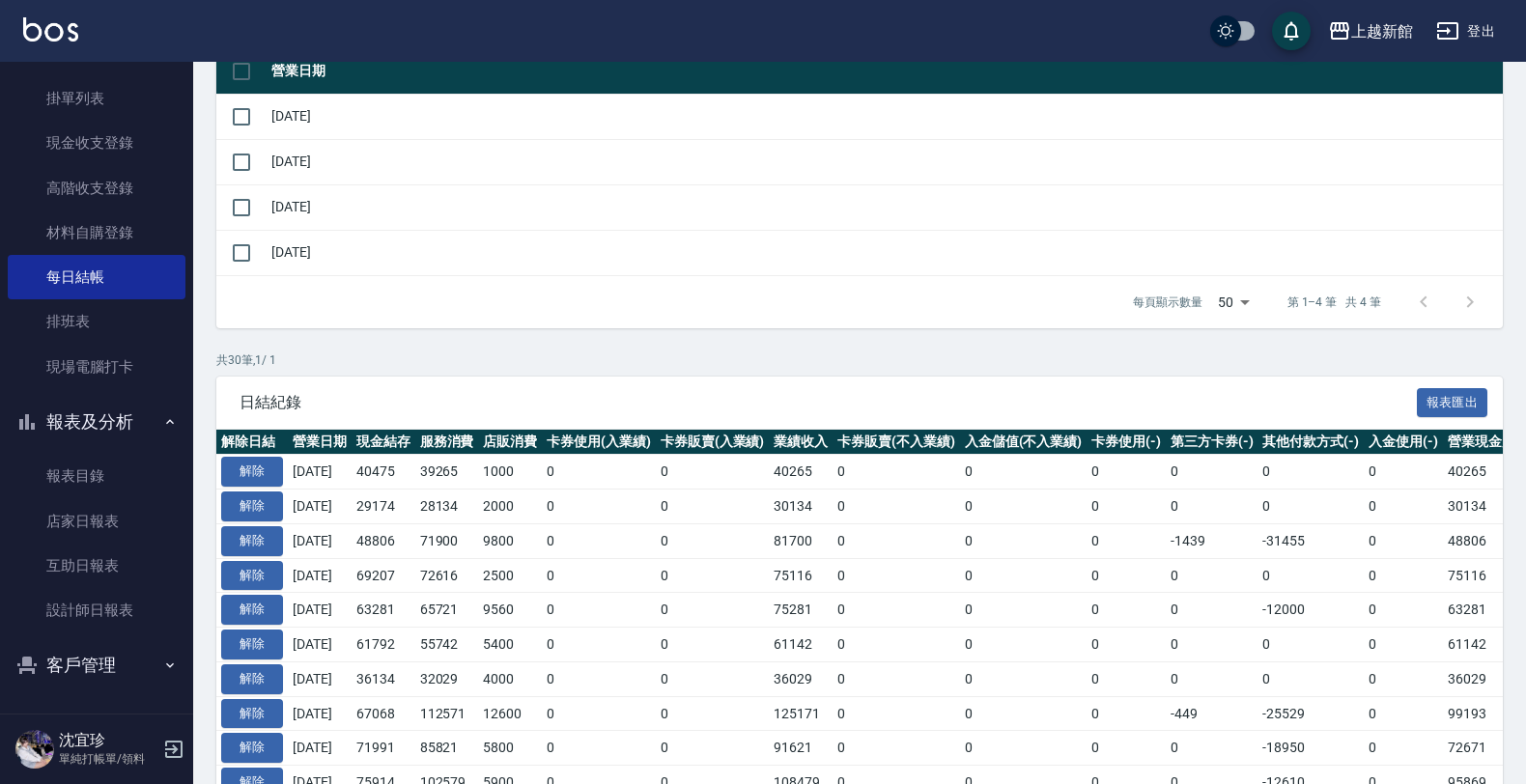
scroll to position [363, 0]
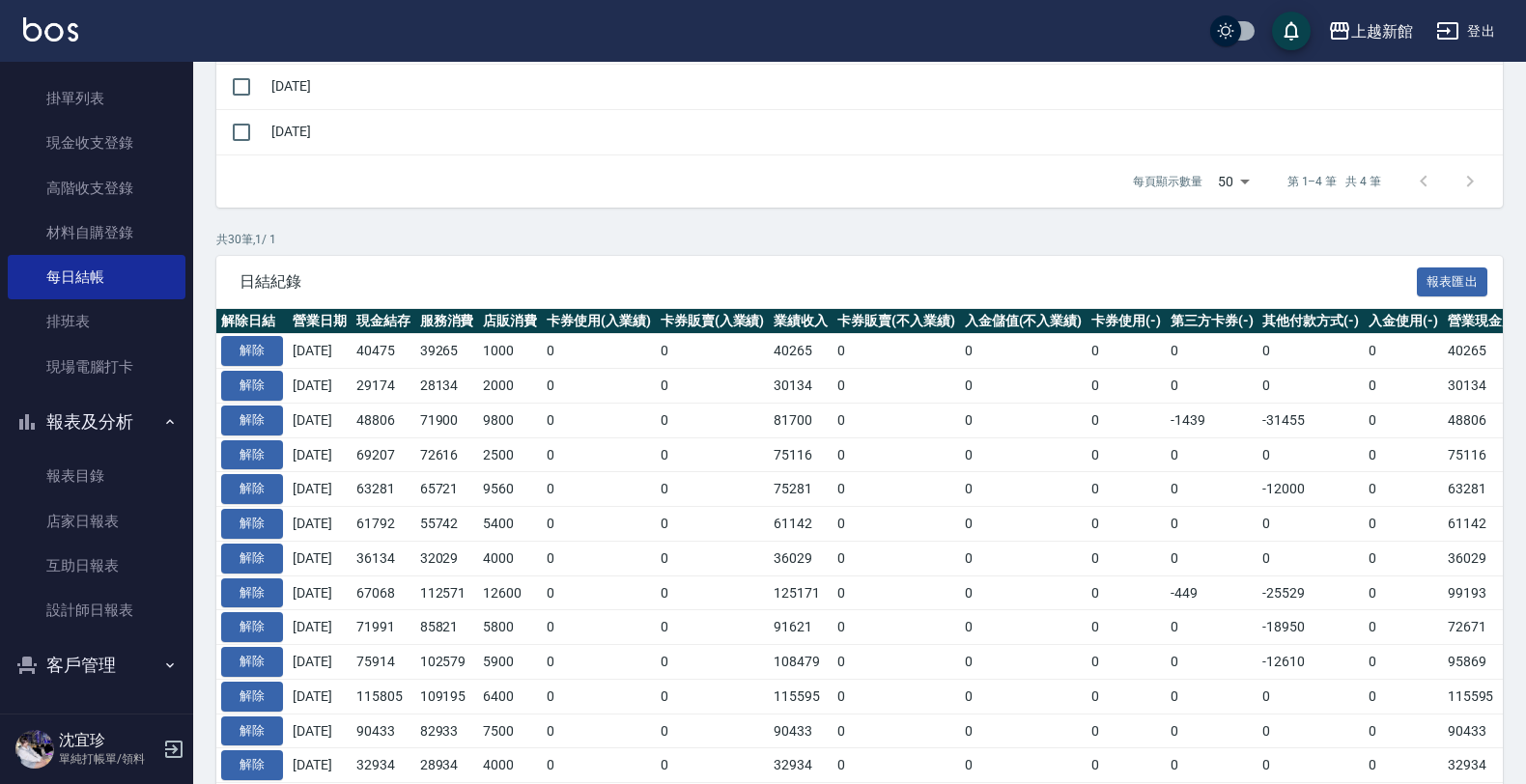
click at [90, 652] on button "客戶管理" at bounding box center [97, 665] width 178 height 50
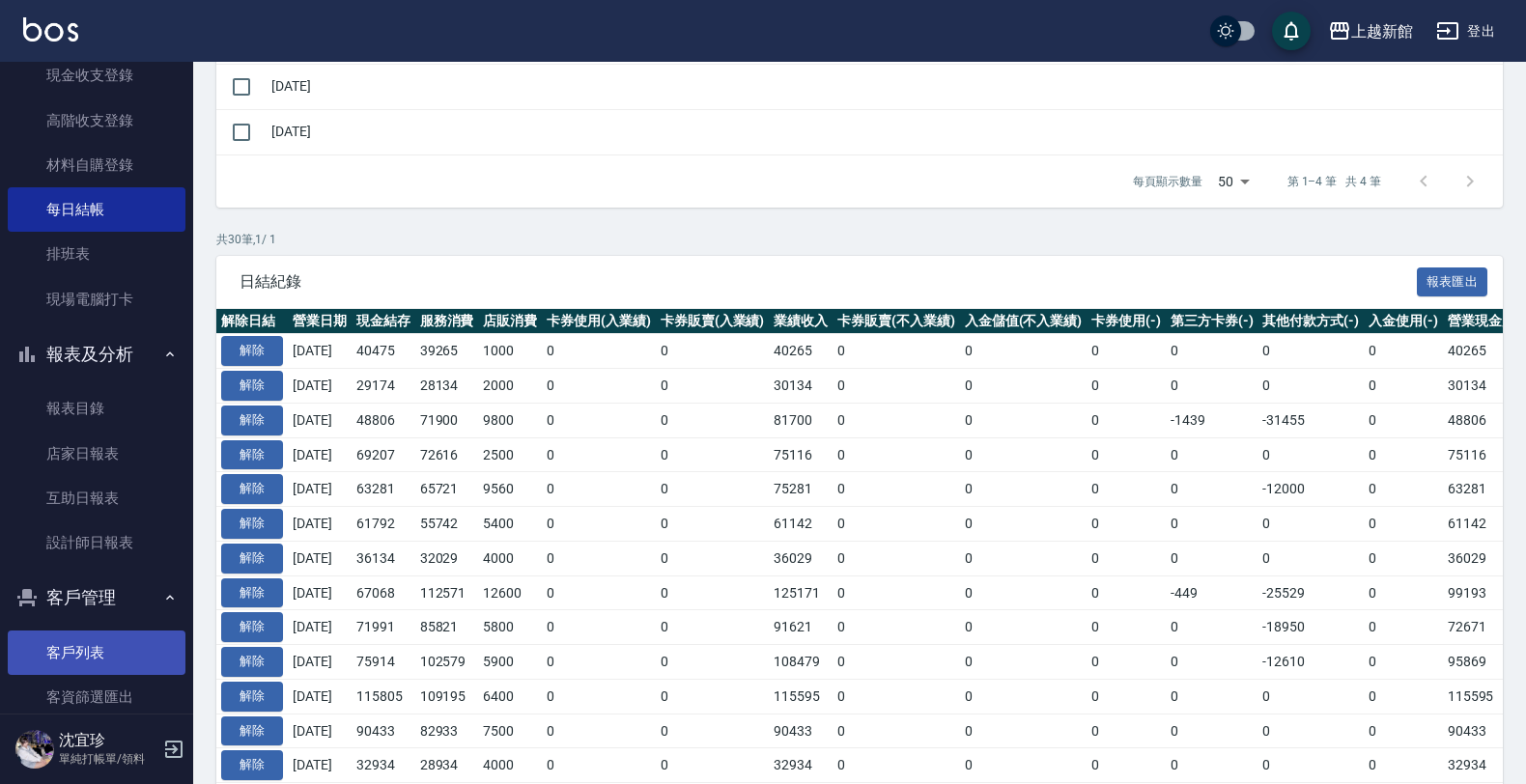
scroll to position [245, 0]
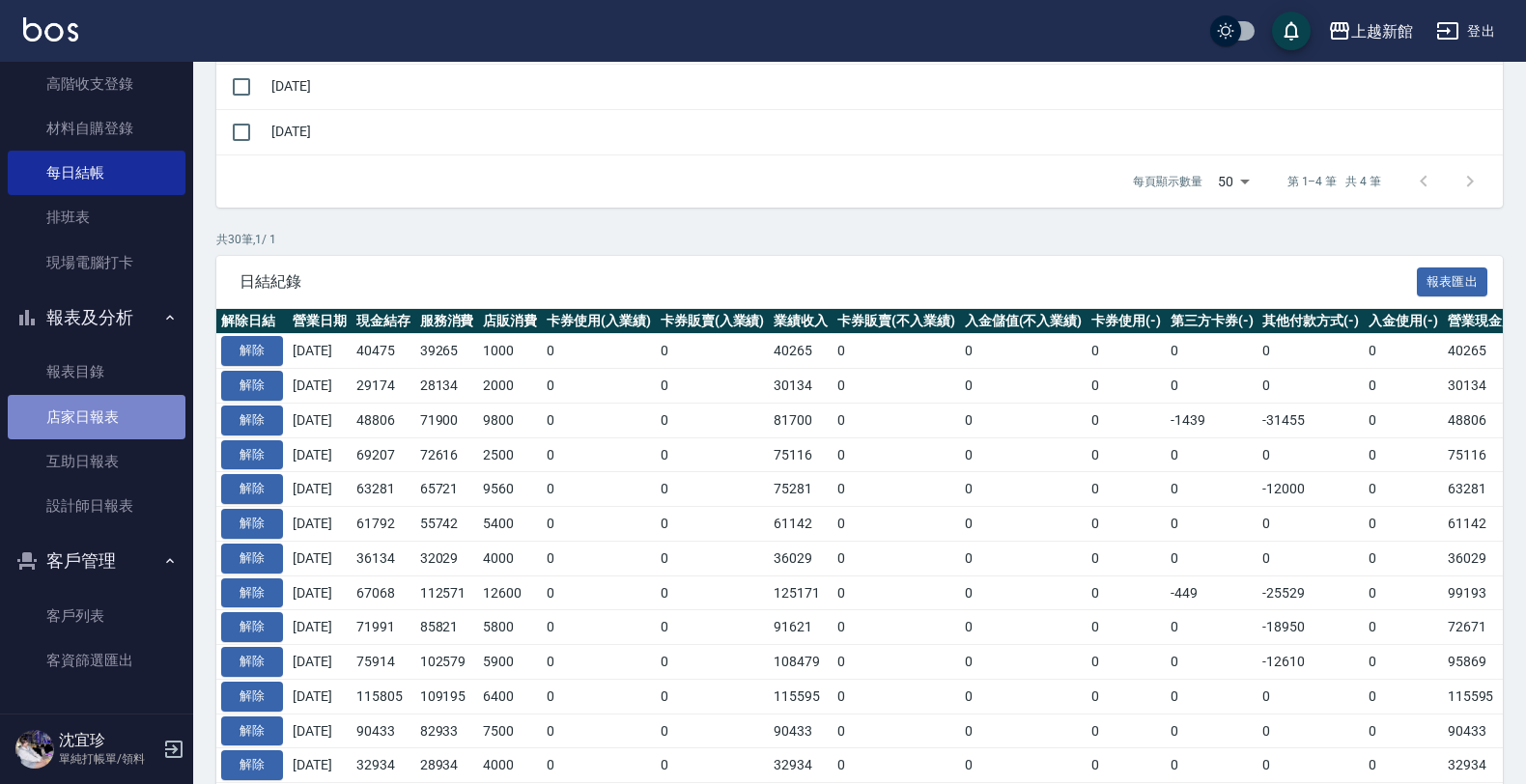
click at [121, 406] on link "店家日報表" at bounding box center [97, 417] width 178 height 44
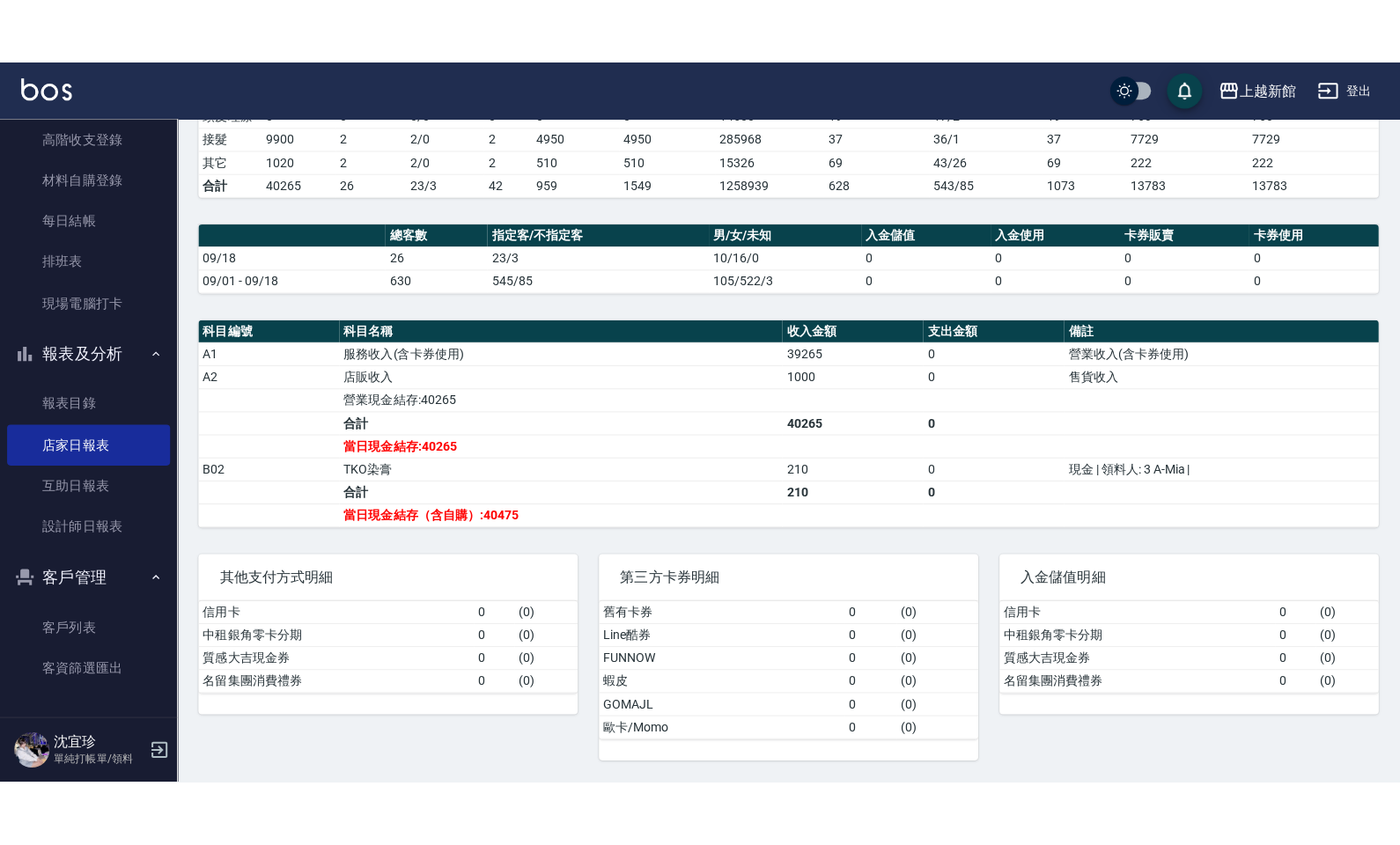
scroll to position [93, 0]
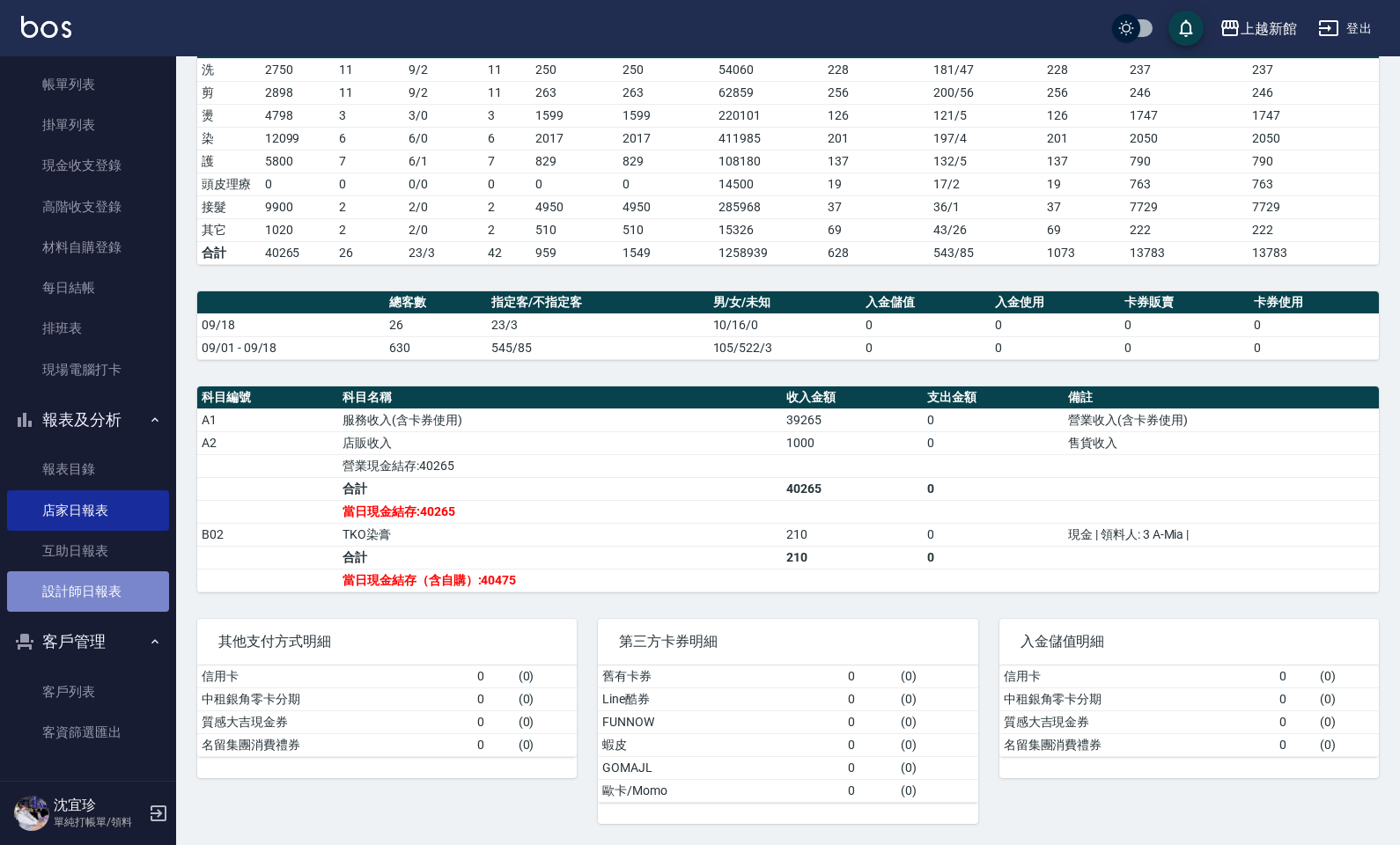
click at [124, 583] on link "設計師日報表" at bounding box center [88, 591] width 162 height 41
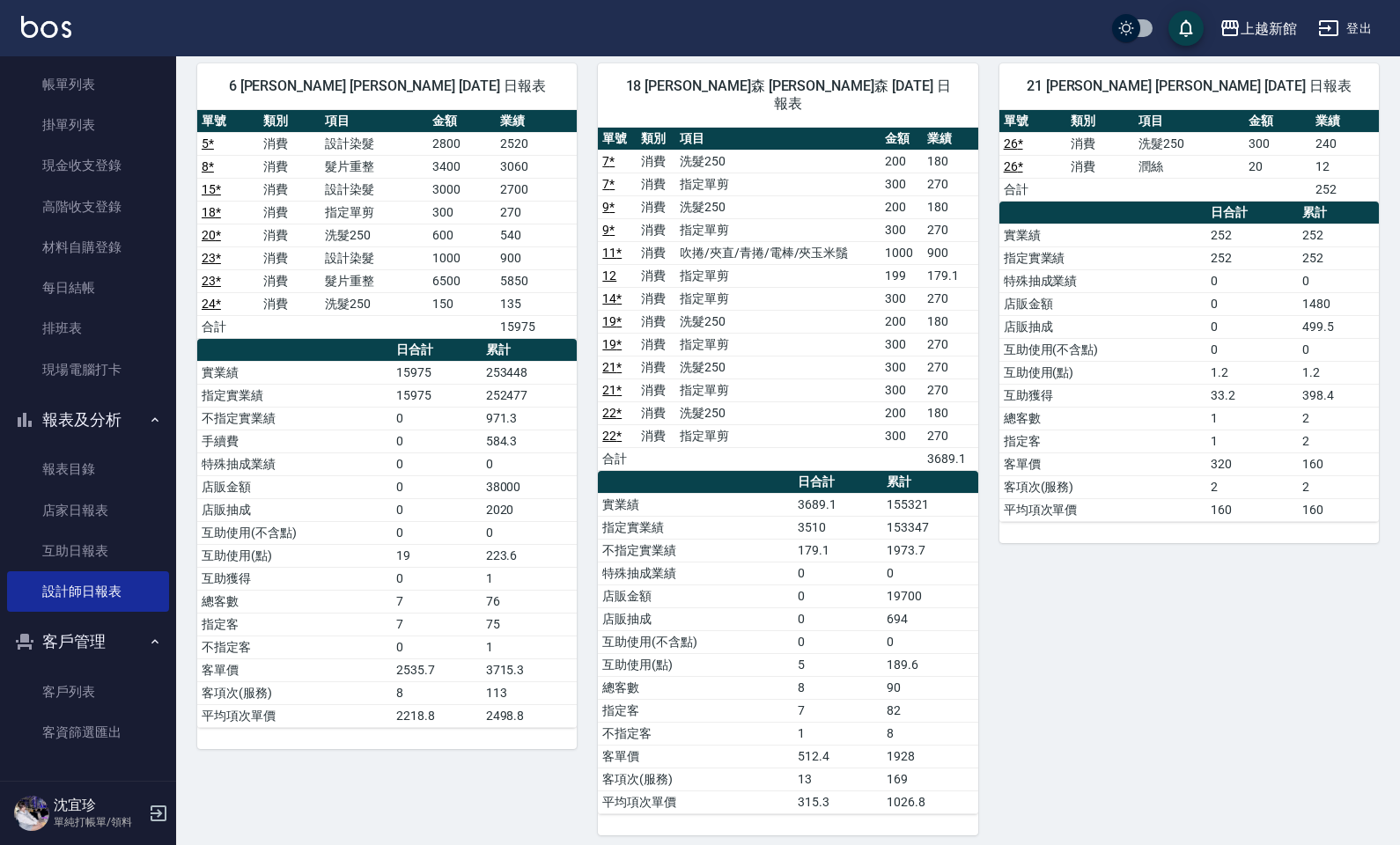
scroll to position [843, 0]
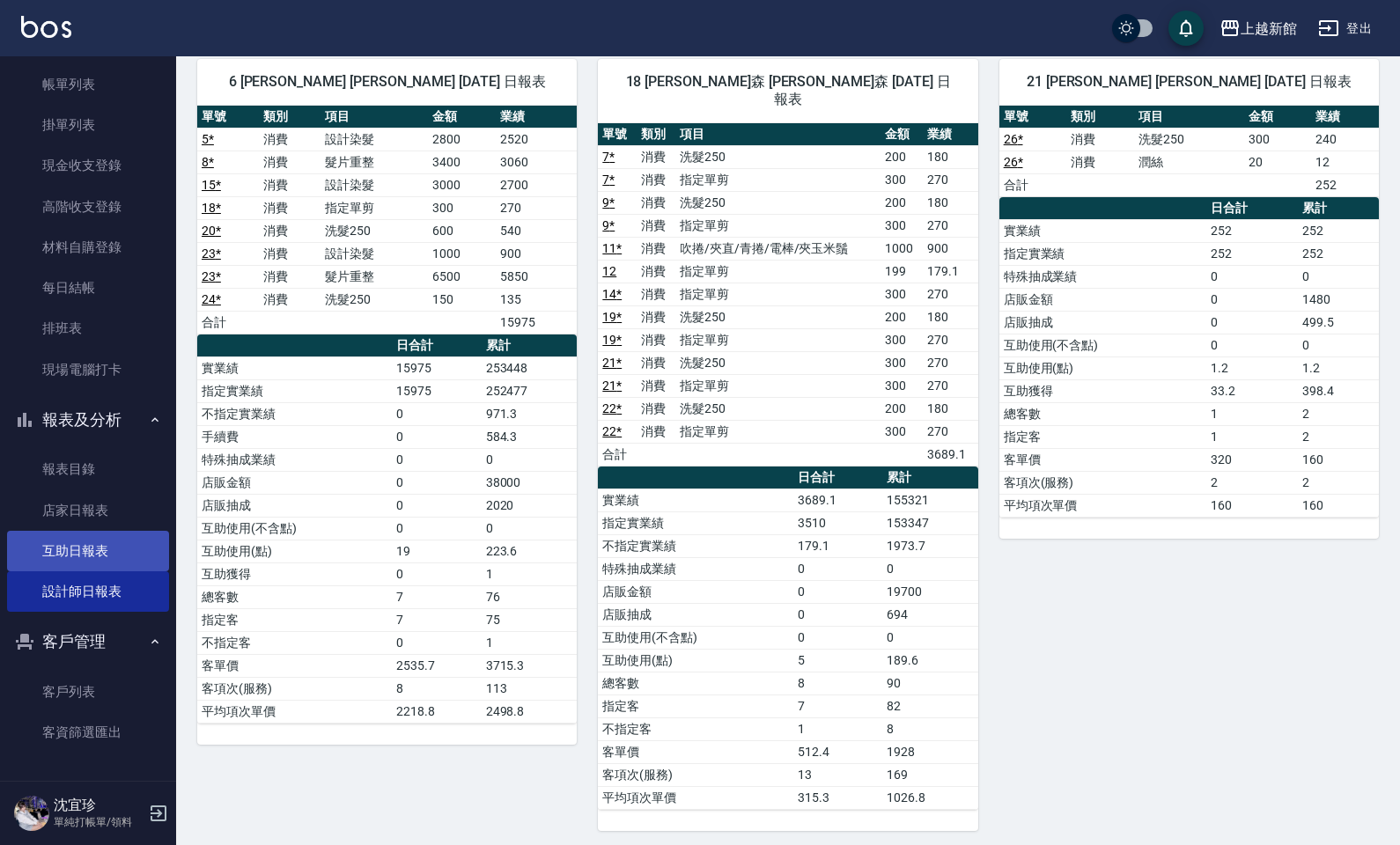
click at [86, 533] on link "互助日報表" at bounding box center [88, 551] width 162 height 41
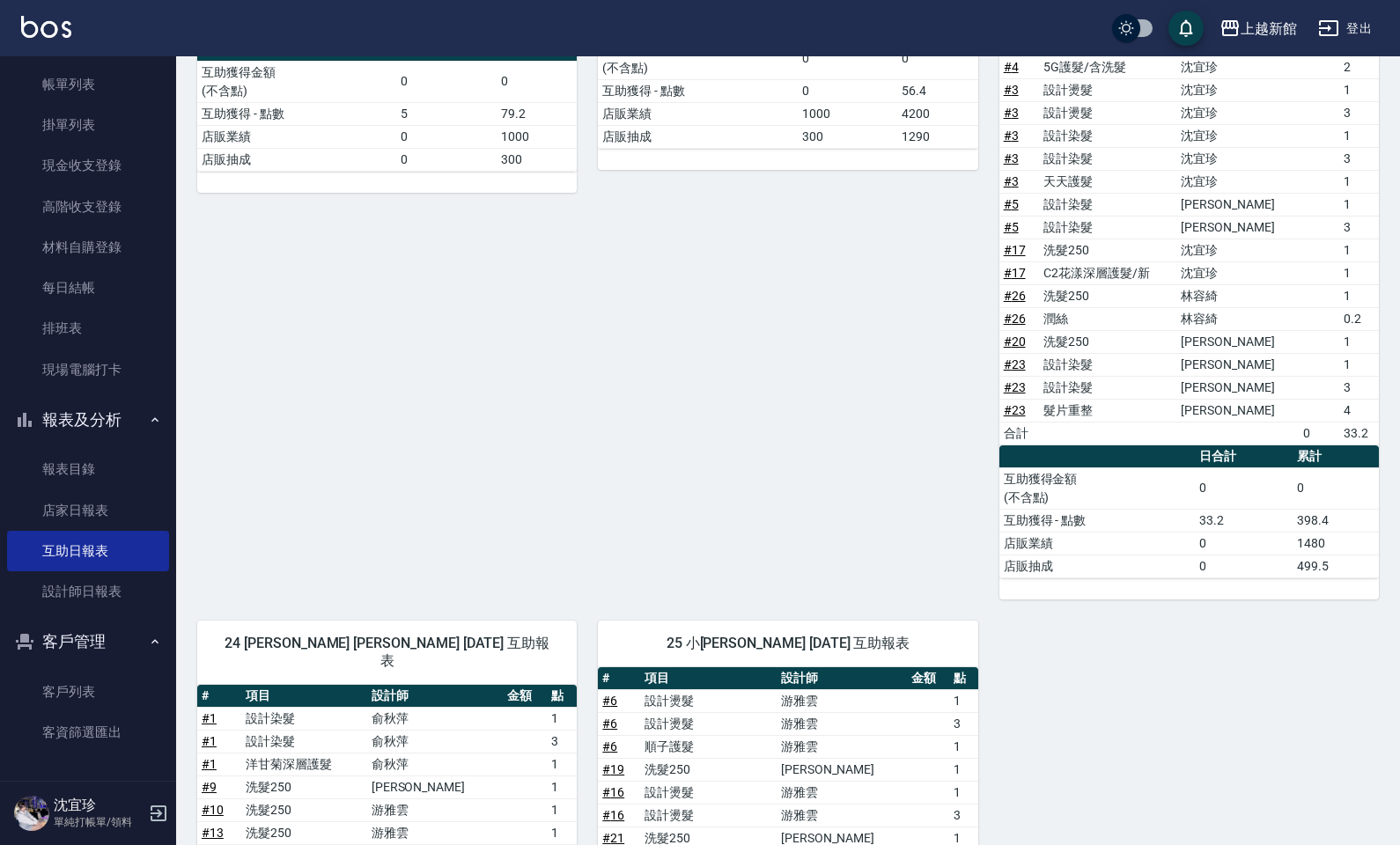
scroll to position [621, 0]
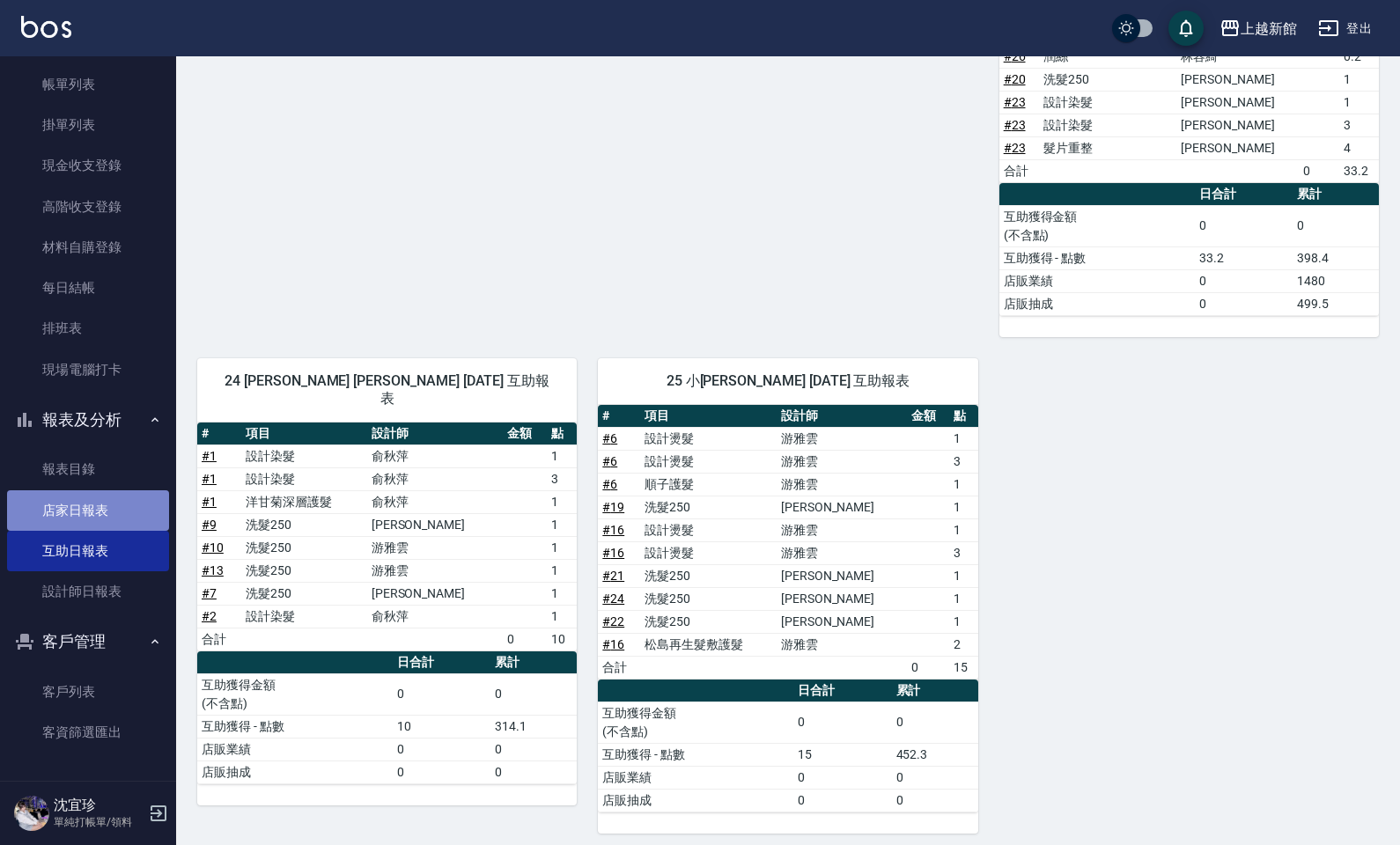
click at [112, 512] on link "店家日報表" at bounding box center [88, 510] width 162 height 41
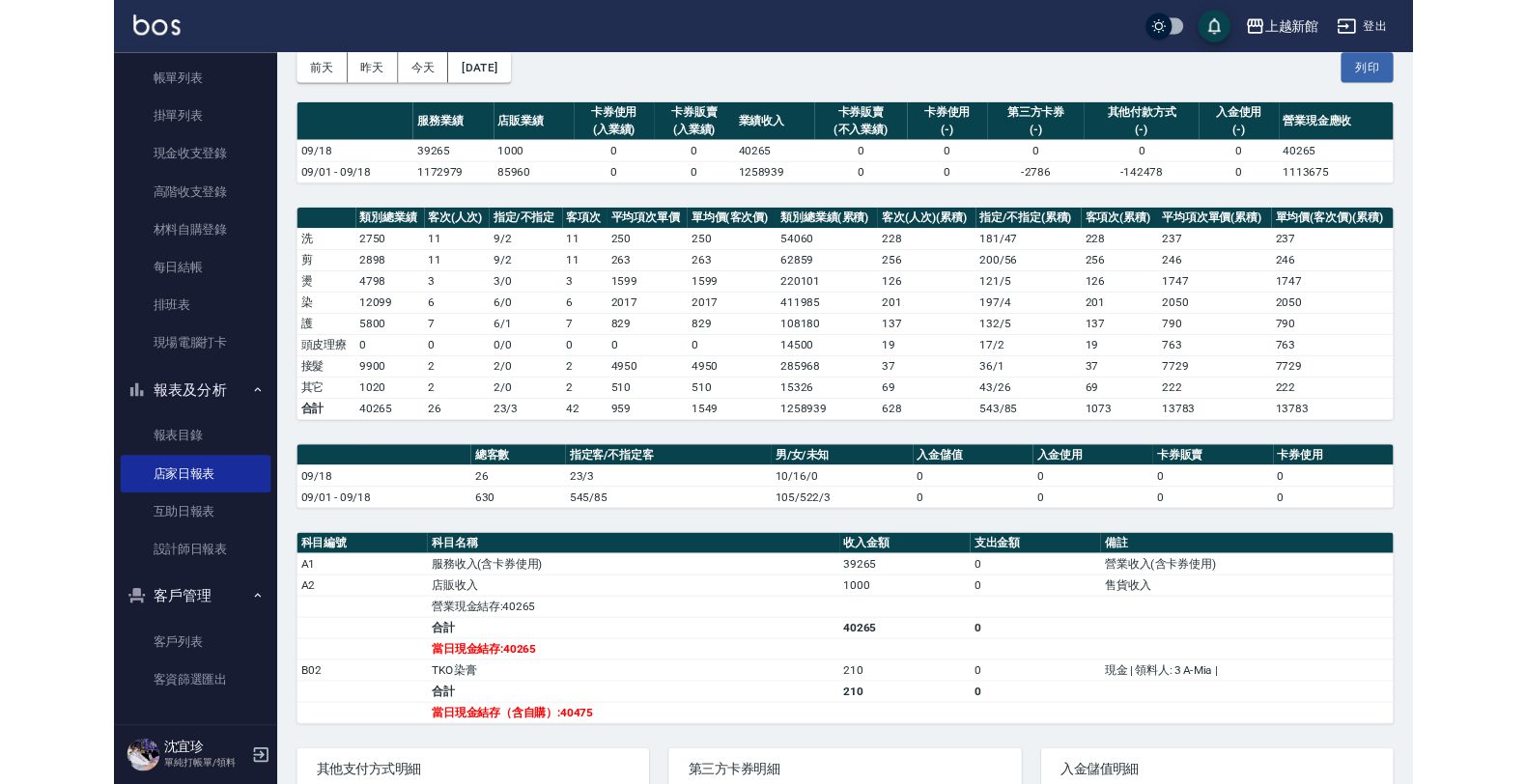
scroll to position [97, 0]
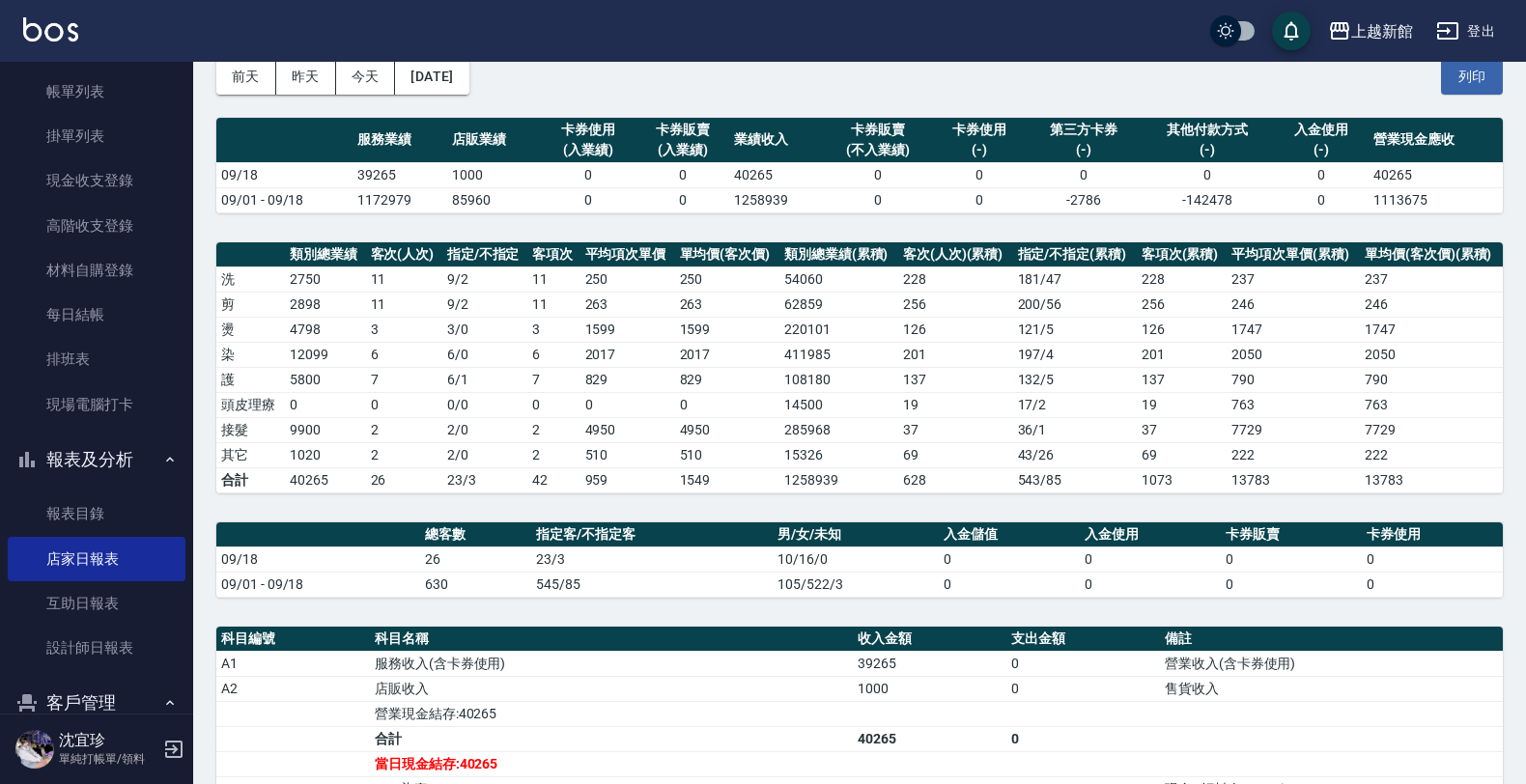
click at [169, 748] on icon "button" at bounding box center [174, 749] width 23 height 23
